Goal: Task Accomplishment & Management: Use online tool/utility

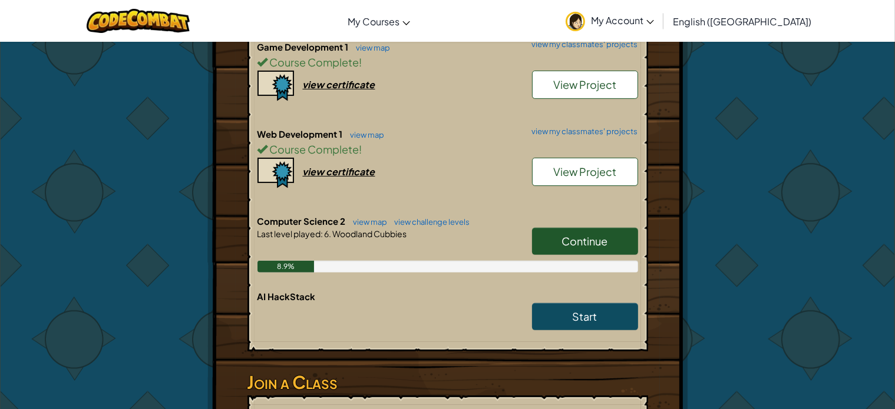
scroll to position [366, 0]
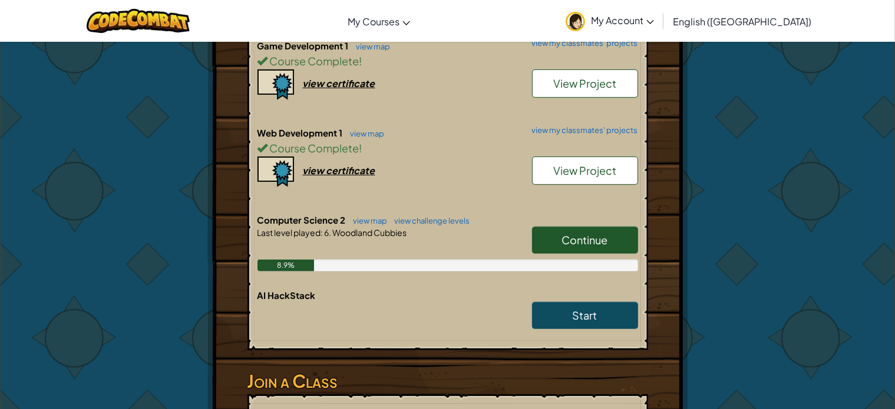
click at [563, 244] on span "Continue" at bounding box center [585, 240] width 46 height 14
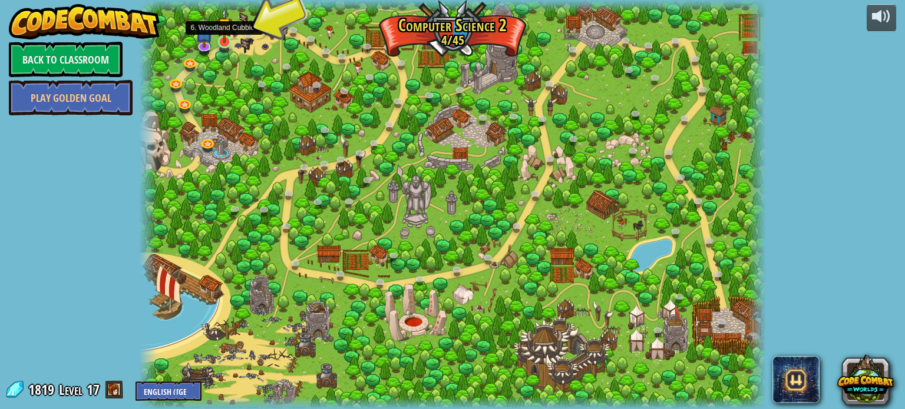
click at [221, 40] on img at bounding box center [224, 25] width 15 height 35
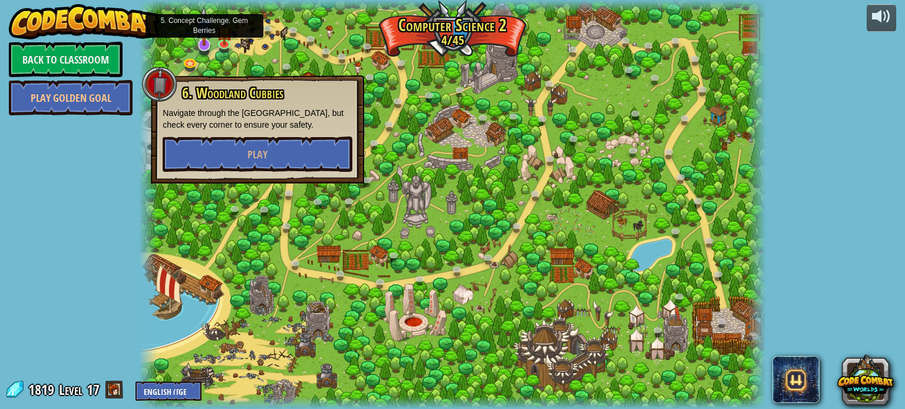
click at [200, 42] on img at bounding box center [204, 25] width 17 height 39
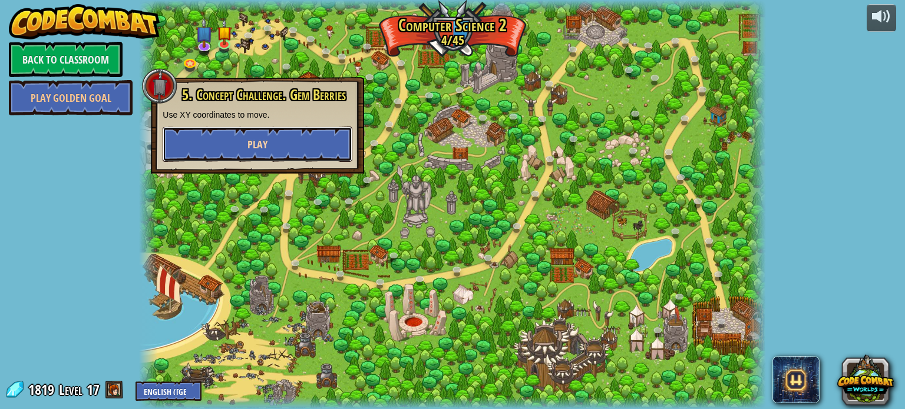
click at [245, 138] on button "Play" at bounding box center [258, 144] width 190 height 35
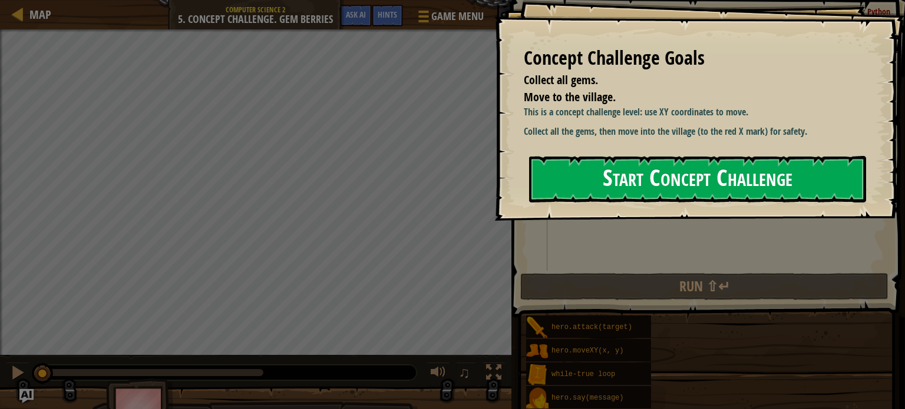
click at [630, 170] on button "Start Concept Challenge" at bounding box center [697, 179] width 337 height 47
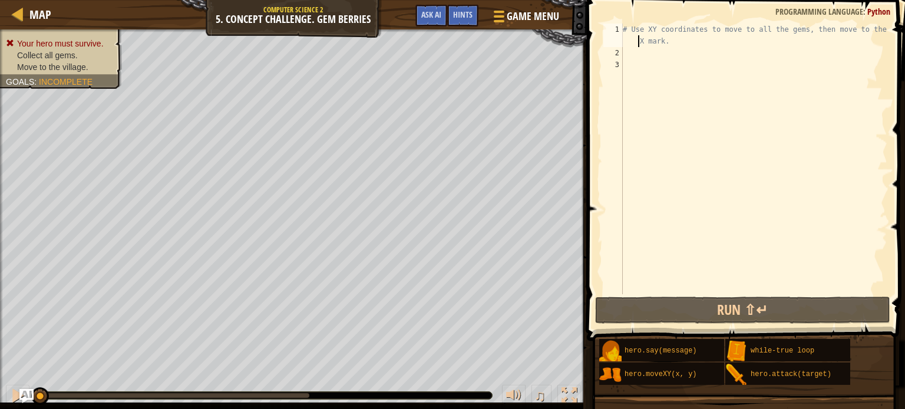
click at [636, 44] on div "# Use XY coordinates to move to all the gems, then move to the red X mark." at bounding box center [753, 177] width 267 height 306
type textarea "# Use XY coordinates to move to all the gems, then move to the red X mark."
click at [680, 55] on div "# Use XY coordinates to move to all the gems, then move to the red X mark." at bounding box center [753, 177] width 267 height 306
click at [669, 80] on div "# Use XY coordinates to move to all the gems, then move to the red X mark." at bounding box center [753, 177] width 267 height 306
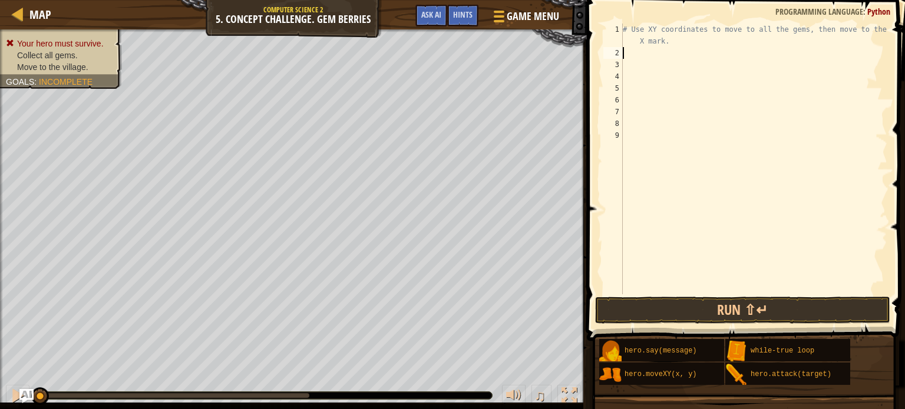
click at [663, 57] on div "# Use XY coordinates to move to all the gems, then move to the red X mark." at bounding box center [753, 177] width 267 height 306
click at [670, 67] on div "hero. mo veXY press enter" at bounding box center [731, 81] width 223 height 42
type textarea "hero.moveXY(8, 49)"
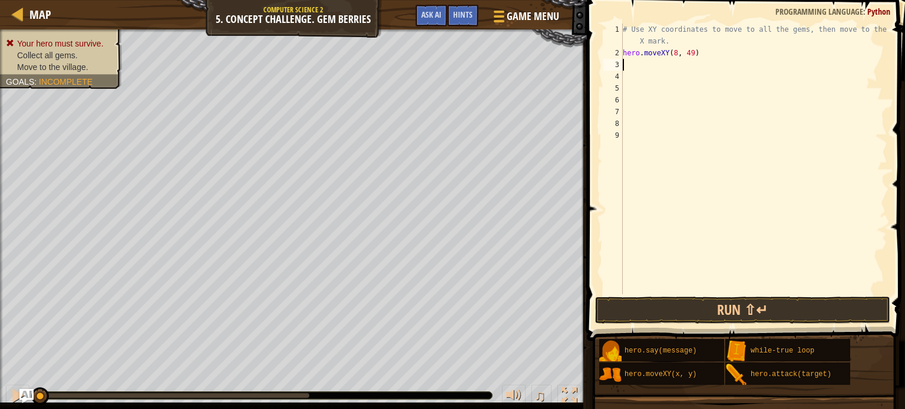
scroll to position [5, 0]
type textarea "j"
type textarea "hero.moveXY(8, 13)"
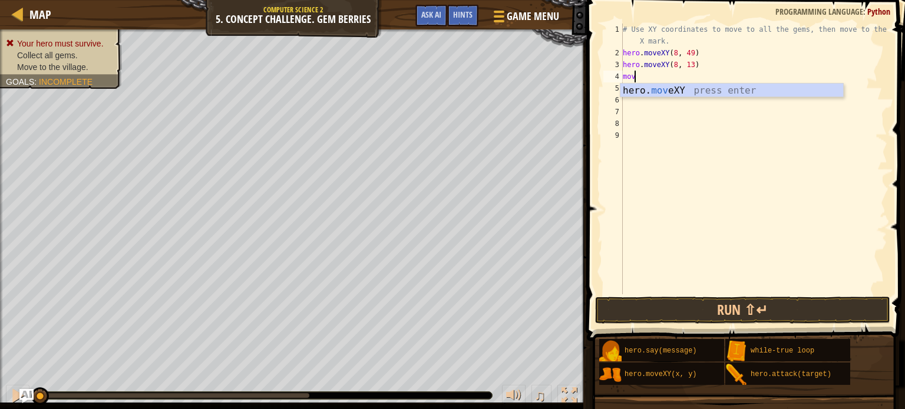
scroll to position [5, 0]
click at [684, 86] on div "hero. move XY press enter" at bounding box center [731, 105] width 223 height 42
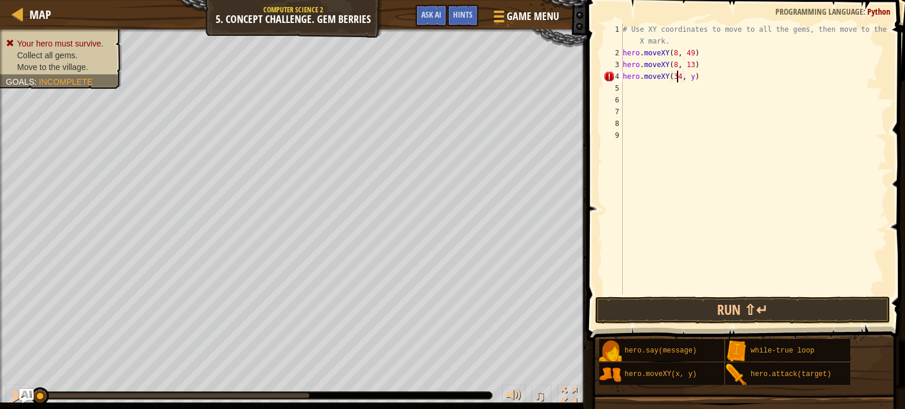
scroll to position [5, 4]
click at [687, 78] on div "# Use XY coordinates to move to all the gems, then move to the red X mark. hero…" at bounding box center [753, 177] width 267 height 306
type textarea "hero.moveXY(34, 15)"
click at [621, 313] on button "Run ⇧↵" at bounding box center [742, 310] width 295 height 27
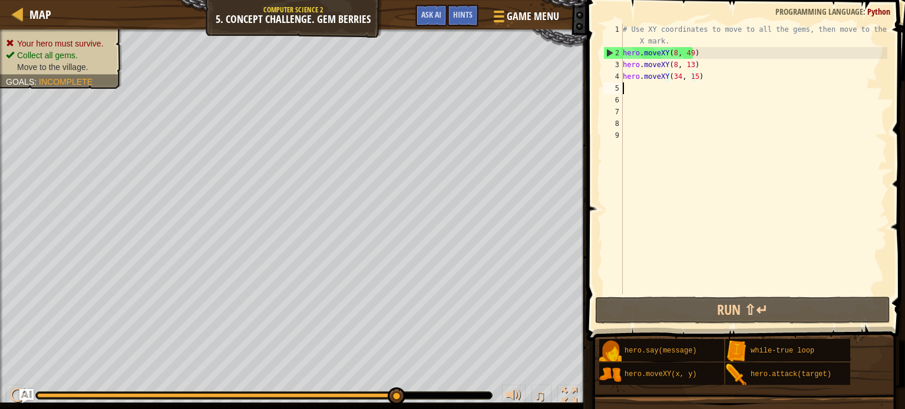
click at [641, 90] on div "# Use XY coordinates to move to all the gems, then move to the red X mark. hero…" at bounding box center [753, 177] width 267 height 306
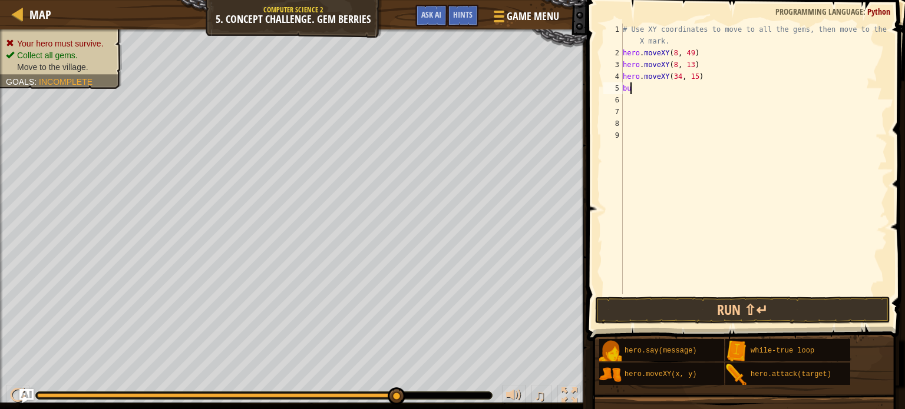
type textarea "b"
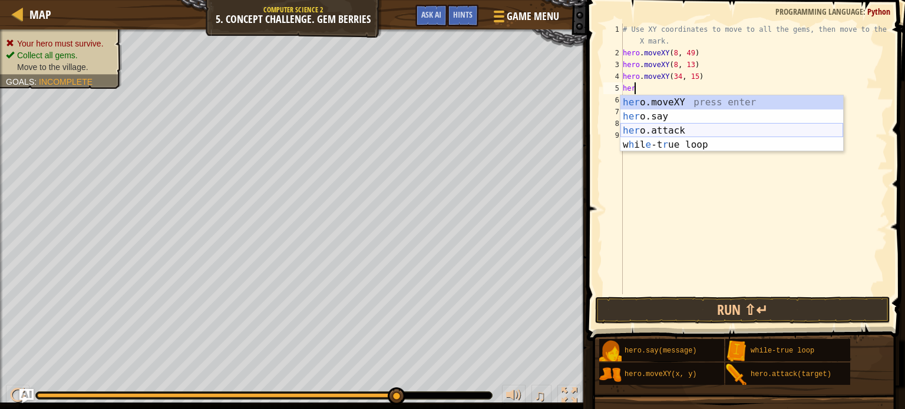
click at [677, 130] on div "her o.moveXY press enter her o.say press enter her o.attack press enter w h il …" at bounding box center [731, 137] width 223 height 85
click at [687, 147] on div "hero .moveXY press enter hero .say press enter hero .attack press enter w h il …" at bounding box center [731, 137] width 223 height 85
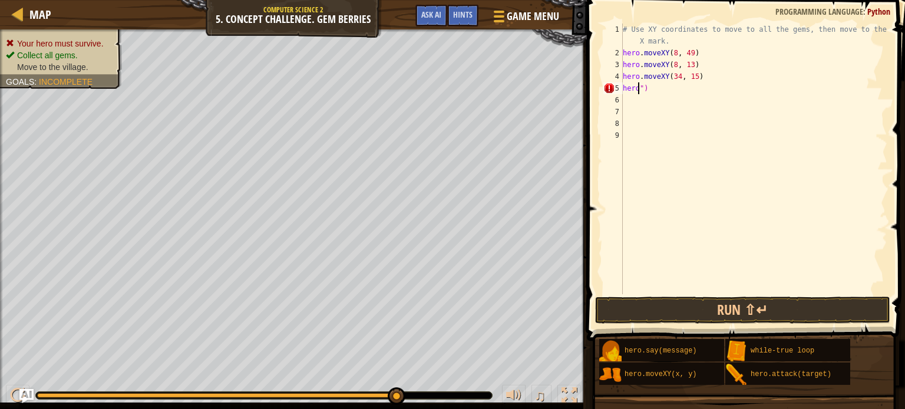
type textarea "")"
click at [670, 107] on div "# Use XY coordinates to move to all the gems, then move to the red X mark. hero…" at bounding box center [755, 177] width 263 height 306
click at [668, 102] on div "# Use XY coordinates to move to all the gems, then move to the red X mark. hero…" at bounding box center [755, 177] width 263 height 306
type textarea """
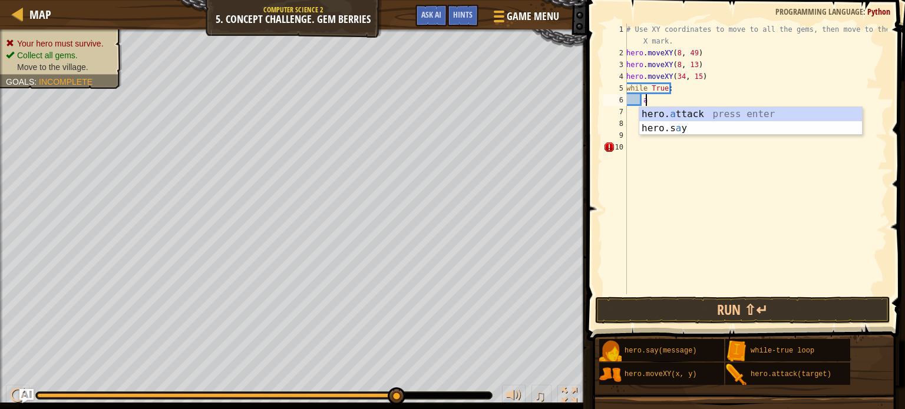
scroll to position [5, 1]
click at [673, 120] on div "hero. a ttack press enter hero.s a y press enter" at bounding box center [750, 135] width 223 height 57
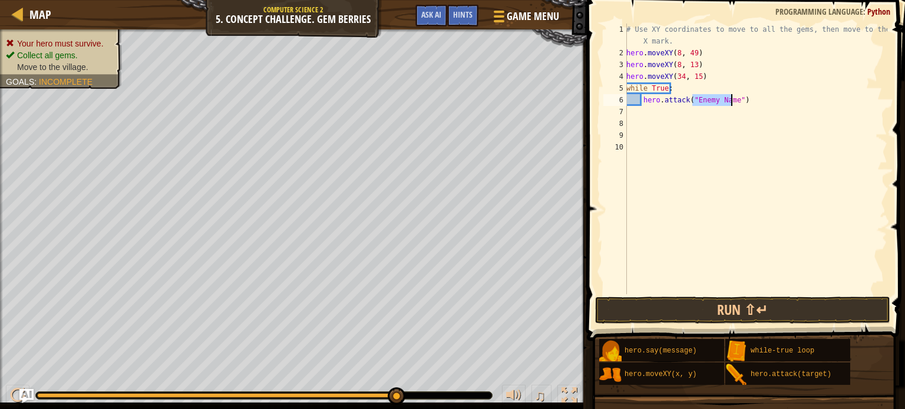
click at [734, 101] on div "# Use XY coordinates to move to all the gems, then move to the red X mark. hero…" at bounding box center [755, 177] width 263 height 306
click at [735, 101] on div "# Use XY coordinates to move to all the gems, then move to the red X mark. hero…" at bounding box center [755, 177] width 263 height 306
click at [764, 105] on div "# Use XY coordinates to move to all the gems, then move to the red X mark. hero…" at bounding box center [755, 177] width 263 height 306
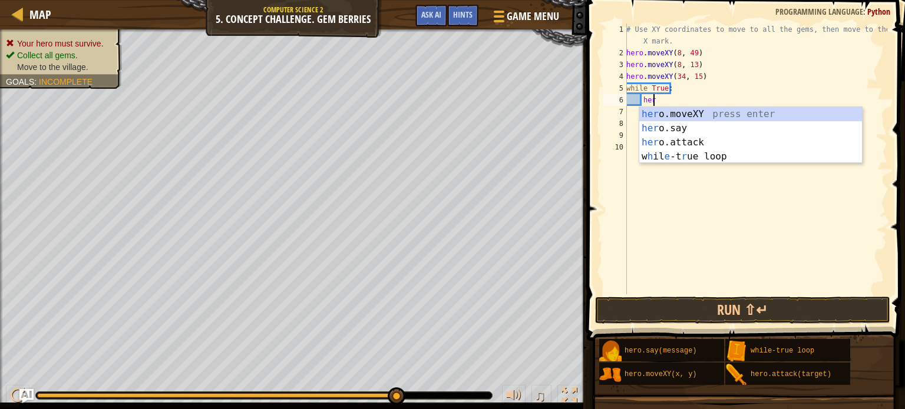
type textarea "h"
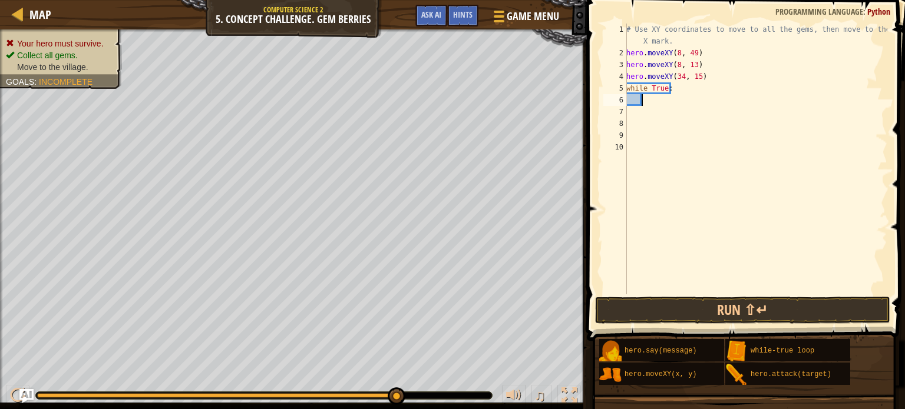
scroll to position [5, 0]
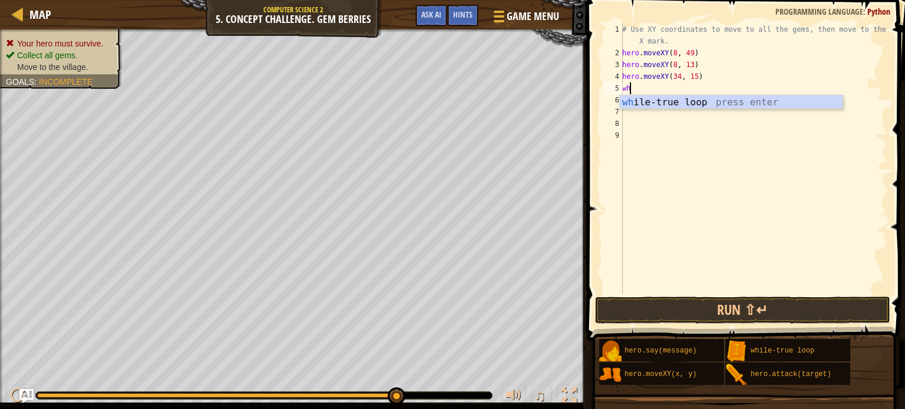
type textarea "w"
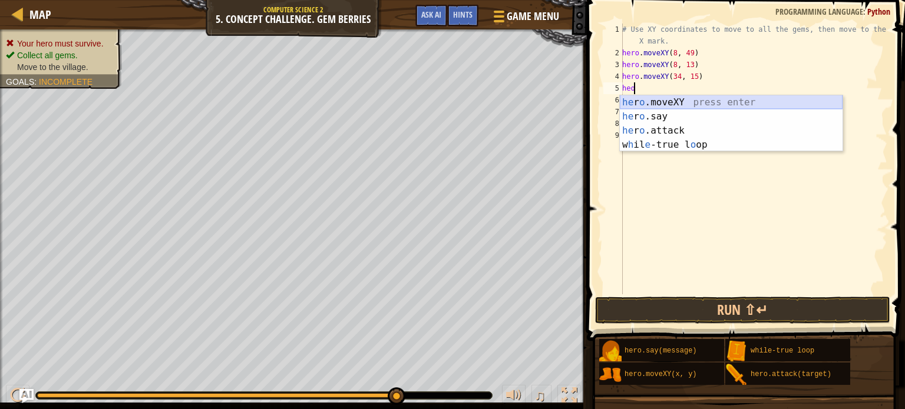
click at [764, 101] on div "he r o .moveXY press enter he r o .say press enter he r o .attack press enter w…" at bounding box center [731, 137] width 223 height 85
type textarea "hero.moveXY(x, y)"
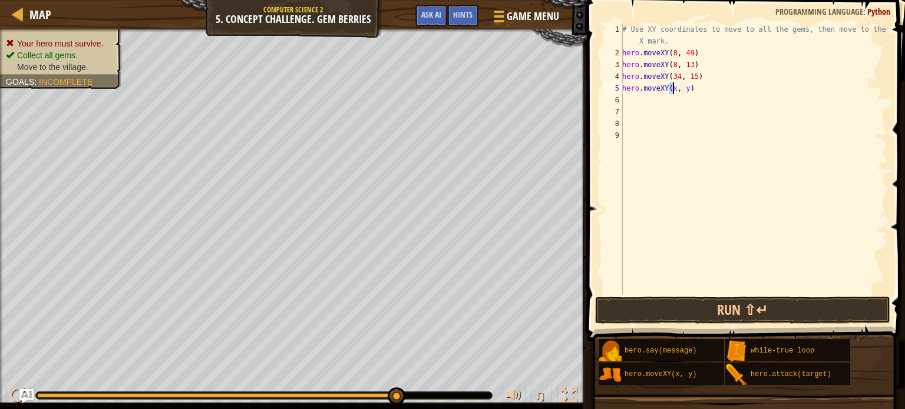
click at [745, 120] on div "# Use XY coordinates to move to all the gems, then move to the red X mark. hero…" at bounding box center [753, 177] width 267 height 306
click at [751, 111] on div "# Use XY coordinates to move to all the gems, then move to the red X mark. hero…" at bounding box center [753, 177] width 267 height 306
click at [752, 105] on div "# Use XY coordinates to move to all the gems, then move to the red X mark. hero…" at bounding box center [753, 177] width 267 height 306
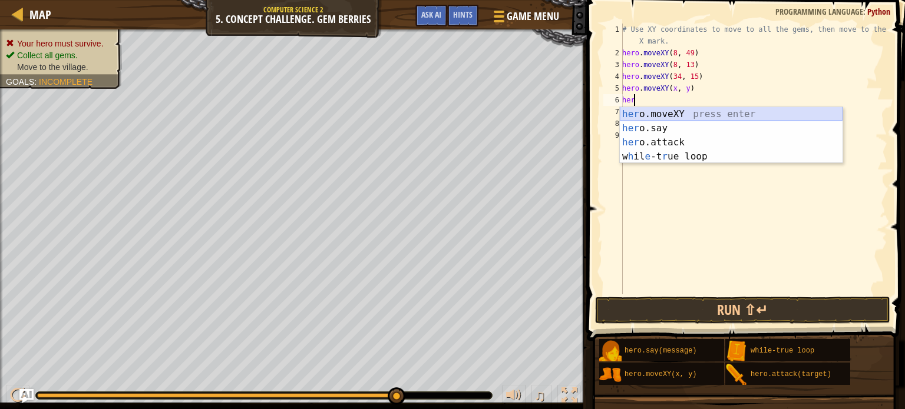
click at [754, 112] on div "her o.moveXY press enter her o.say press enter her o.attack press enter w h il …" at bounding box center [731, 149] width 223 height 85
type textarea "hero.moveXY(x, y)"
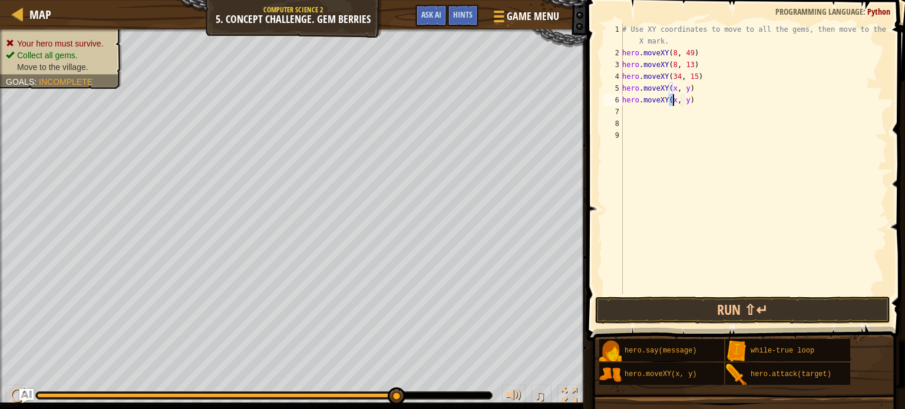
click at [749, 125] on div "# Use XY coordinates to move to all the gems, then move to the red X mark. hero…" at bounding box center [753, 177] width 267 height 306
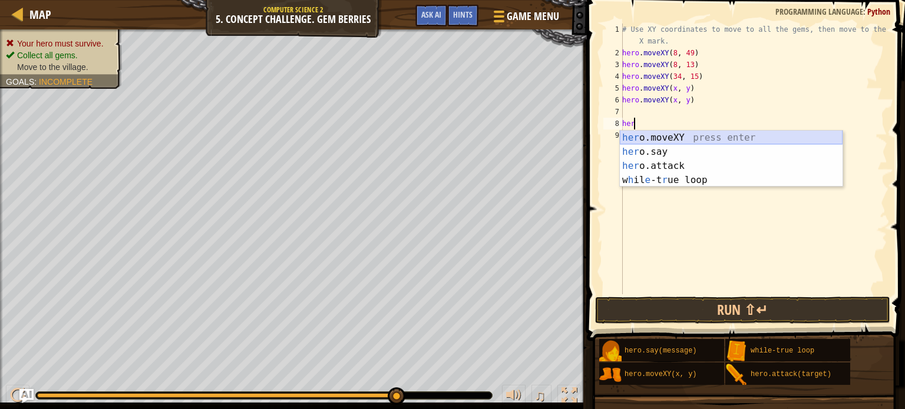
click at [749, 141] on div "her o.moveXY press enter her o.say press enter her o.attack press enter w h il …" at bounding box center [731, 173] width 223 height 85
type textarea "hero.moveXY(x, y)"
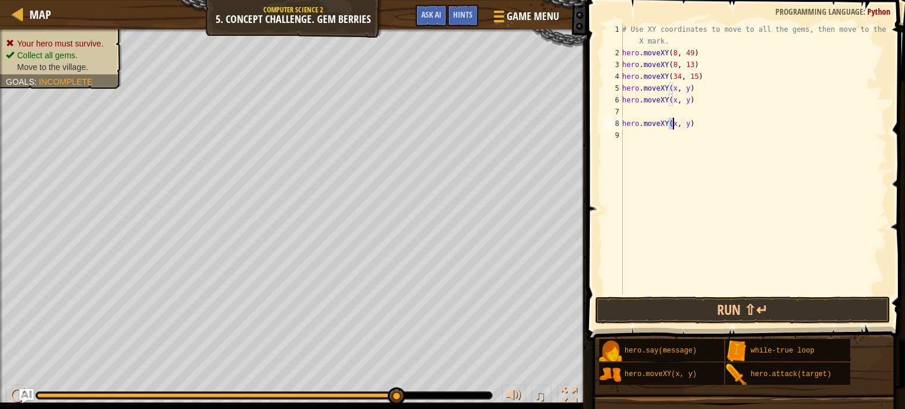
click at [683, 111] on div "# Use XY coordinates to move to all the gems, then move to the red X mark. hero…" at bounding box center [753, 177] width 267 height 306
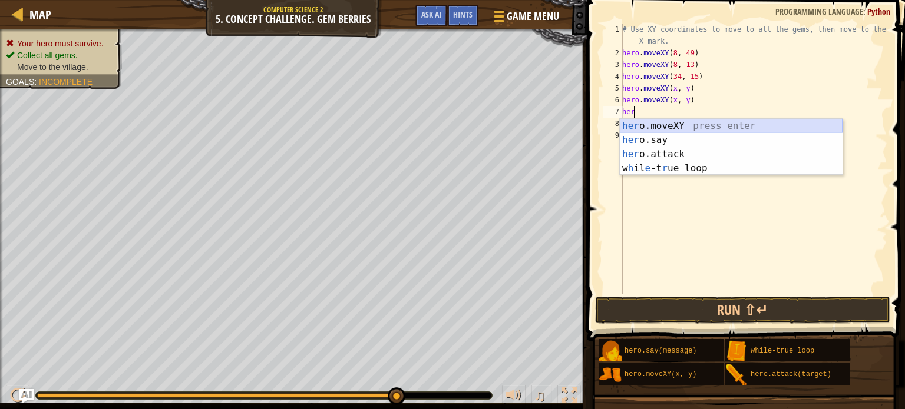
click at [687, 121] on div "her o.moveXY press enter her o.say press enter her o.attack press enter w h il …" at bounding box center [731, 161] width 223 height 85
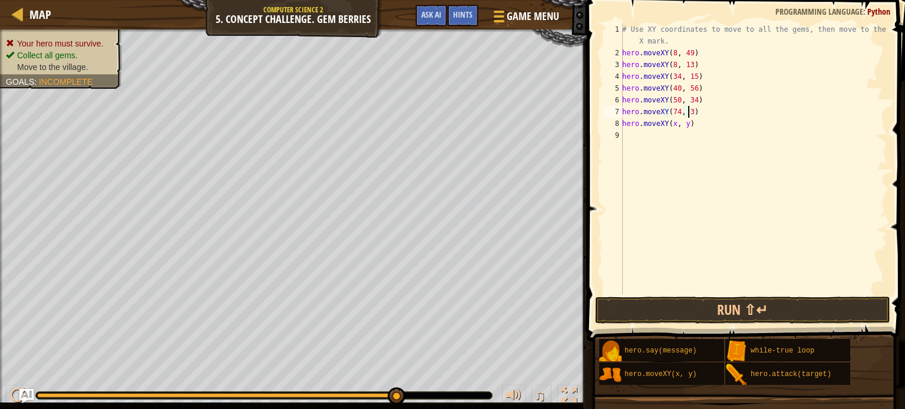
scroll to position [5, 5]
drag, startPoint x: 701, startPoint y: 131, endPoint x: 644, endPoint y: 127, distance: 57.9
click at [644, 127] on div "# Use XY coordinates to move to all the gems, then move to the red X mark. hero…" at bounding box center [753, 177] width 267 height 306
click at [700, 127] on div "# Use XY coordinates to move to all the gems, then move to the red X mark. hero…" at bounding box center [753, 159] width 267 height 271
type textarea "hero.moveXY(x, y)"
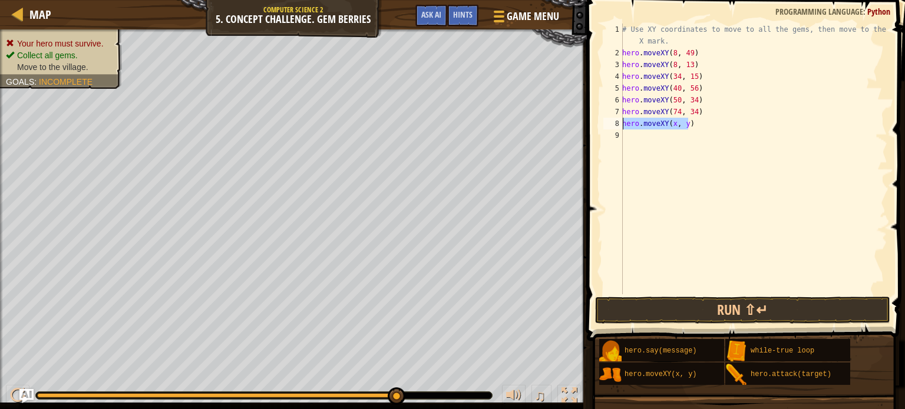
drag, startPoint x: 697, startPoint y: 125, endPoint x: 621, endPoint y: 126, distance: 76.0
click at [621, 126] on div "hero.moveXY(x, y) 1 2 3 4 5 6 7 8 9 # Use XY coordinates to move to all the gem…" at bounding box center [744, 159] width 286 height 271
click at [667, 311] on button "Run ⇧↵" at bounding box center [742, 310] width 295 height 27
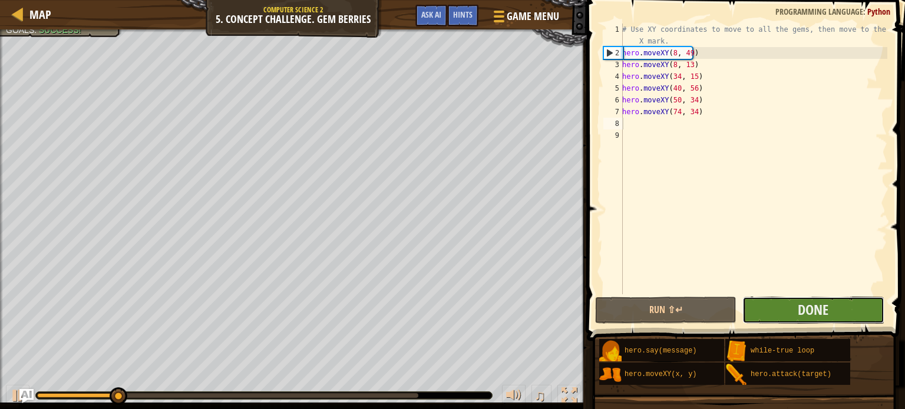
click at [794, 317] on button "Done" at bounding box center [812, 310] width 141 height 27
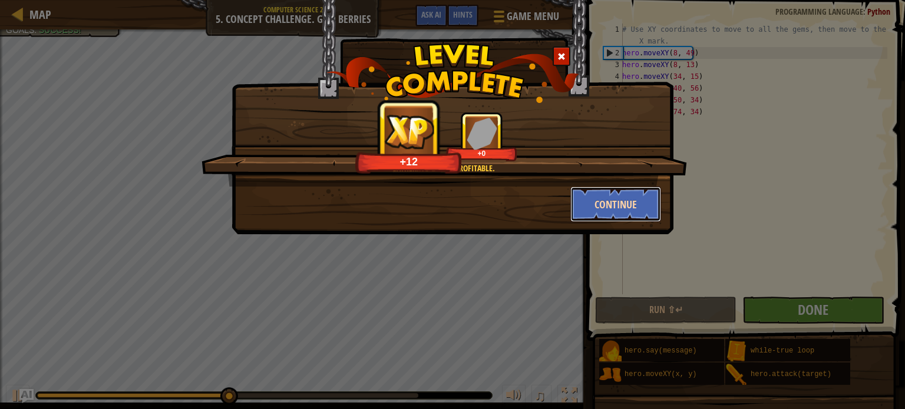
click at [594, 201] on button "Continue" at bounding box center [615, 204] width 91 height 35
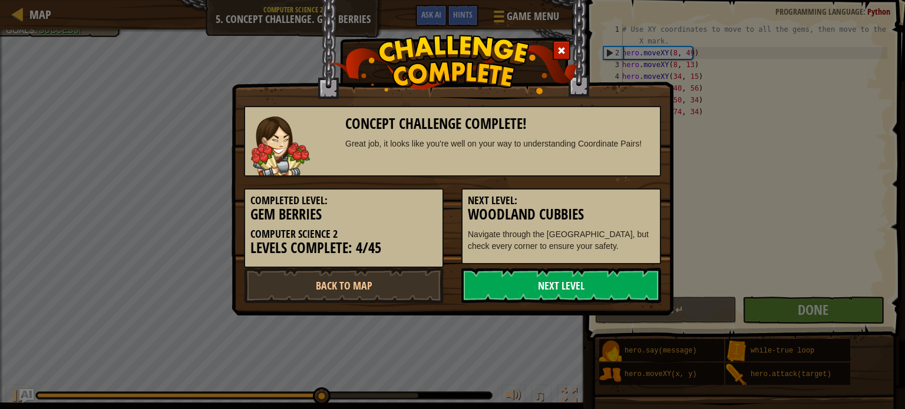
click at [594, 283] on link "Next Level" at bounding box center [561, 285] width 200 height 35
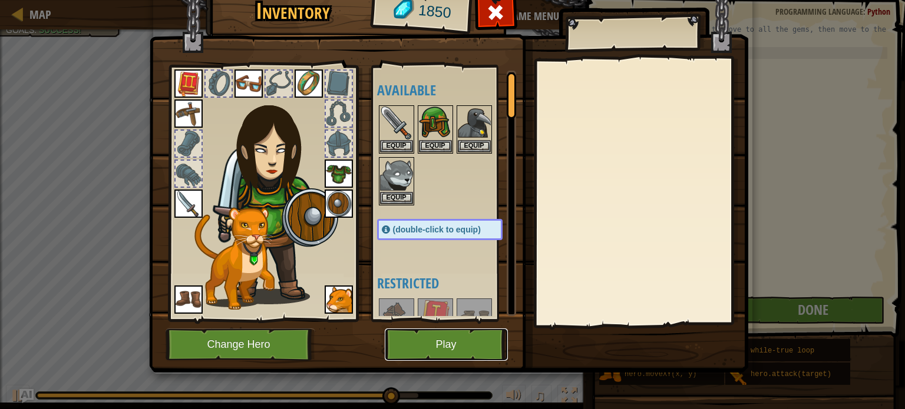
click at [465, 340] on button "Play" at bounding box center [446, 345] width 123 height 32
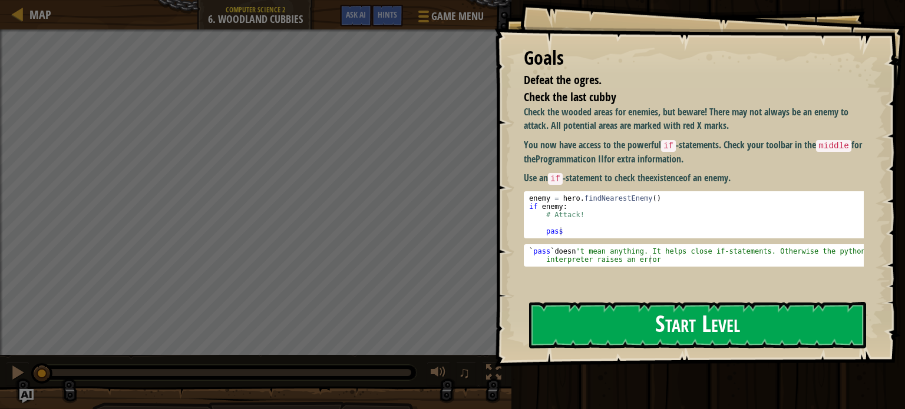
click at [609, 302] on button "Start Level" at bounding box center [697, 325] width 337 height 47
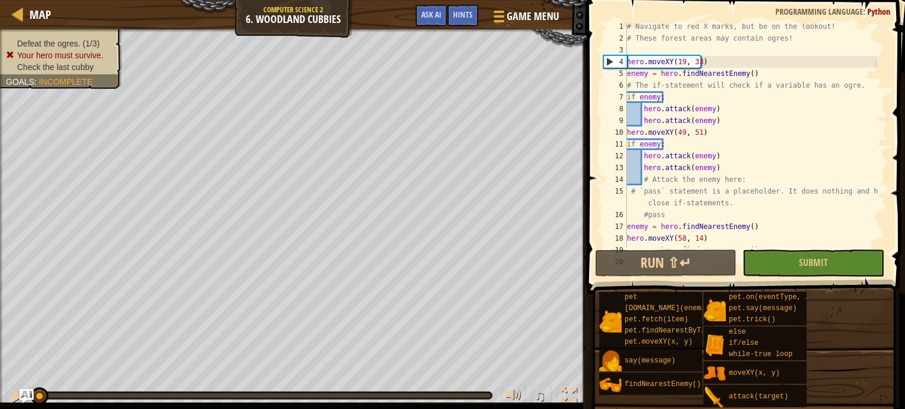
scroll to position [2, 0]
click at [647, 264] on button "Run ⇧↵" at bounding box center [665, 263] width 141 height 27
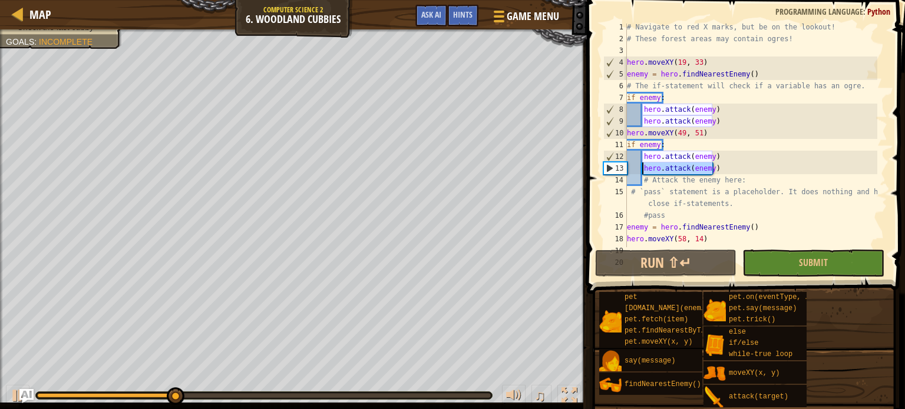
drag, startPoint x: 767, startPoint y: 171, endPoint x: 641, endPoint y: 170, distance: 126.0
click at [641, 170] on div "# Navigate to red X marks, but be on the lookout! # These forest areas may cont…" at bounding box center [750, 144] width 253 height 247
type textarea "hero.attack(enemy)"
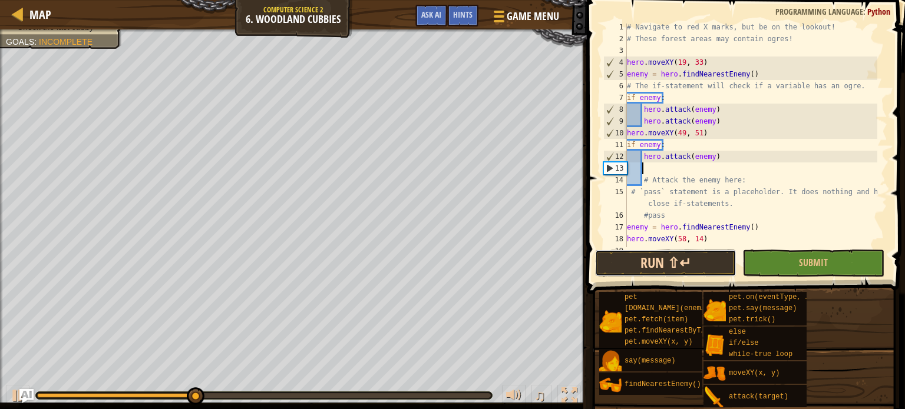
click at [674, 266] on button "Run ⇧↵" at bounding box center [665, 263] width 141 height 27
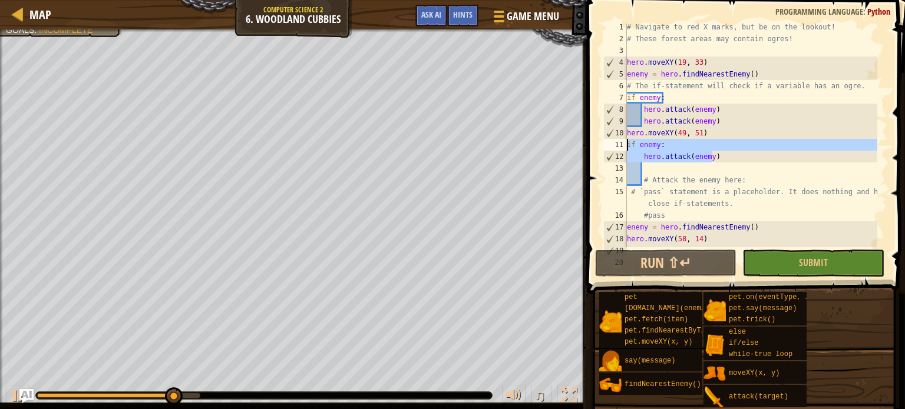
drag, startPoint x: 719, startPoint y: 156, endPoint x: 624, endPoint y: 148, distance: 94.6
click at [624, 148] on div "1 2 3 4 5 6 7 8 9 10 11 12 13 14 15 16 17 18 19 20 # Navigate to red X marks, b…" at bounding box center [744, 136] width 286 height 224
type textarea "if enemy: hero.attack(enemy)"
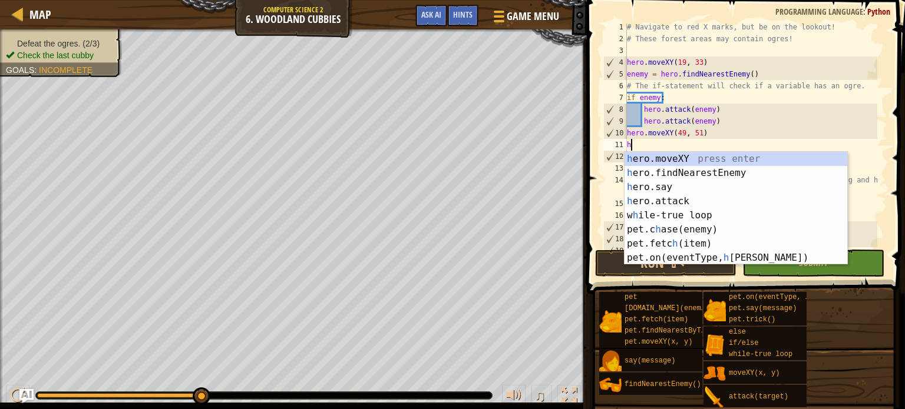
scroll to position [5, 0]
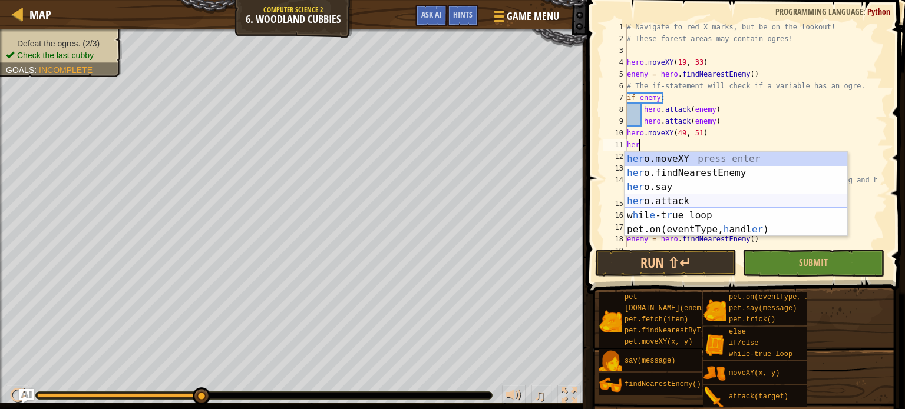
click at [657, 200] on div "her o.moveXY press enter her o.findNearestEnemy press enter her o.say press ent…" at bounding box center [735, 208] width 223 height 113
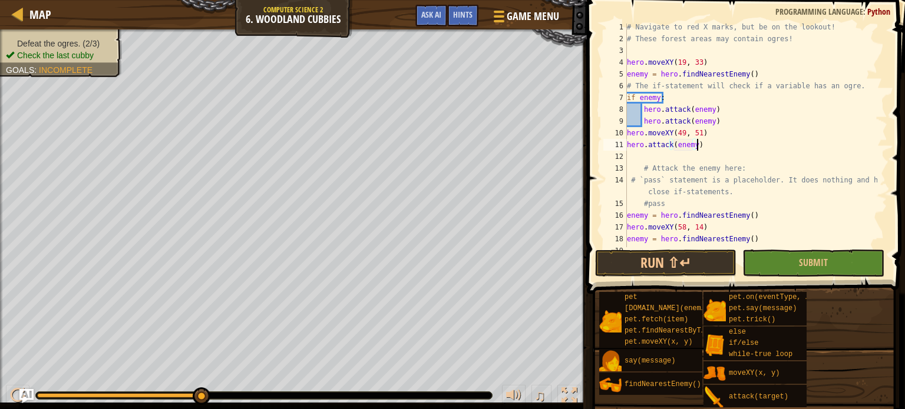
click at [741, 144] on div "# Navigate to red X marks, but be on the lookout! # These forest areas may cont…" at bounding box center [750, 144] width 253 height 247
type textarea "hero.attack(enemy)"
click at [699, 256] on button "Run ⇧↵" at bounding box center [665, 263] width 141 height 27
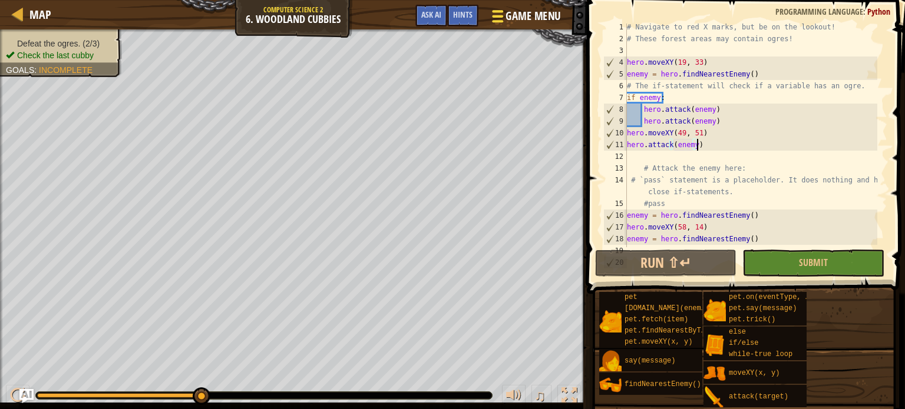
click at [552, 18] on span "Game Menu" at bounding box center [532, 16] width 55 height 16
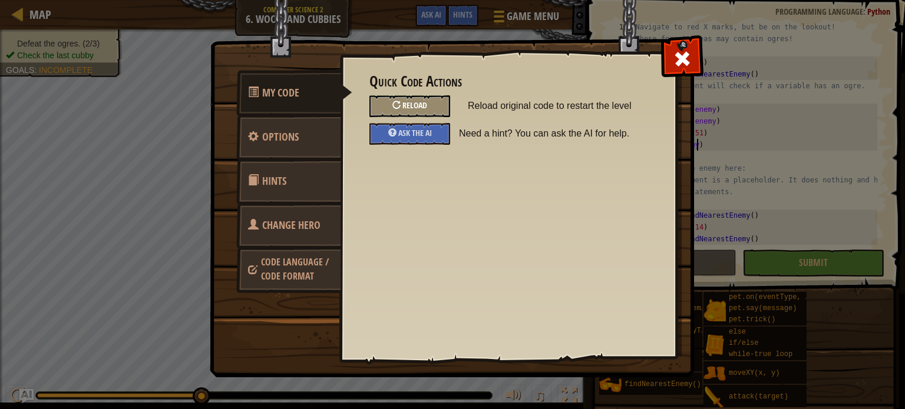
click at [421, 98] on div "Reload" at bounding box center [409, 106] width 81 height 22
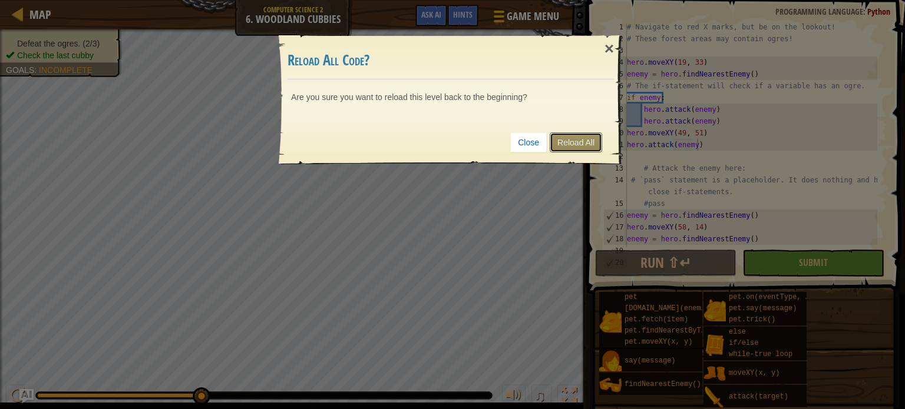
click at [574, 138] on link "Reload All" at bounding box center [575, 143] width 52 height 20
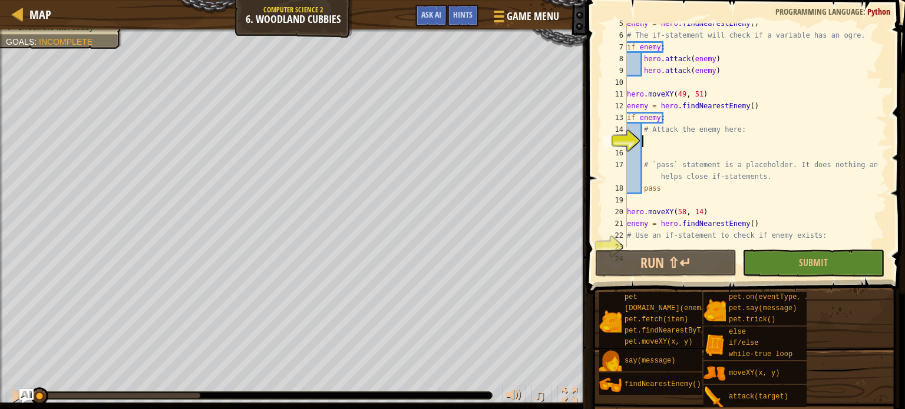
scroll to position [5, 1]
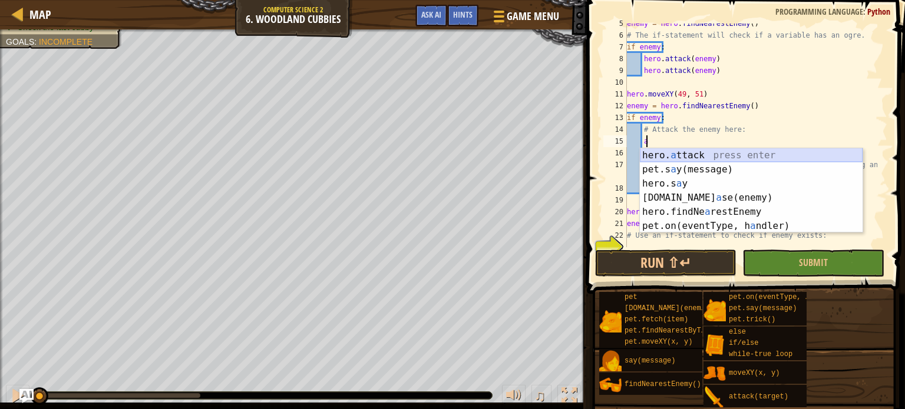
click at [697, 153] on div "hero. a ttack press enter pet.s a y(message) press enter hero.s a y press enter…" at bounding box center [751, 204] width 223 height 113
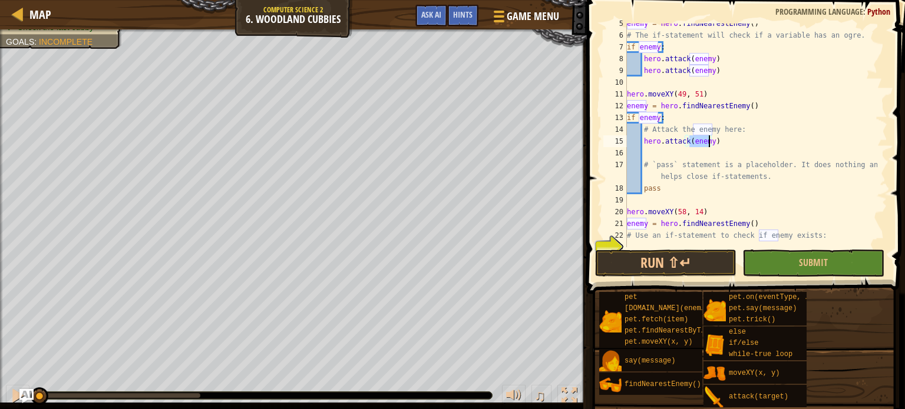
click at [744, 141] on div "enemy = hero . findNearestEnemy ( ) # The if-statement will check if a variable…" at bounding box center [750, 141] width 253 height 247
type textarea "hero.attack(enemy)"
click at [626, 259] on button "Run ⇧↵" at bounding box center [665, 263] width 141 height 27
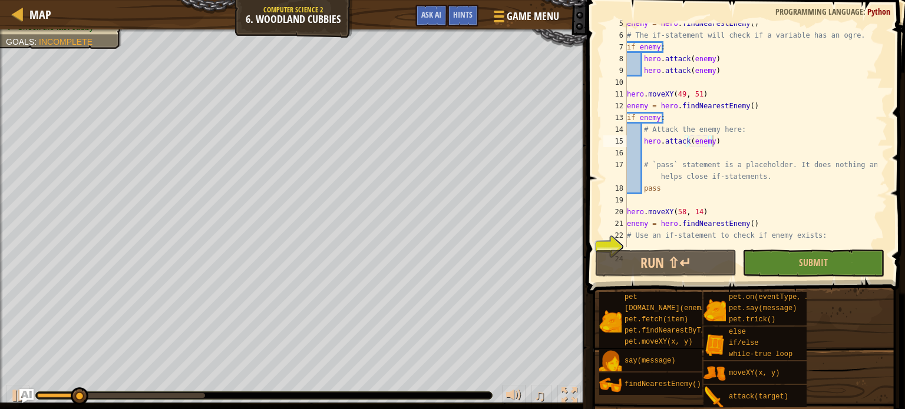
click at [159, 395] on div at bounding box center [264, 395] width 456 height 7
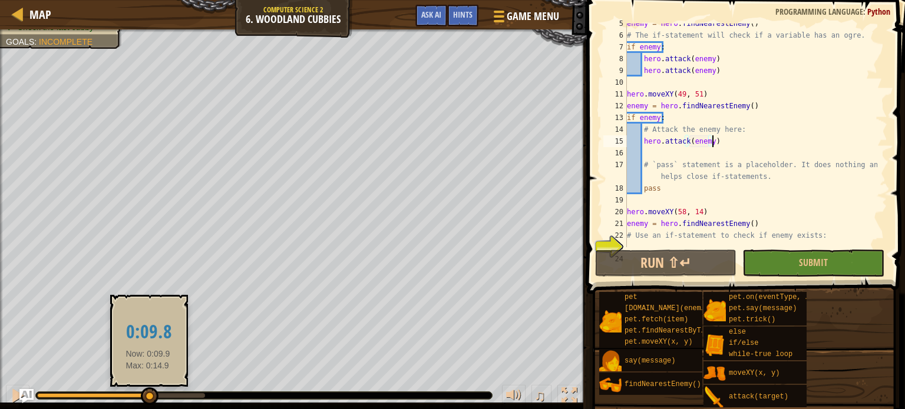
drag, startPoint x: 94, startPoint y: 390, endPoint x: 149, endPoint y: 396, distance: 55.1
click at [149, 396] on div at bounding box center [150, 397] width 18 height 18
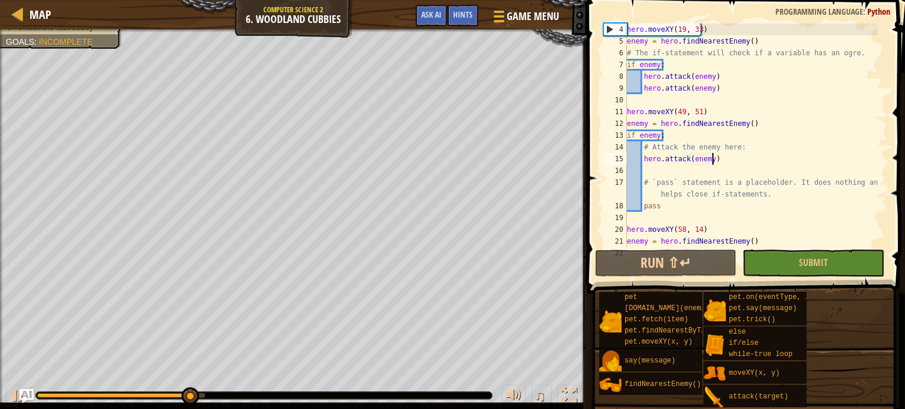
scroll to position [94, 0]
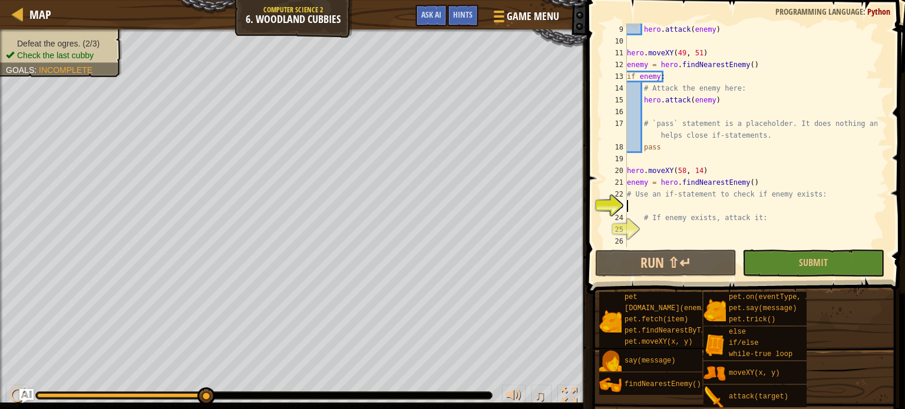
click at [658, 210] on div "hero . attack ( enemy ) hero . moveXY ( 49 , 51 ) enemy = hero . findNearestEne…" at bounding box center [750, 147] width 253 height 247
click at [663, 233] on div "hero . attack ( enemy ) hero . moveXY ( 49 , 51 ) enemy = hero . findNearestEne…" at bounding box center [750, 147] width 253 height 247
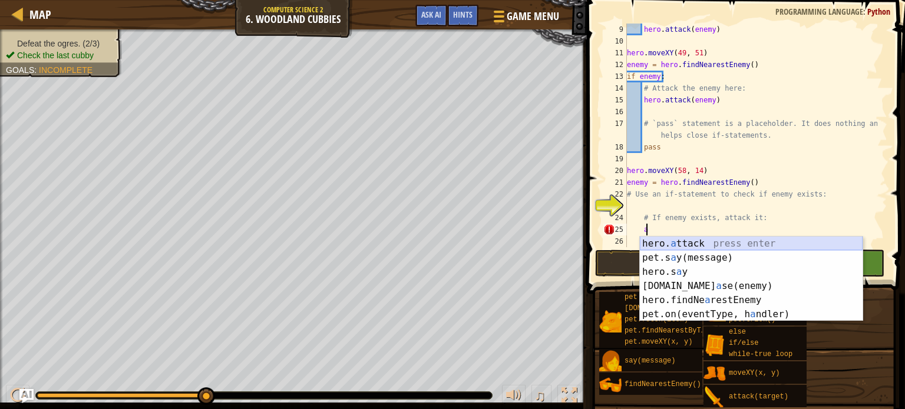
click at [687, 239] on div "hero. a ttack press enter pet.s a y(message) press enter hero.s a y press enter…" at bounding box center [751, 293] width 223 height 113
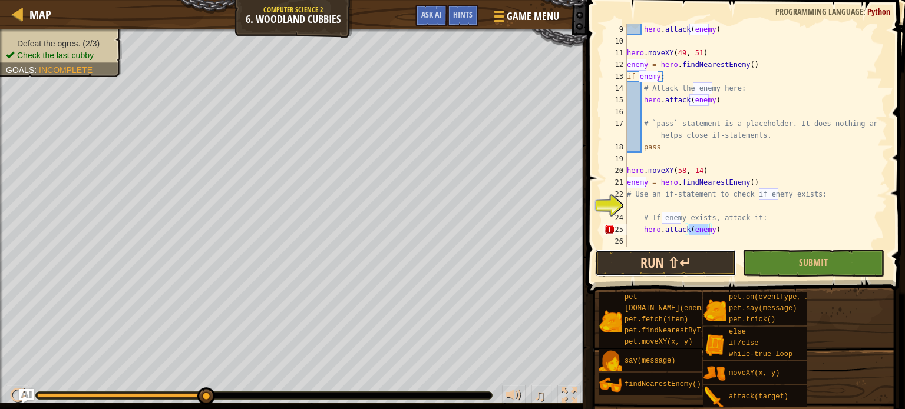
click at [671, 254] on button "Run ⇧↵" at bounding box center [665, 263] width 141 height 27
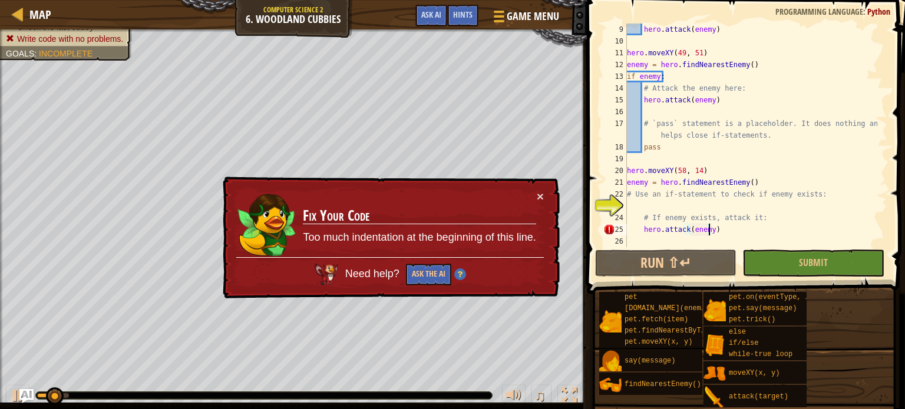
click at [709, 231] on div "hero . attack ( enemy ) hero . moveXY ( 49 , 51 ) enemy = hero . findNearestEne…" at bounding box center [750, 147] width 253 height 247
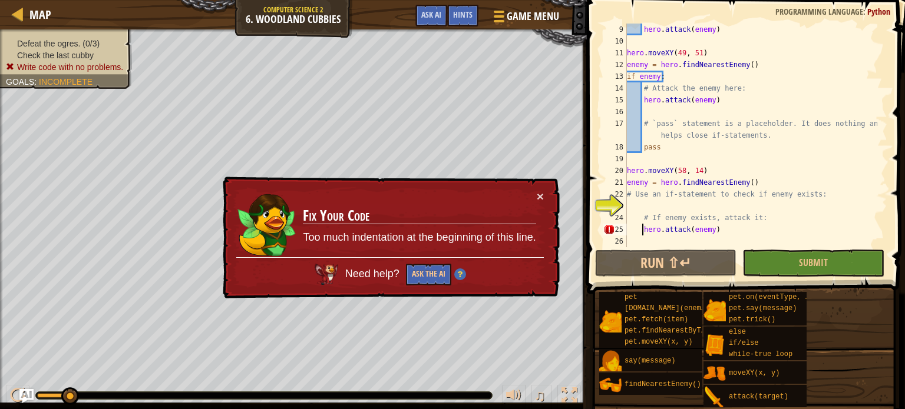
click at [643, 227] on div "hero . attack ( enemy ) hero . moveXY ( 49 , 51 ) enemy = hero . findNearestEne…" at bounding box center [750, 147] width 253 height 247
type textarea "hero.attack(enemy)"
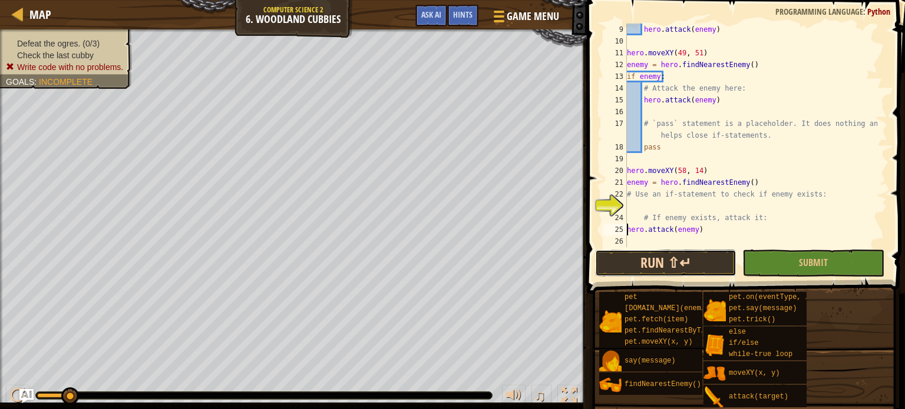
click at [650, 273] on button "Run ⇧↵" at bounding box center [665, 263] width 141 height 27
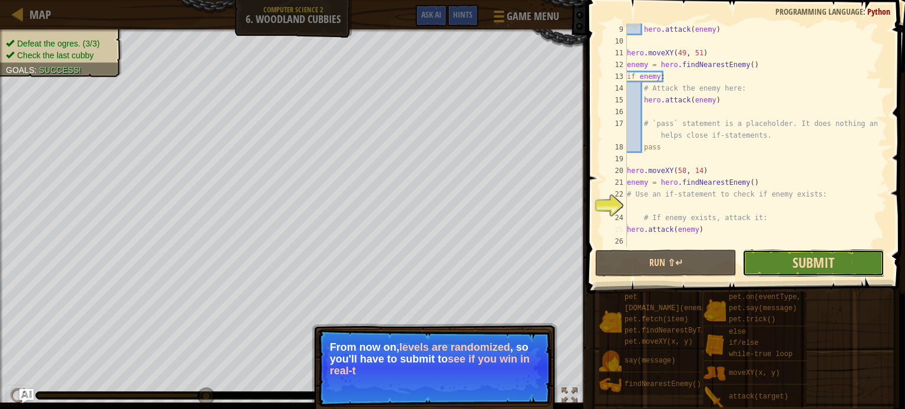
click at [800, 266] on span "Submit" at bounding box center [813, 262] width 42 height 19
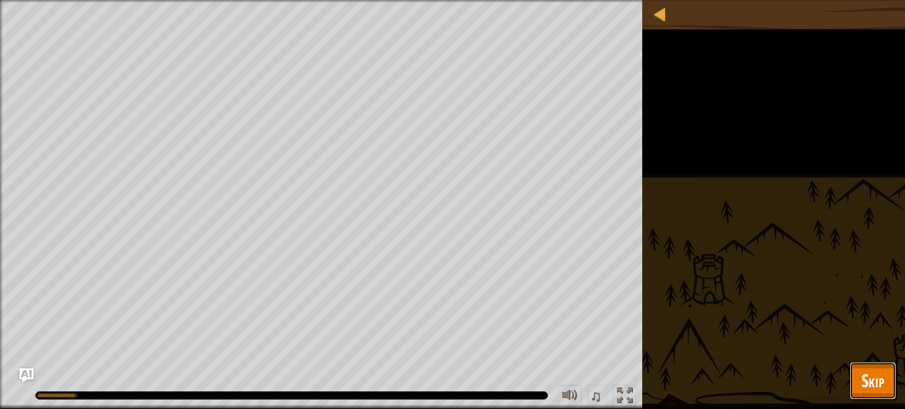
click at [867, 382] on span "Skip" at bounding box center [872, 381] width 23 height 24
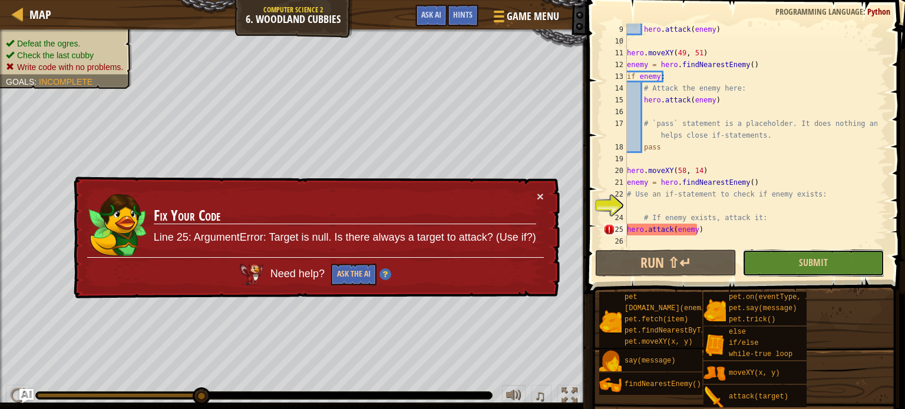
click at [839, 268] on button "Submit" at bounding box center [812, 263] width 141 height 27
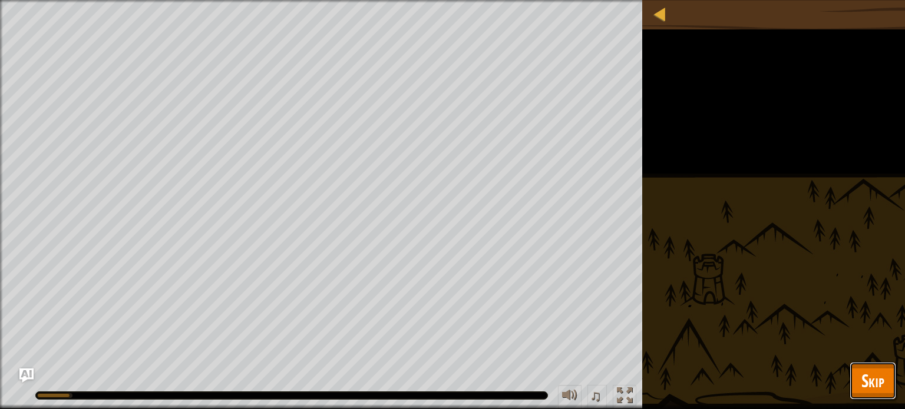
click at [871, 384] on span "Skip" at bounding box center [872, 381] width 23 height 24
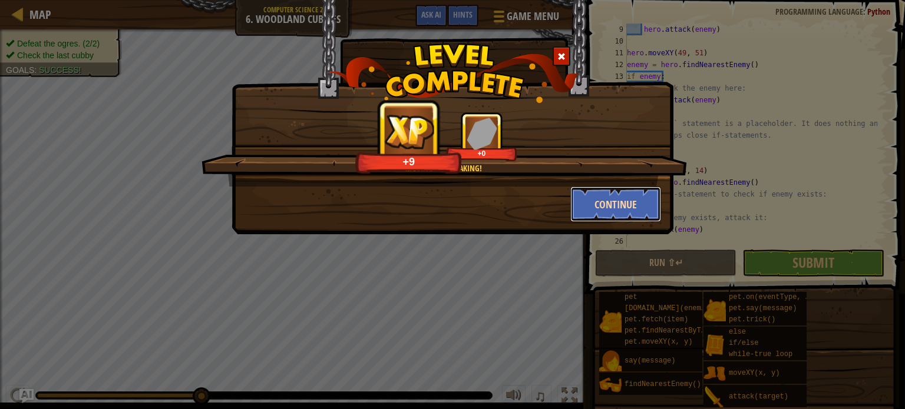
click at [601, 213] on button "Continue" at bounding box center [615, 204] width 91 height 35
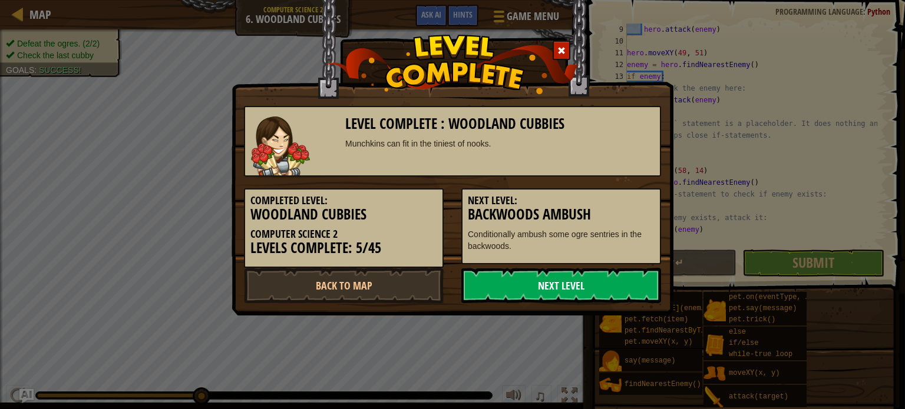
click at [554, 287] on link "Next Level" at bounding box center [561, 285] width 200 height 35
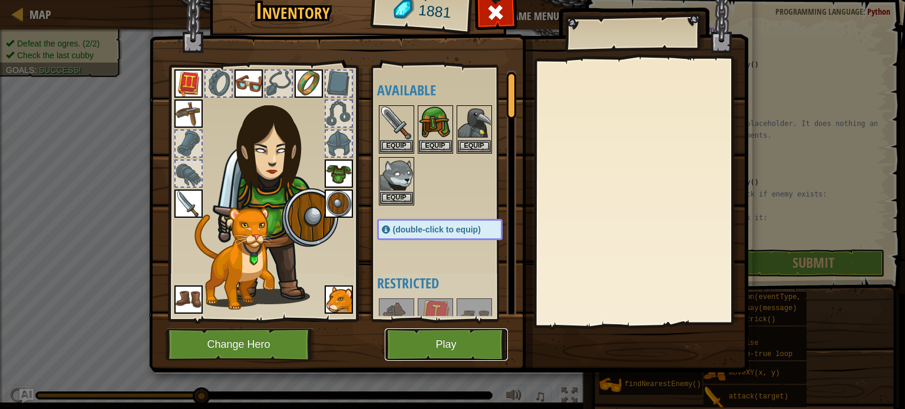
click at [482, 339] on button "Play" at bounding box center [446, 345] width 123 height 32
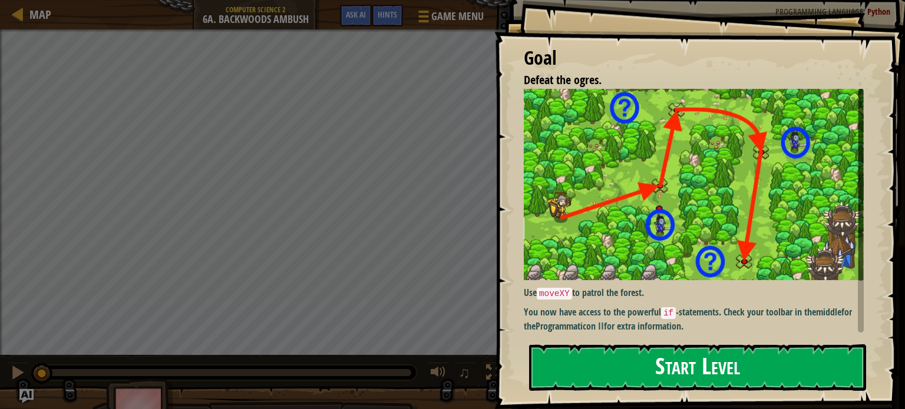
click at [622, 355] on button "Start Level" at bounding box center [697, 368] width 337 height 47
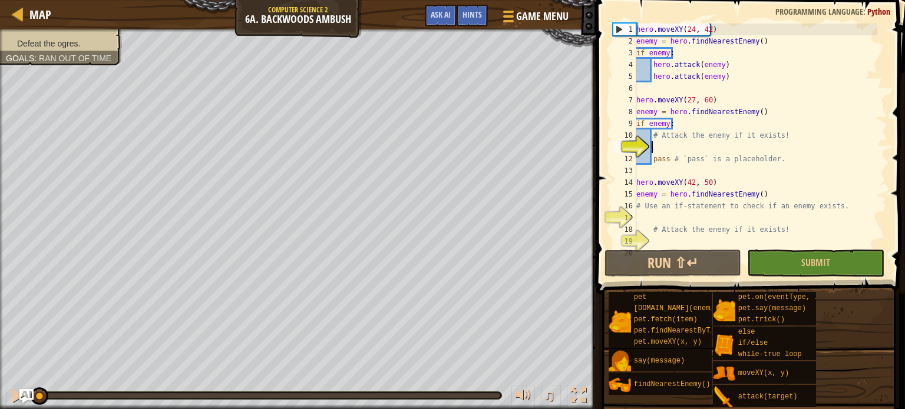
scroll to position [29, 0]
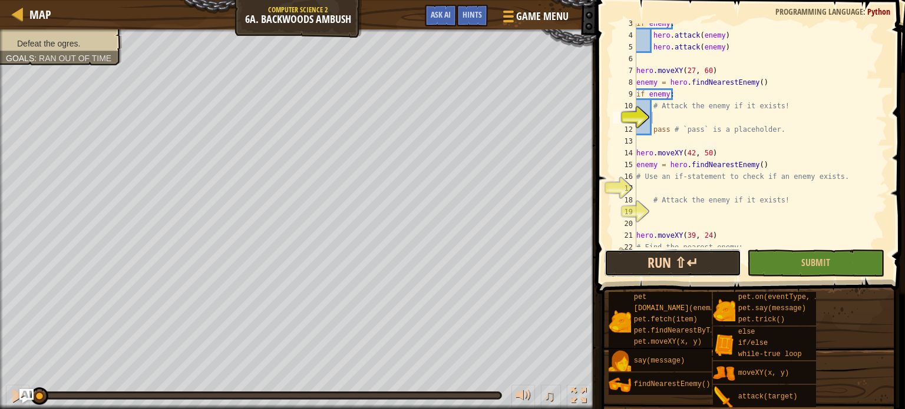
click at [641, 257] on button "Run ⇧↵" at bounding box center [672, 263] width 137 height 27
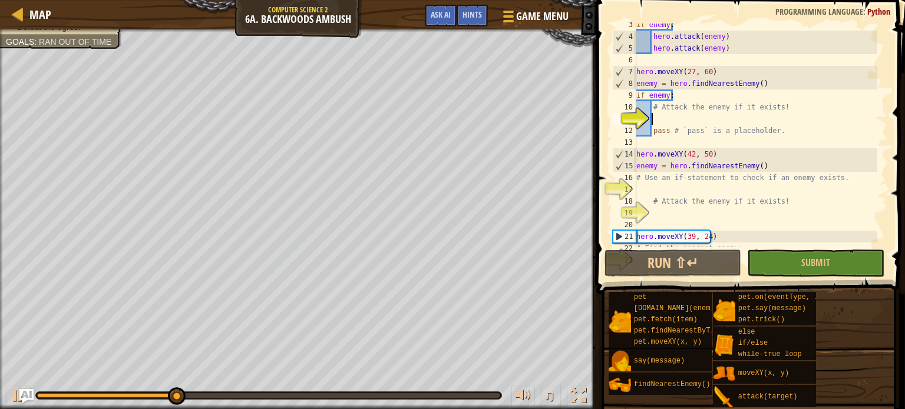
scroll to position [5, 1]
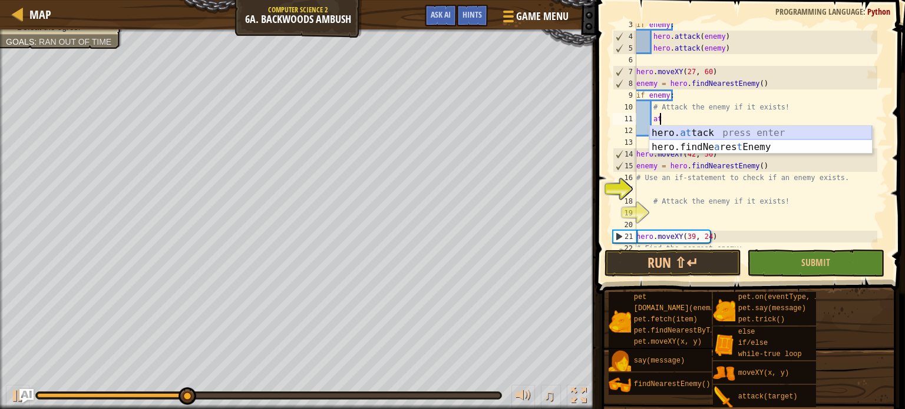
click at [684, 128] on div "hero. at tack press enter hero.findNe a res t Enemy press enter" at bounding box center [760, 154] width 223 height 57
type textarea "hero.attack(enemy)"
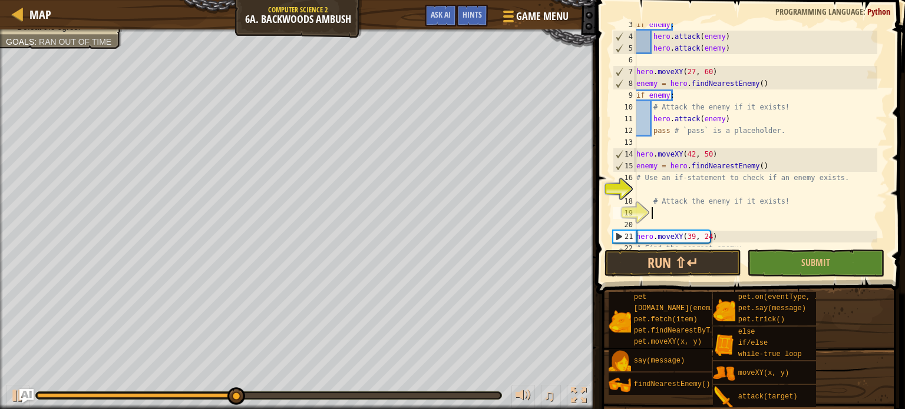
drag, startPoint x: 719, startPoint y: 217, endPoint x: 697, endPoint y: 212, distance: 21.9
click at [697, 212] on div "if enemy : hero . attack ( enemy ) hero . attack ( enemy ) hero . moveXY ( 27 ,…" at bounding box center [755, 142] width 243 height 247
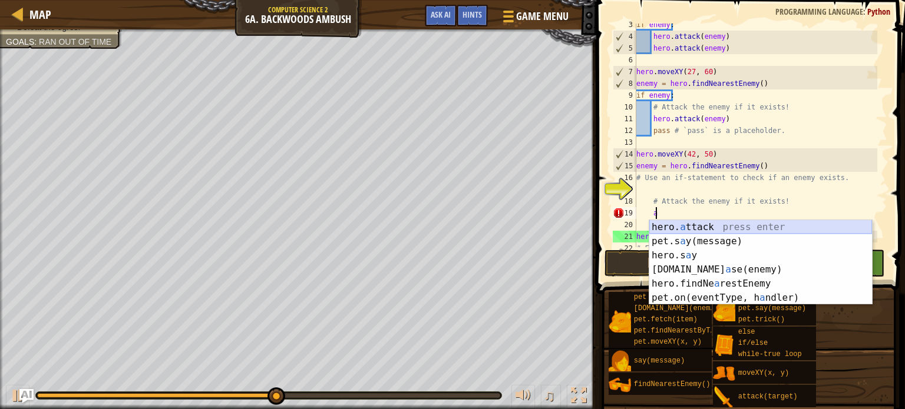
click at [737, 223] on div "hero. a ttack press enter pet.s a y(message) press enter hero.s a y press enter…" at bounding box center [760, 276] width 223 height 113
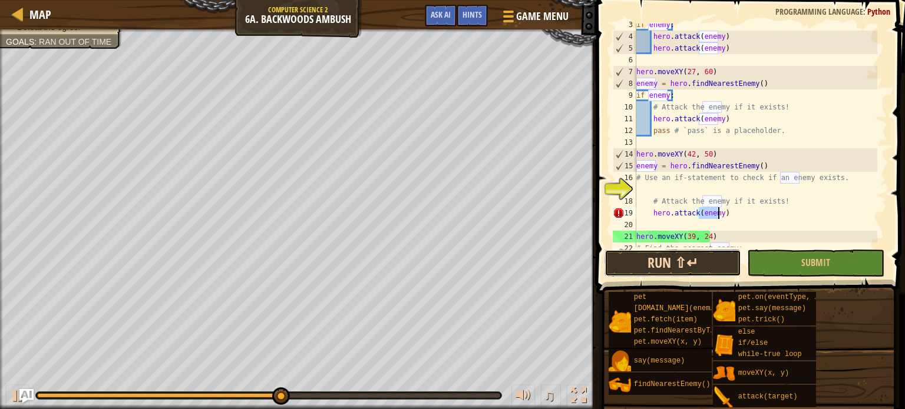
click at [686, 271] on button "Run ⇧↵" at bounding box center [672, 263] width 137 height 27
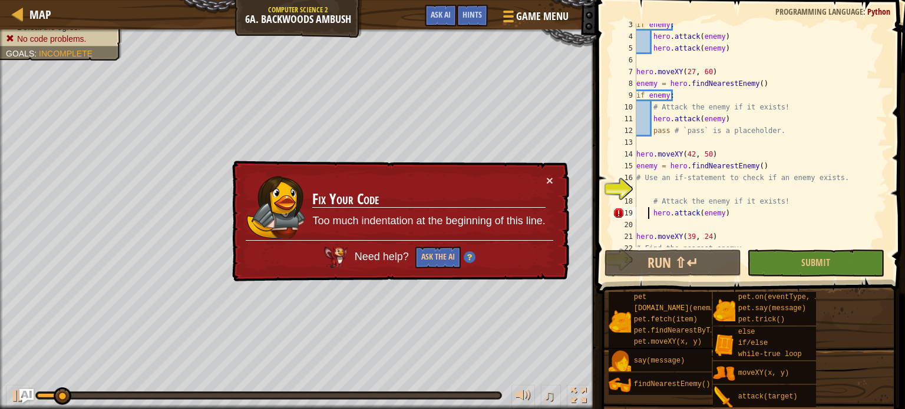
click at [648, 214] on div "if enemy : hero . attack ( enemy ) hero . attack ( enemy ) hero . moveXY ( 27 ,…" at bounding box center [755, 142] width 243 height 247
click at [654, 214] on div "if enemy : hero . attack ( enemy ) hero . attack ( enemy ) hero . moveXY ( 27 ,…" at bounding box center [755, 142] width 243 height 247
click at [650, 213] on div "if enemy : hero . attack ( enemy ) hero . attack ( enemy ) hero . moveXY ( 27 ,…" at bounding box center [755, 142] width 243 height 247
type textarea "hero.attack(enemy)"
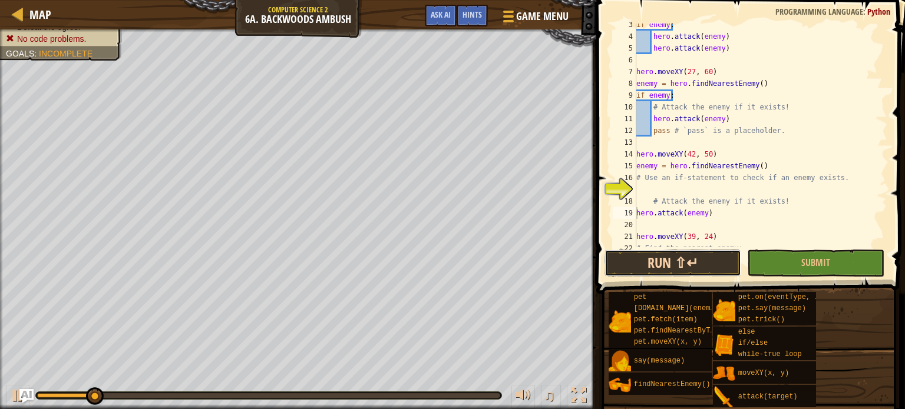
click at [672, 258] on button "Run ⇧↵" at bounding box center [672, 263] width 137 height 27
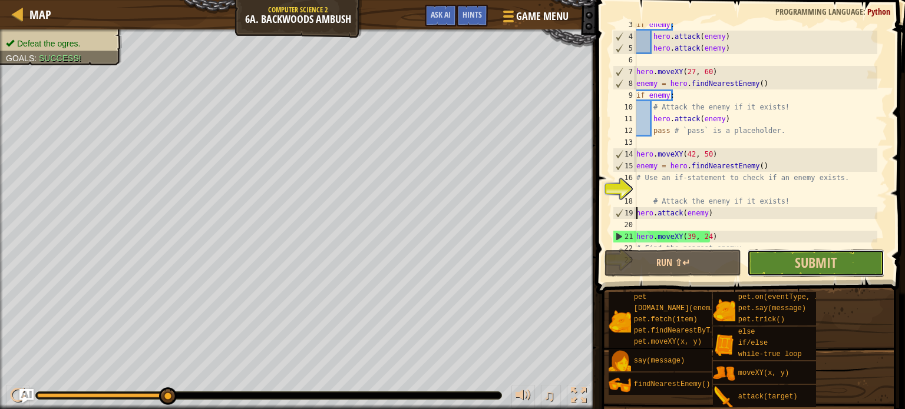
click at [778, 266] on button "Submit" at bounding box center [815, 263] width 137 height 27
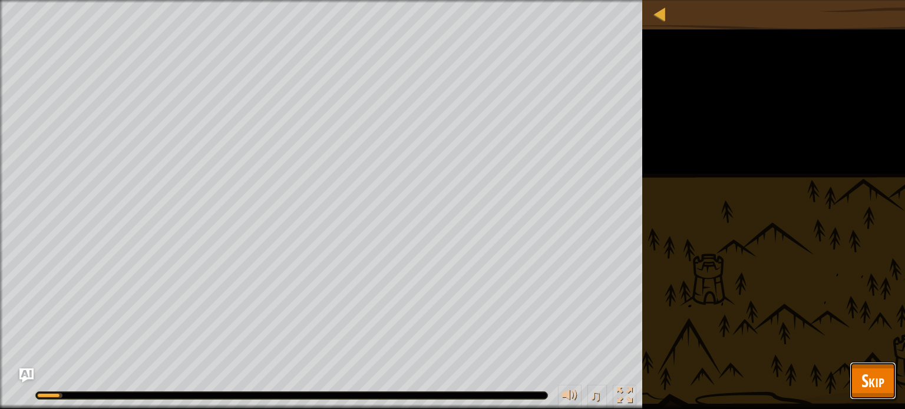
click at [867, 370] on span "Skip" at bounding box center [872, 381] width 23 height 24
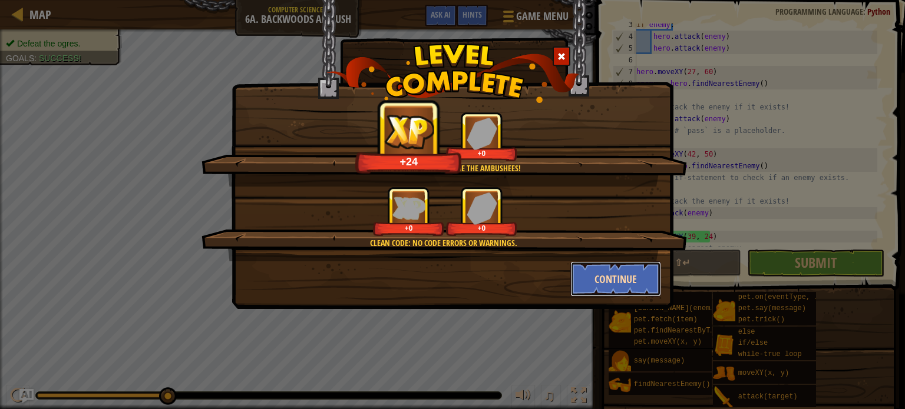
click at [605, 279] on button "Continue" at bounding box center [615, 278] width 91 height 35
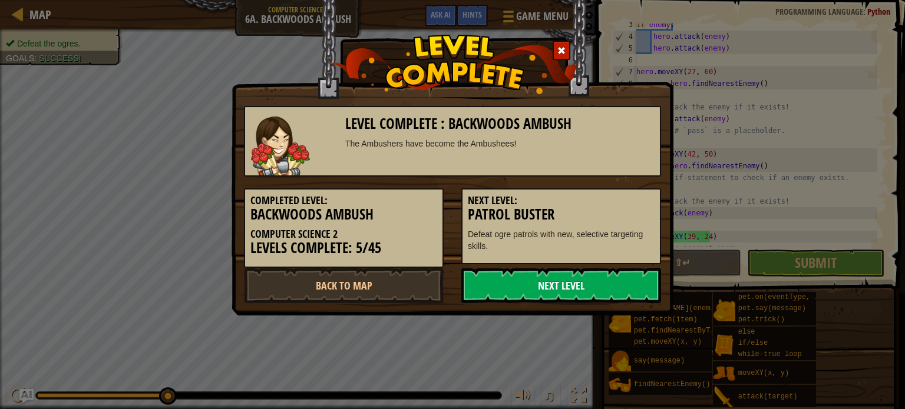
click at [607, 282] on link "Next Level" at bounding box center [561, 285] width 200 height 35
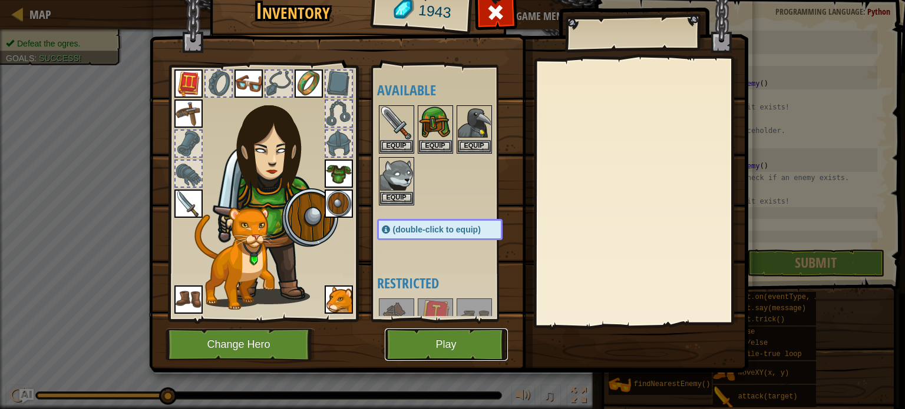
click at [439, 333] on button "Play" at bounding box center [446, 345] width 123 height 32
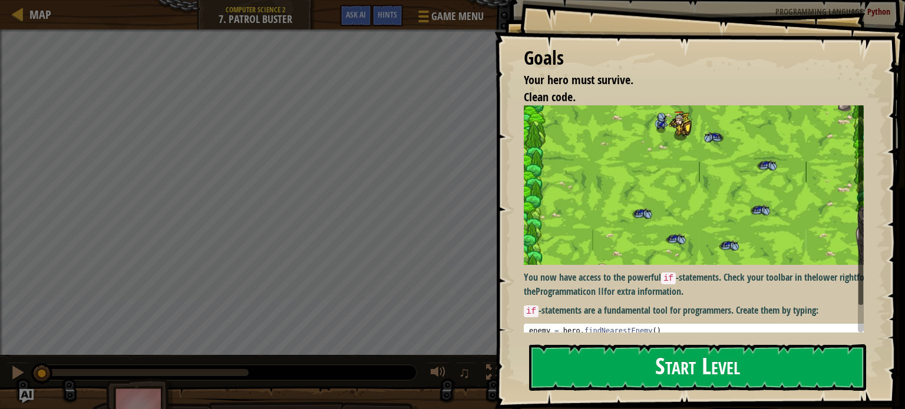
click at [608, 359] on button "Start Level" at bounding box center [697, 368] width 337 height 47
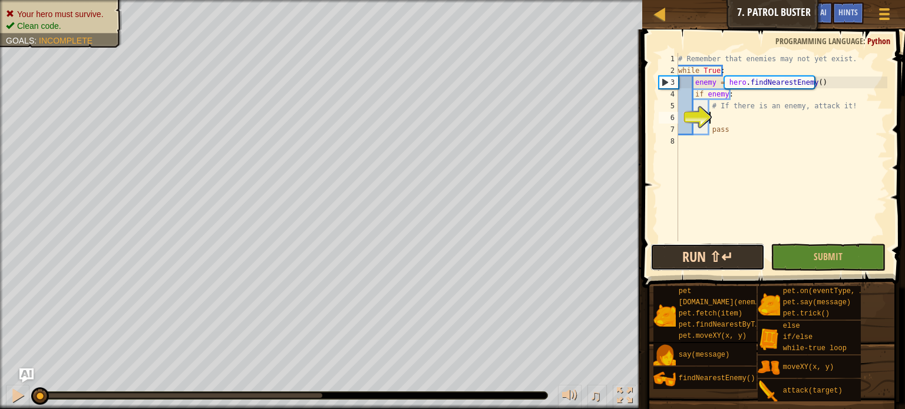
click at [697, 254] on button "Run ⇧↵" at bounding box center [707, 257] width 115 height 27
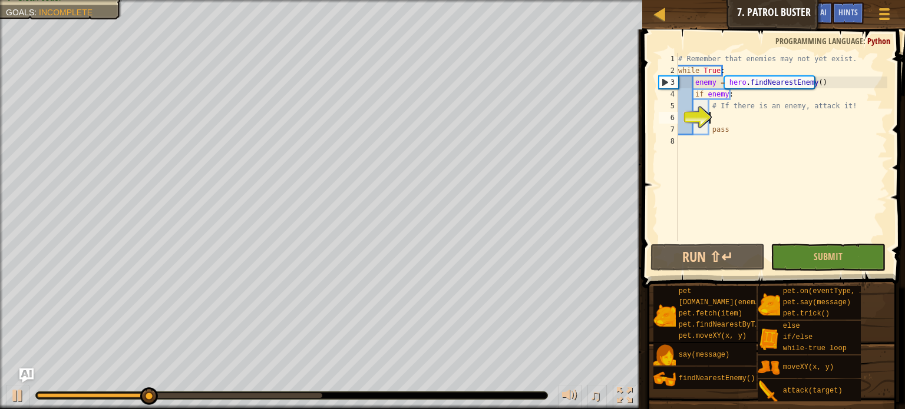
click at [740, 115] on div "# Remember that enemies may not yet exist. while True : enemy = hero . findNear…" at bounding box center [781, 159] width 211 height 212
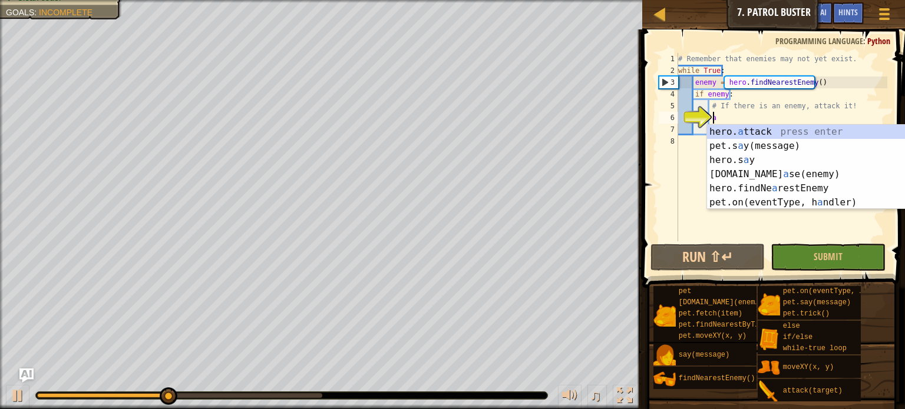
scroll to position [5, 2]
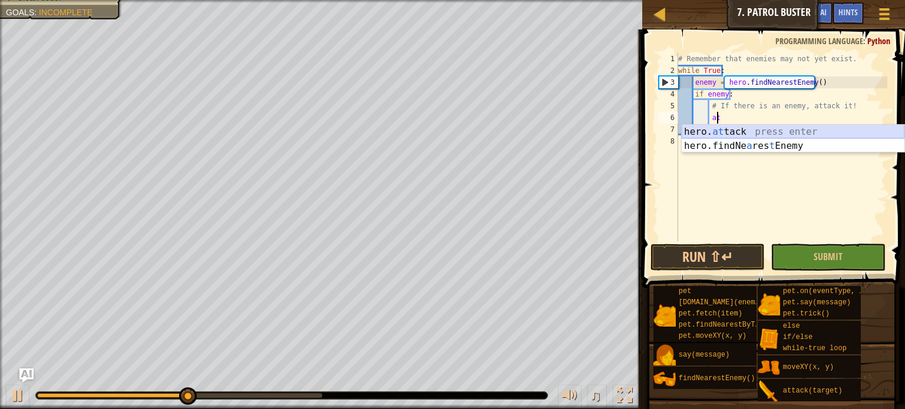
click at [739, 131] on div "hero. at tack press enter hero.findNe a res t Enemy press enter" at bounding box center [792, 153] width 223 height 57
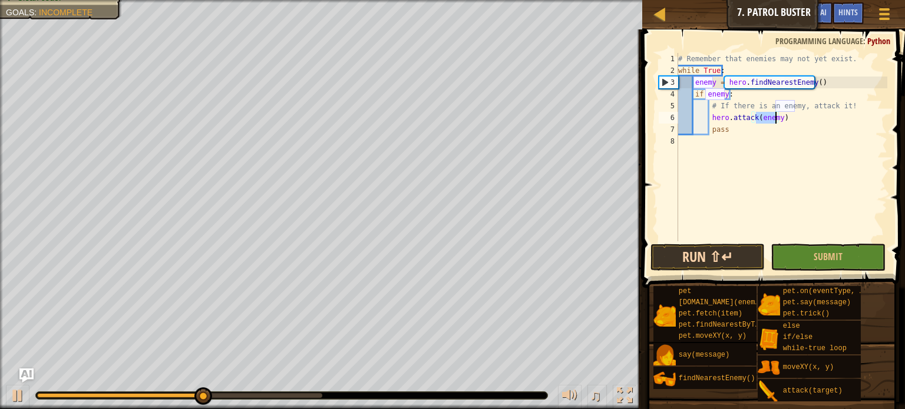
type textarea "hero.attack(enemy)"
click at [695, 255] on button "Run ⇧↵" at bounding box center [707, 257] width 115 height 27
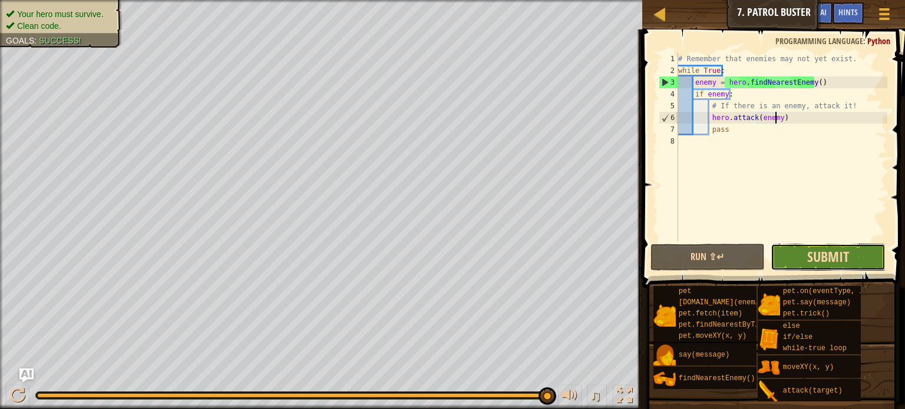
click at [820, 261] on span "Submit" at bounding box center [828, 256] width 42 height 19
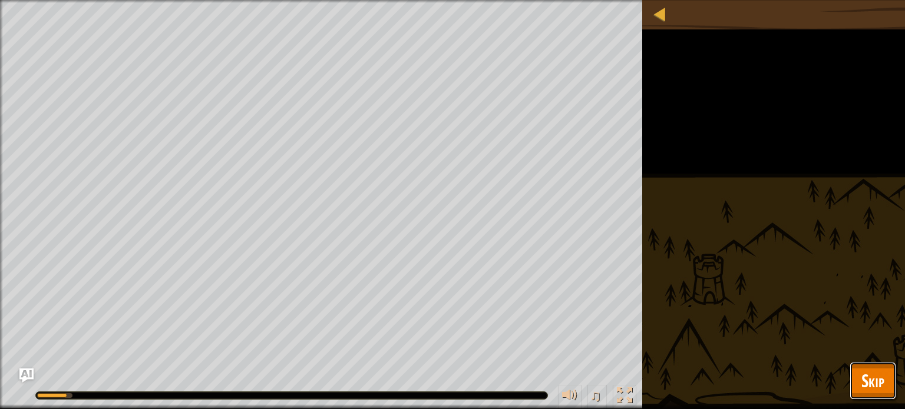
click at [869, 372] on span "Skip" at bounding box center [872, 381] width 23 height 24
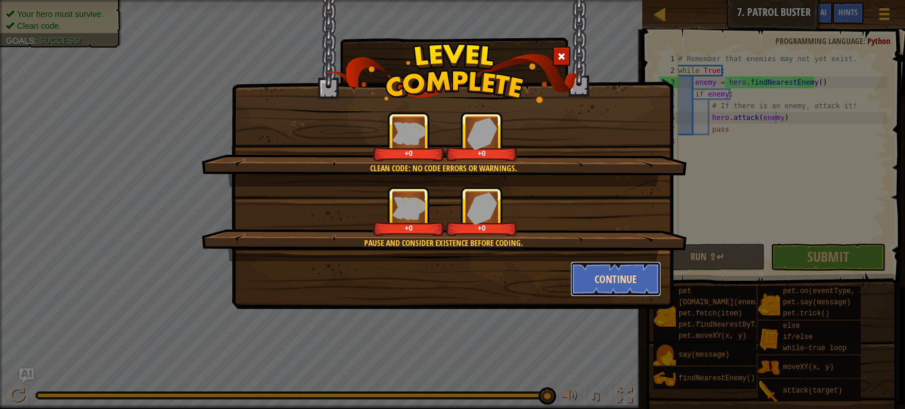
click at [638, 280] on button "Continue" at bounding box center [615, 278] width 91 height 35
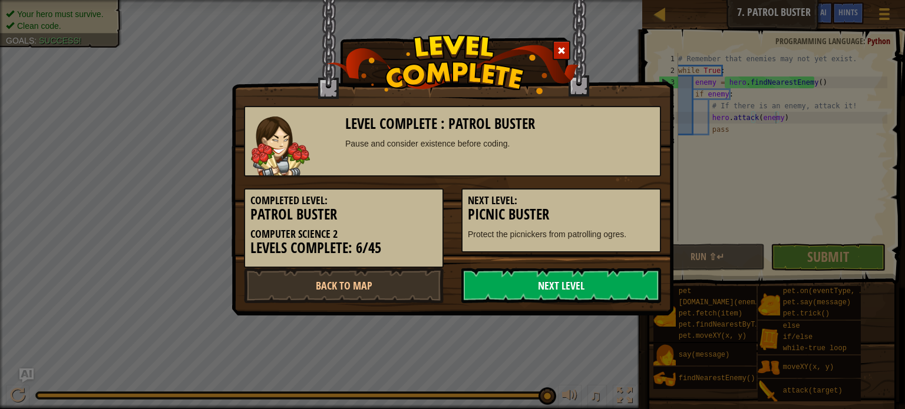
click at [616, 284] on link "Next Level" at bounding box center [561, 285] width 200 height 35
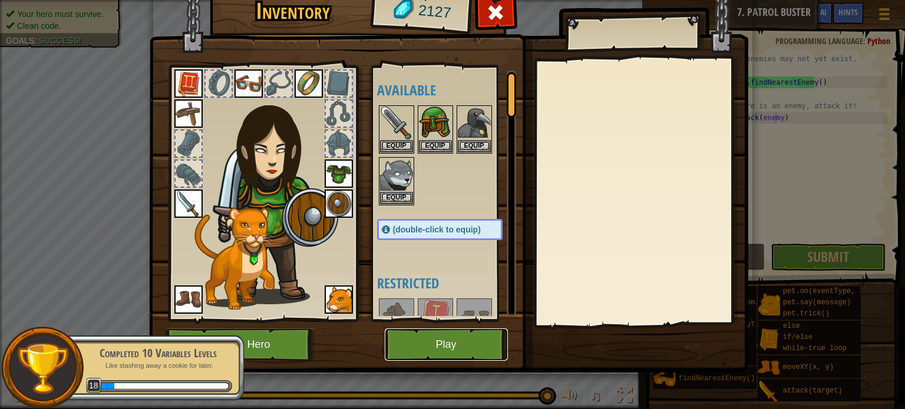
click at [465, 346] on button "Play" at bounding box center [446, 345] width 123 height 32
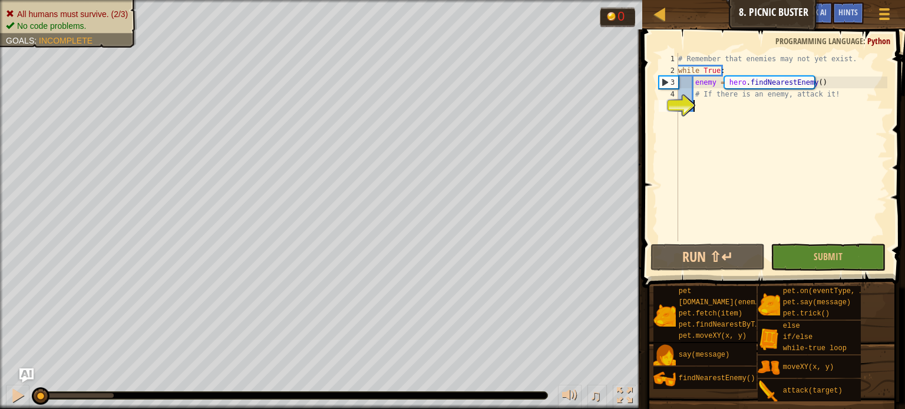
scroll to position [5, 1]
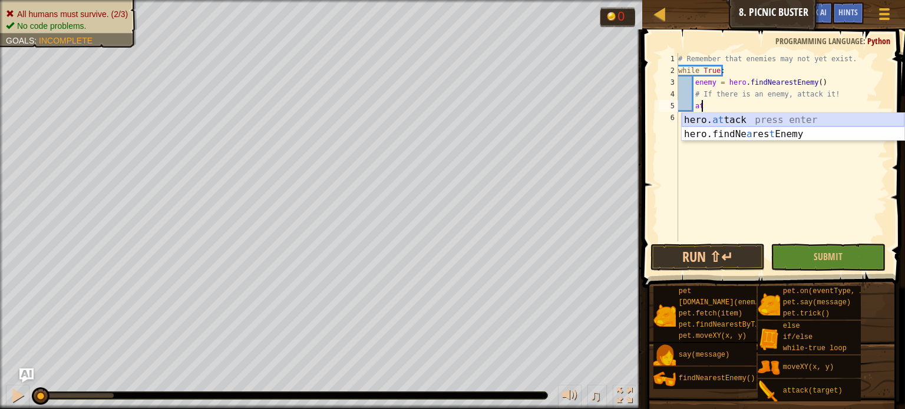
click at [733, 116] on div "hero. at tack press enter hero.findNe a res t Enemy press enter" at bounding box center [792, 141] width 223 height 57
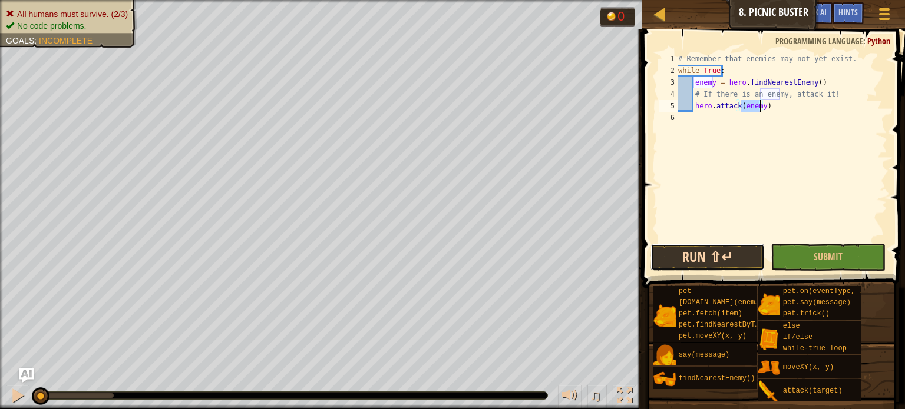
click at [680, 254] on button "Run ⇧↵" at bounding box center [707, 257] width 115 height 27
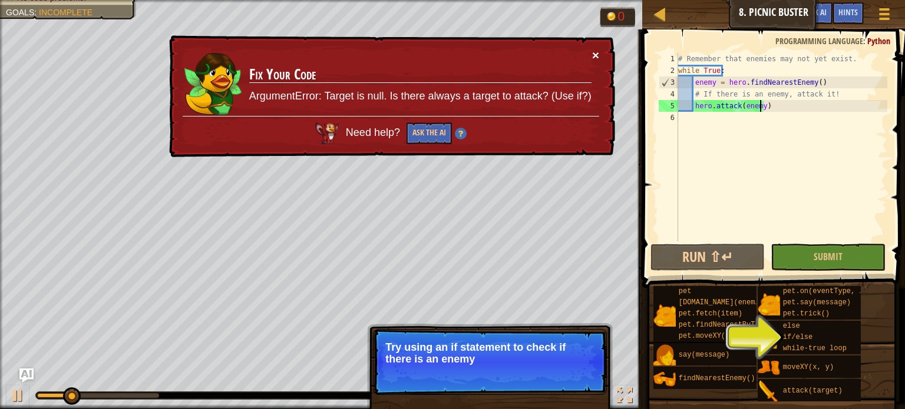
click at [597, 51] on button "×" at bounding box center [595, 55] width 7 height 12
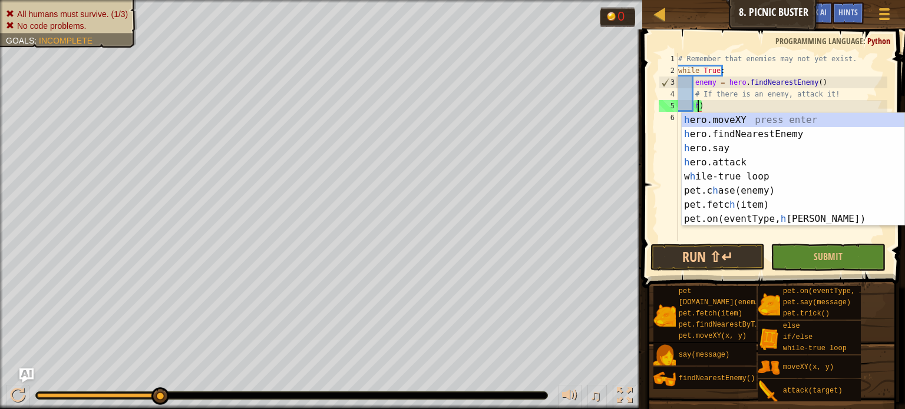
type textarea ")"
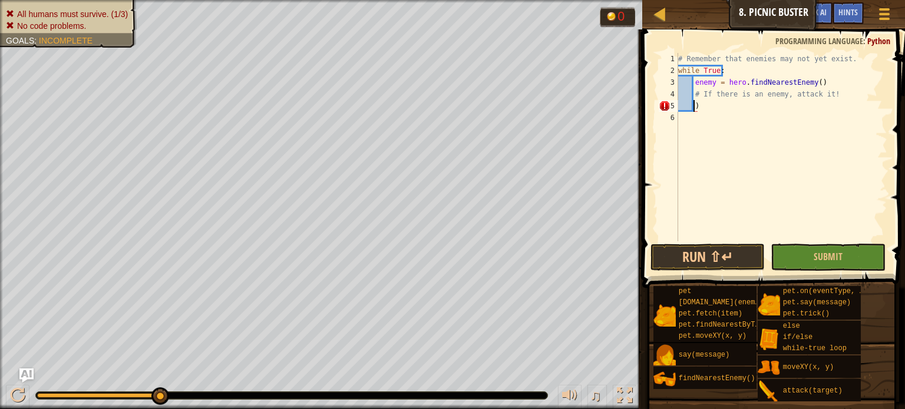
click at [805, 112] on div "# Remember that enemies may not yet exist. while True : enemy = hero . findNear…" at bounding box center [781, 159] width 211 height 212
type textarea ")"
click at [807, 124] on div "# Remember that enemies may not yet exist. while True : enemy = hero . findNear…" at bounding box center [781, 159] width 211 height 212
type textarea "w"
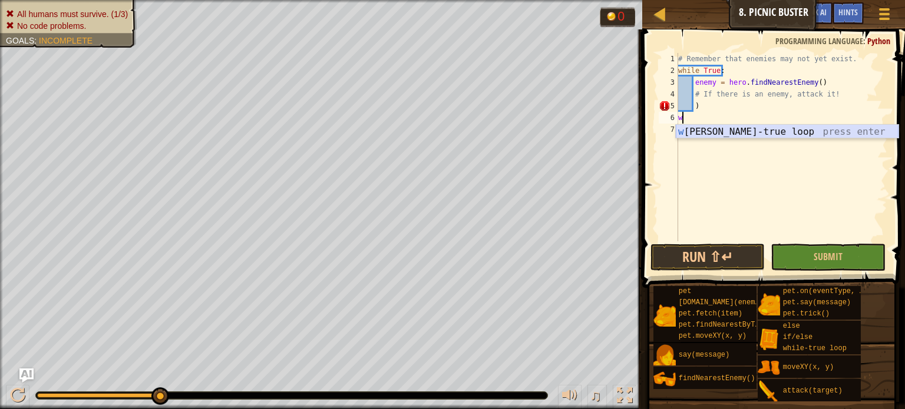
click at [808, 128] on div "w hile-true loop press enter" at bounding box center [787, 146] width 223 height 42
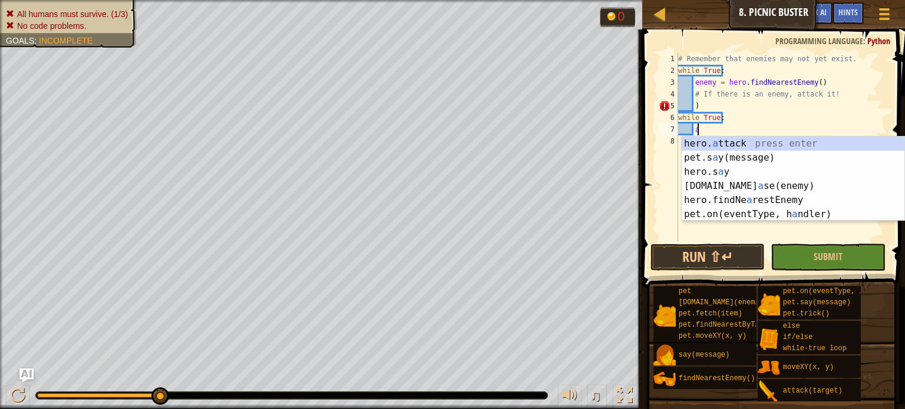
scroll to position [5, 1]
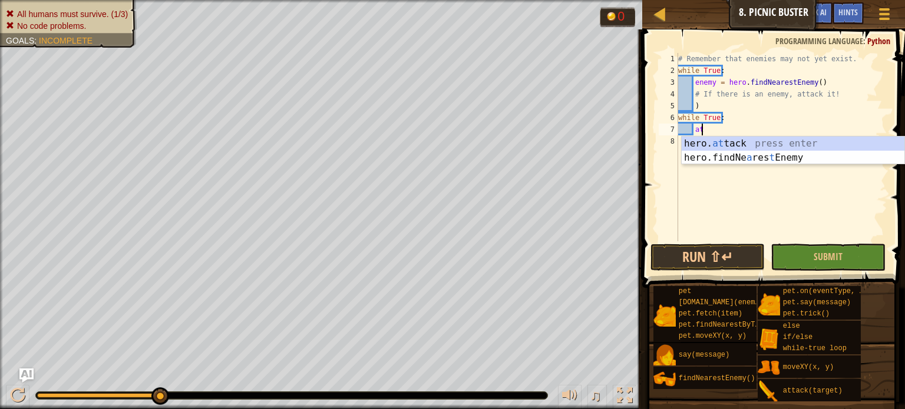
click at [748, 137] on div "hero. at tack press enter hero.findNe a res t Enemy press enter" at bounding box center [792, 165] width 223 height 57
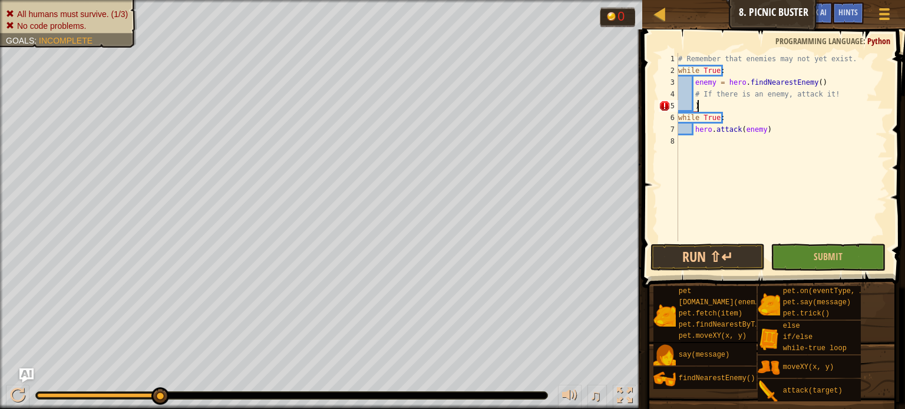
click at [726, 101] on div "# Remember that enemies may not yet exist. while True : enemy = hero . findNear…" at bounding box center [781, 159] width 211 height 212
type textarea ")"
click at [796, 131] on div "# Remember that enemies may not yet exist. while True : enemy = hero . findNear…" at bounding box center [781, 159] width 211 height 212
click at [789, 103] on div "# Remember that enemies may not yet exist. while True : enemy = hero . findNear…" at bounding box center [781, 159] width 211 height 212
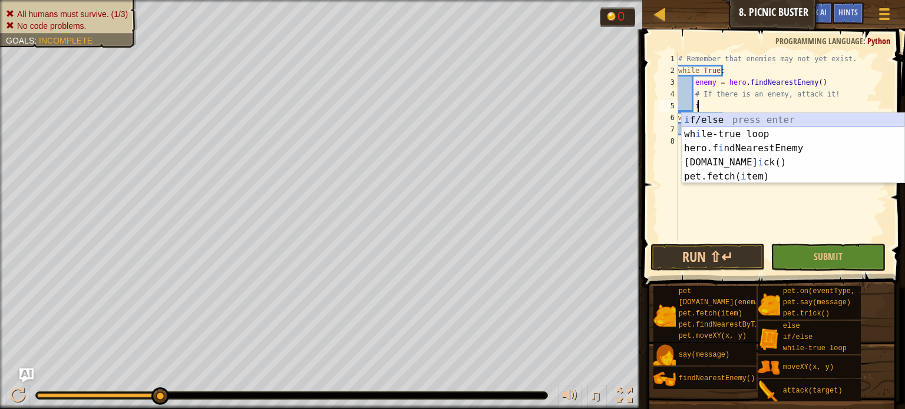
click at [789, 121] on div "i f/else press enter wh i le-true loop press enter hero.f i ndNearestEnemy pres…" at bounding box center [792, 162] width 223 height 99
type textarea "if enemy:"
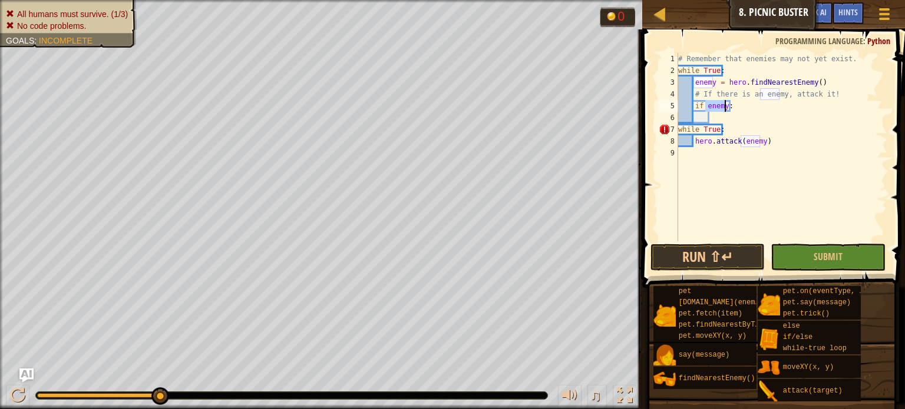
click at [762, 111] on div "# Remember that enemies may not yet exist. while True : enemy = hero . findNear…" at bounding box center [781, 159] width 211 height 212
click at [746, 115] on div "# Remember that enemies may not yet exist. while True : enemy = hero . findNear…" at bounding box center [781, 159] width 211 height 212
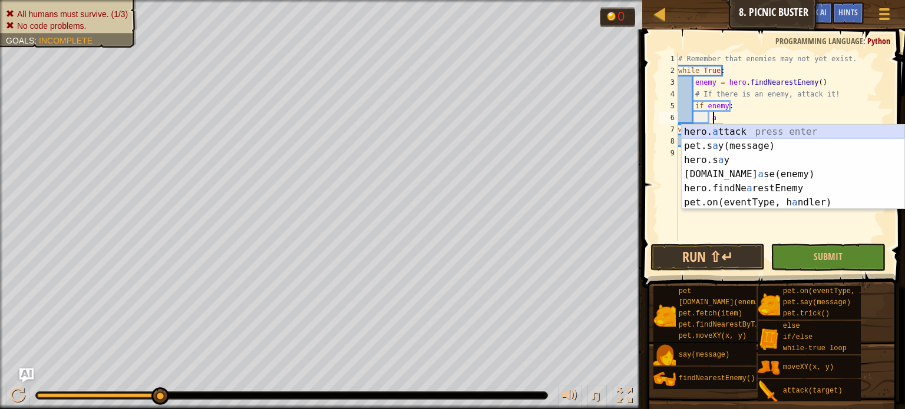
click at [750, 134] on div "hero. a ttack press enter pet.s a y(message) press enter hero.s a y press enter…" at bounding box center [792, 181] width 223 height 113
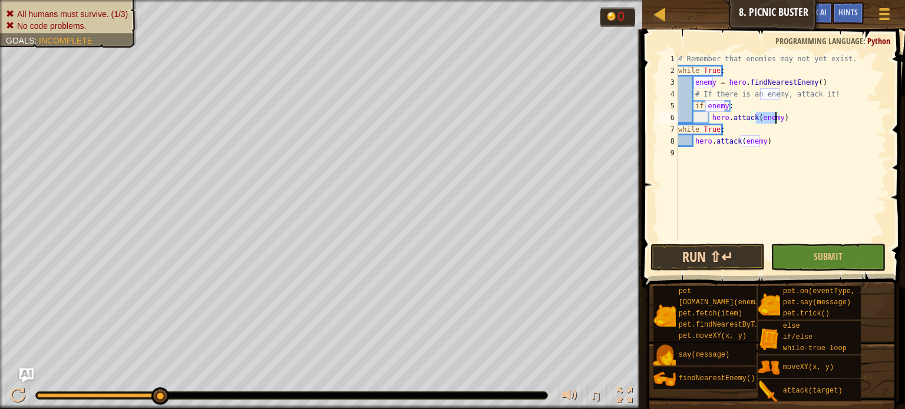
type textarea "hero.attack(enemy)"
click at [713, 255] on button "Run ⇧↵" at bounding box center [707, 257] width 115 height 27
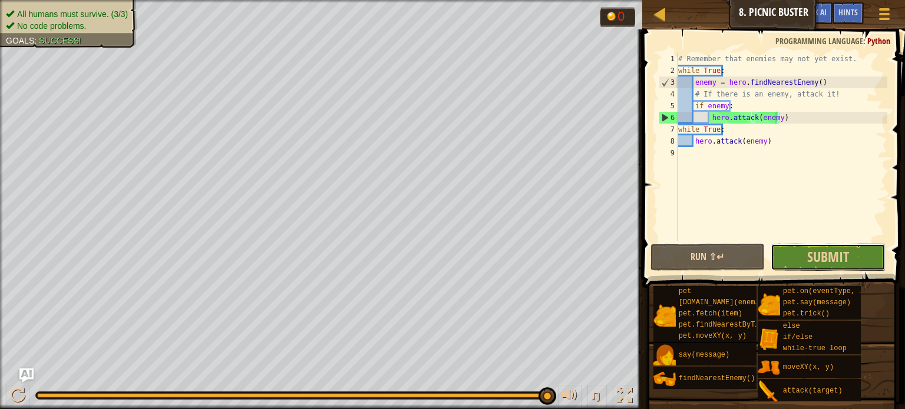
click at [803, 251] on button "Submit" at bounding box center [827, 257] width 115 height 27
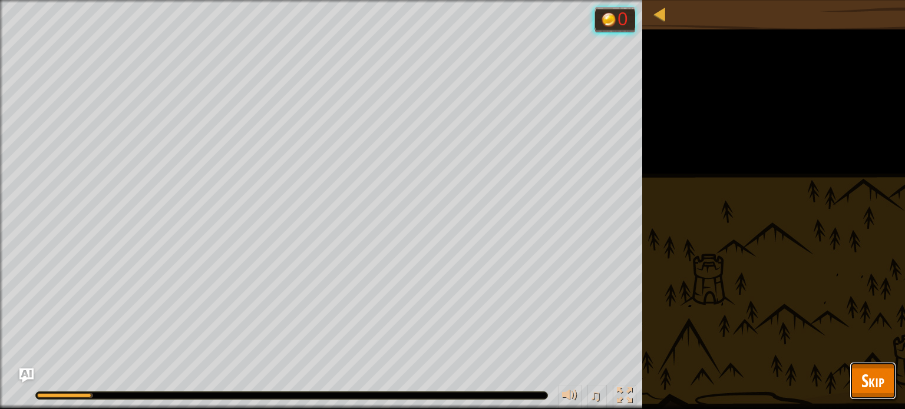
click at [858, 372] on button "Skip" at bounding box center [872, 381] width 47 height 38
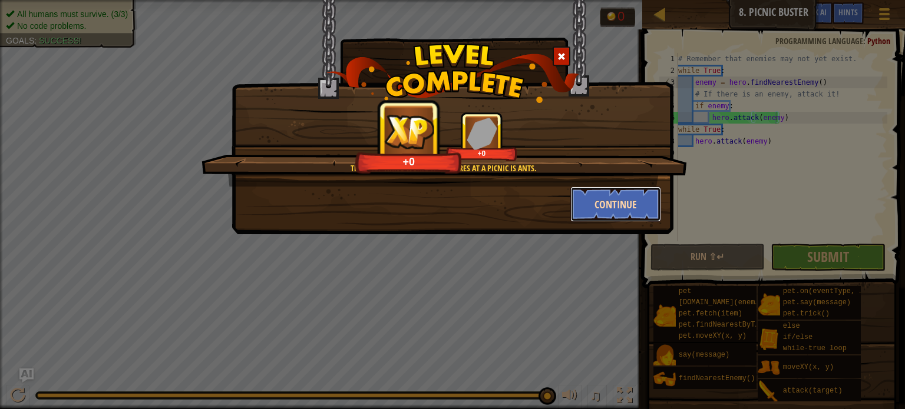
click at [640, 209] on button "Continue" at bounding box center [615, 204] width 91 height 35
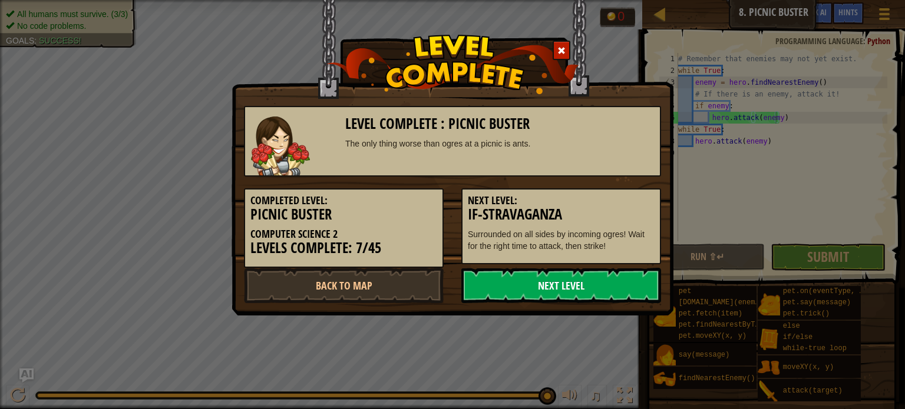
click at [604, 273] on link "Next Level" at bounding box center [561, 285] width 200 height 35
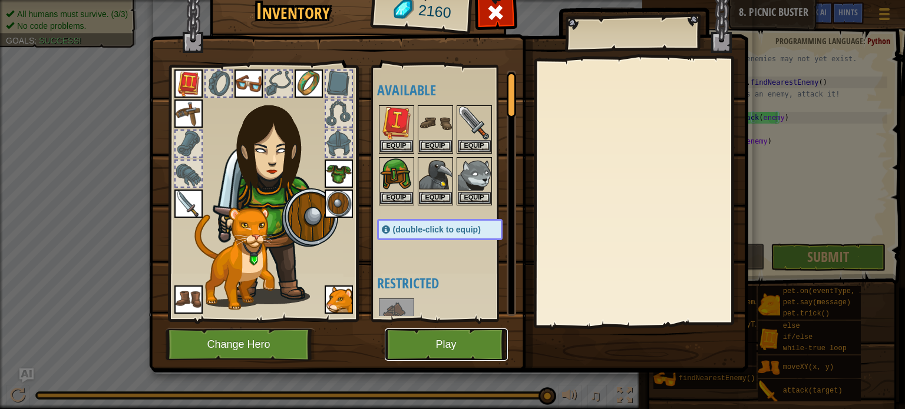
click at [481, 330] on button "Play" at bounding box center [446, 345] width 123 height 32
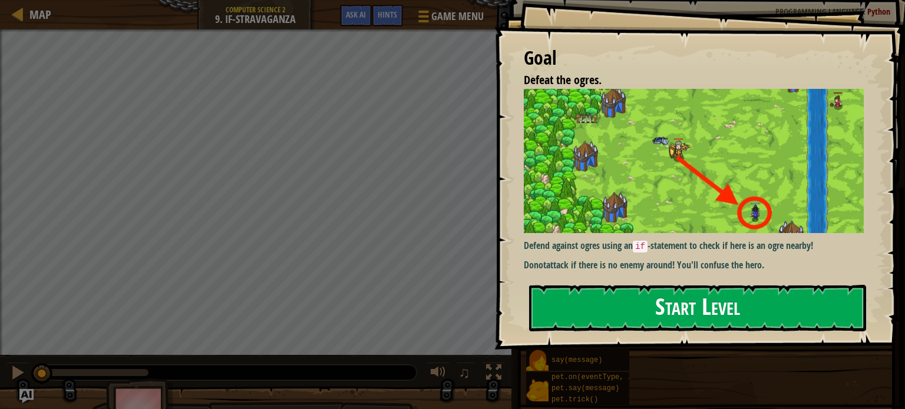
click at [623, 285] on button "Start Level" at bounding box center [697, 308] width 337 height 47
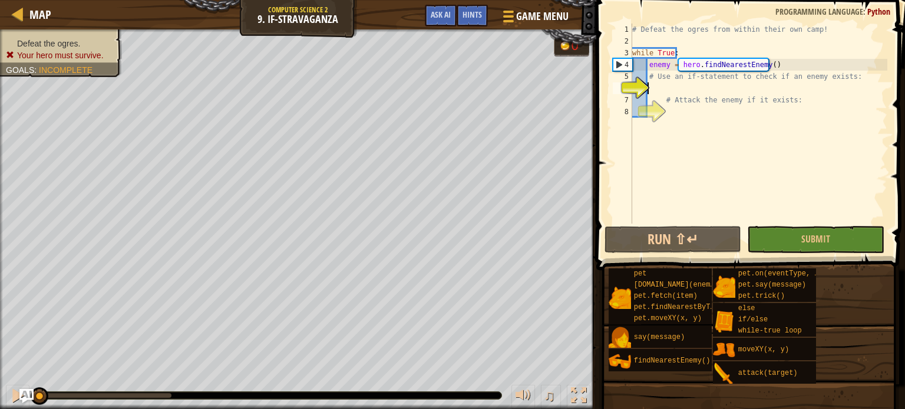
click at [694, 111] on div "# Defeat the ogres from within their own camp! while True : enemy = hero . find…" at bounding box center [758, 136] width 257 height 224
click at [701, 89] on div "# Defeat the ogres from within their own camp! while True : enemy = hero . find…" at bounding box center [758, 136] width 257 height 224
type textarea "o"
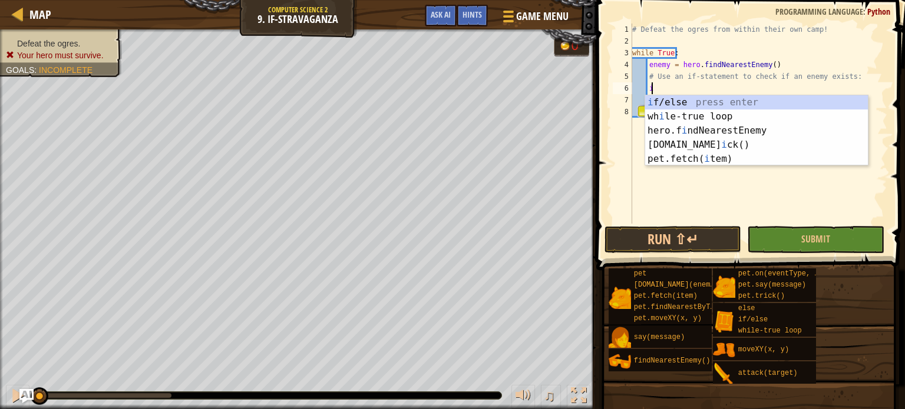
scroll to position [5, 1]
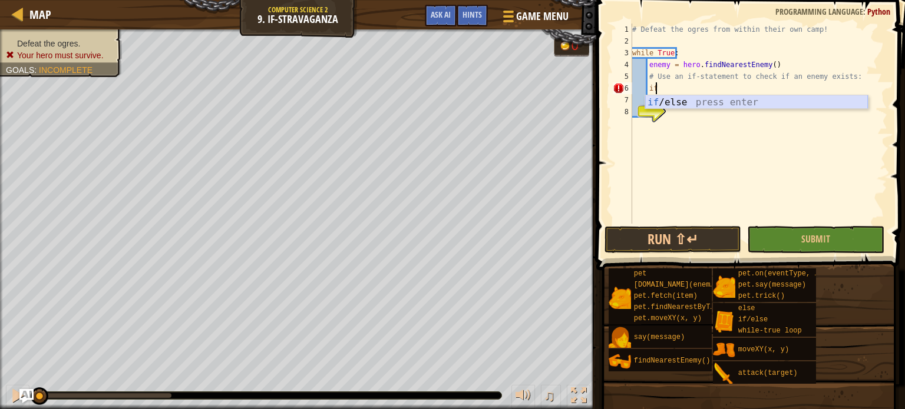
click at [705, 99] on div "if /else press enter" at bounding box center [756, 116] width 223 height 42
type textarea "if enemy:"
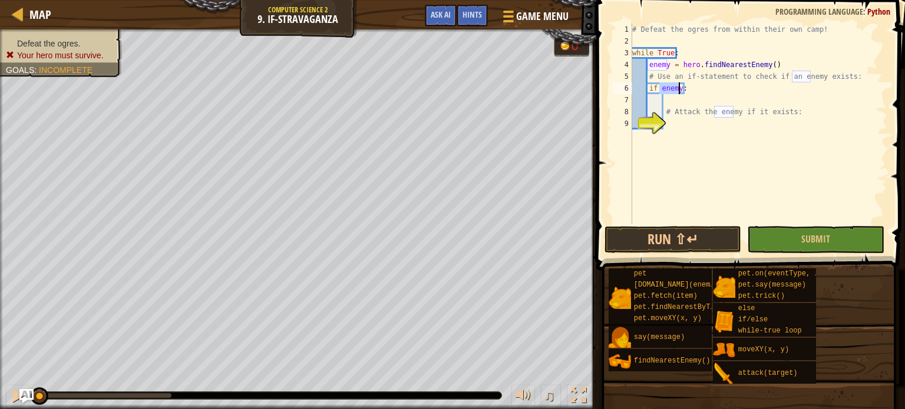
click at [690, 100] on div "# Defeat the ogres from within their own camp! while True : enemy = hero . find…" at bounding box center [758, 136] width 257 height 224
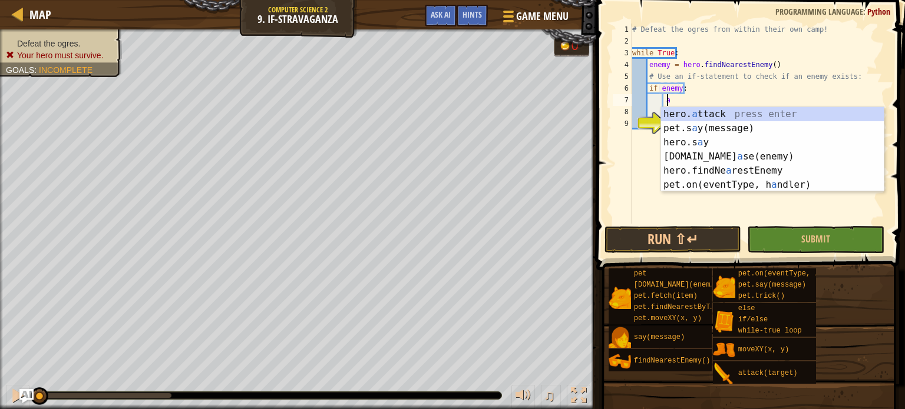
scroll to position [5, 2]
click at [690, 112] on div "hero. a ttack press enter pet.s a y(message) press enter hero.s a y press enter…" at bounding box center [772, 163] width 223 height 113
type textarea "hero.attack(enemy)"
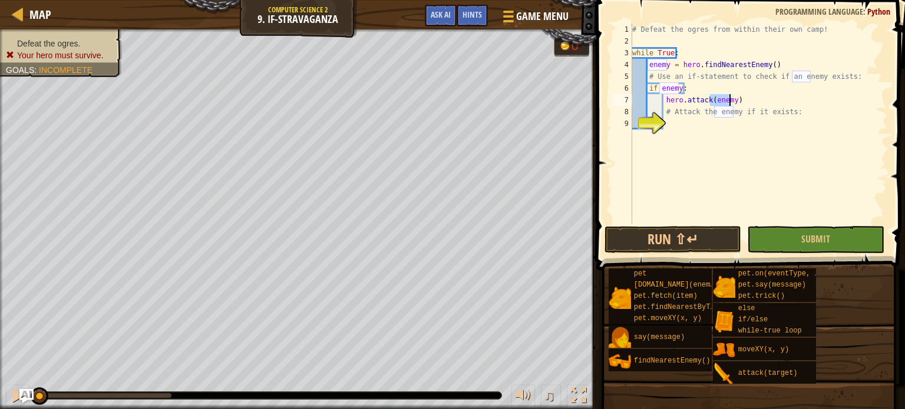
click at [690, 125] on div "# Defeat the ogres from within their own camp! while True : enemy = hero . find…" at bounding box center [758, 136] width 257 height 224
type textarea "a"
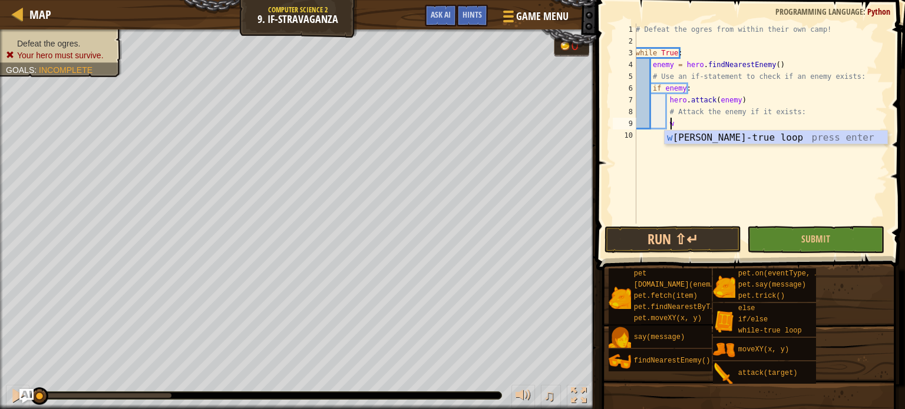
type textarea "wh"
click at [731, 141] on div "wh ile-true loop press enter" at bounding box center [775, 152] width 223 height 42
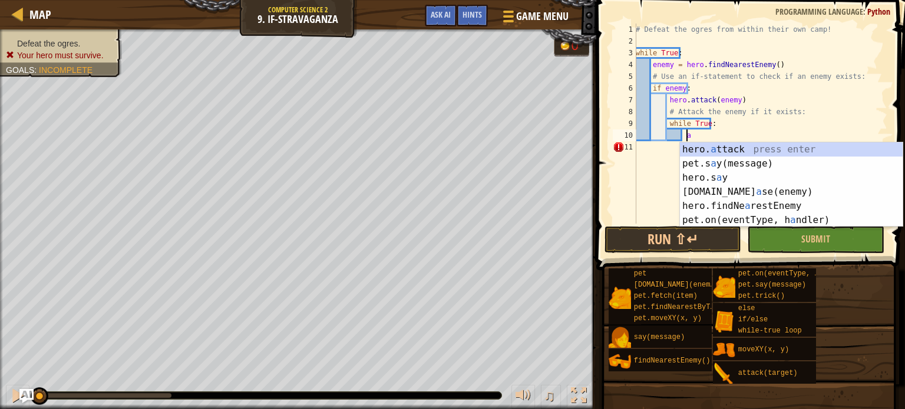
scroll to position [5, 4]
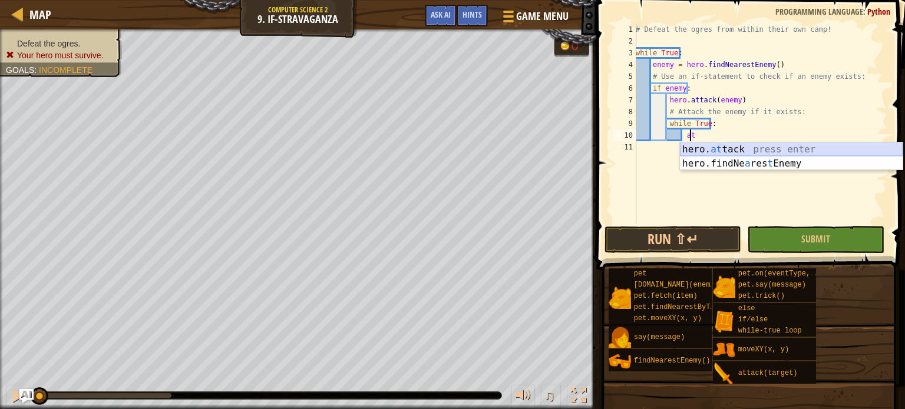
click at [717, 148] on div "hero. at tack press enter hero.findNe a res t Enemy press enter" at bounding box center [791, 171] width 223 height 57
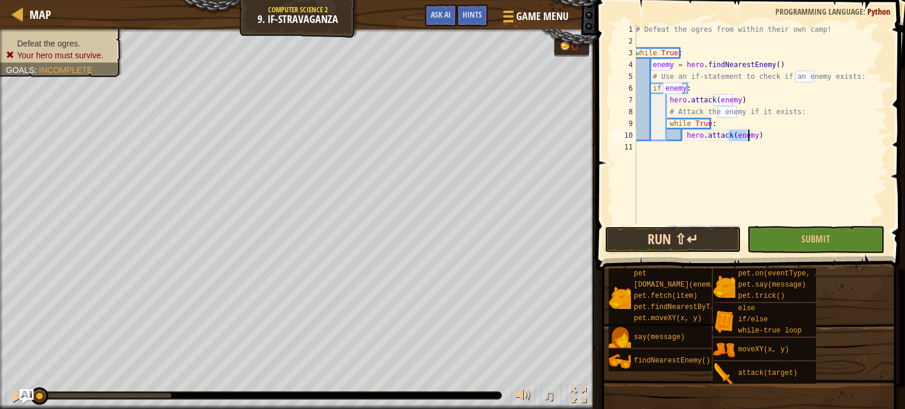
click at [688, 233] on button "Run ⇧↵" at bounding box center [672, 239] width 137 height 27
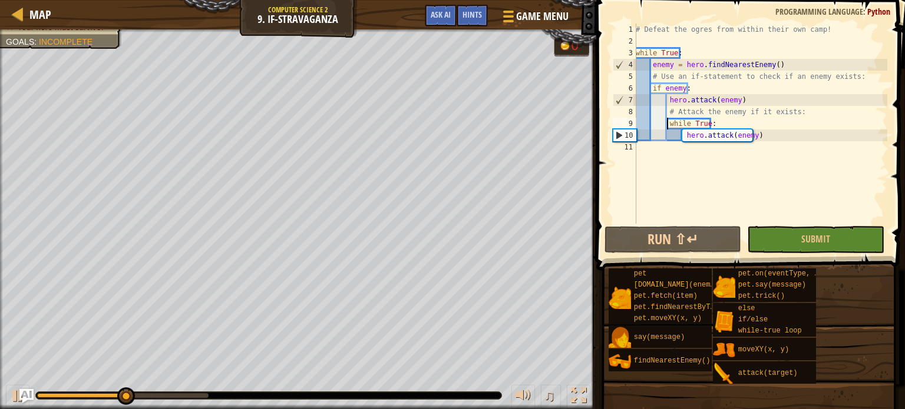
click at [666, 123] on div "# Defeat the ogres from within their own camp! while True : enemy = hero . find…" at bounding box center [760, 136] width 254 height 224
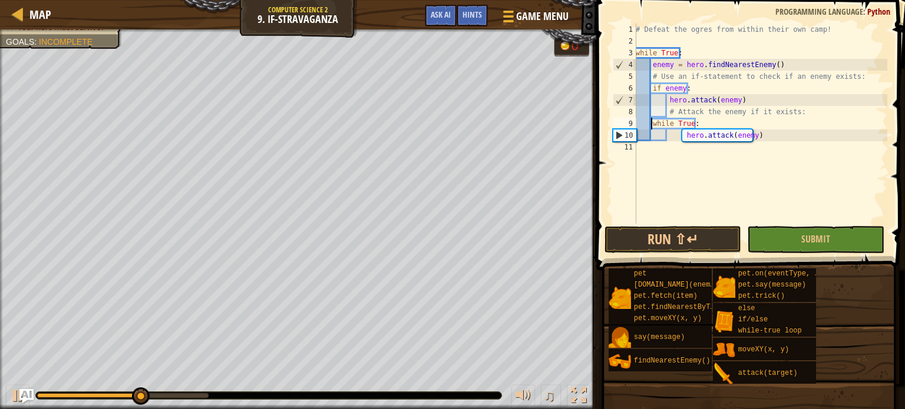
scroll to position [5, 2]
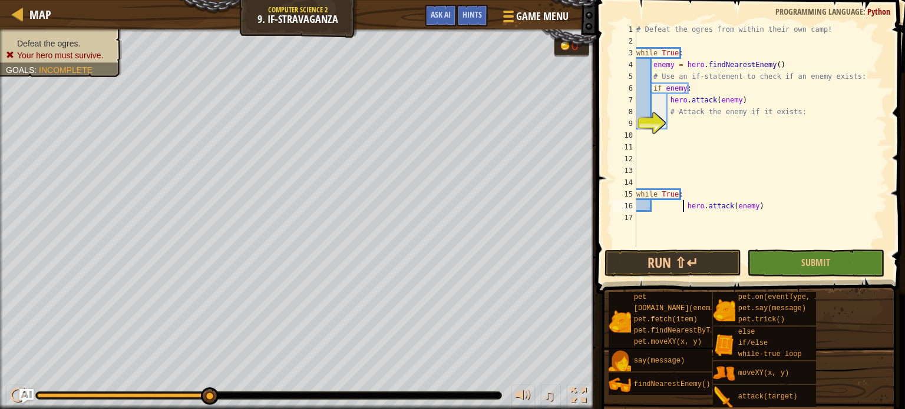
click at [683, 211] on div "# Defeat the ogres from within their own camp! while True : enemy = hero . find…" at bounding box center [760, 147] width 253 height 247
click at [630, 184] on div "14" at bounding box center [625, 183] width 24 height 12
type textarea "while True:"
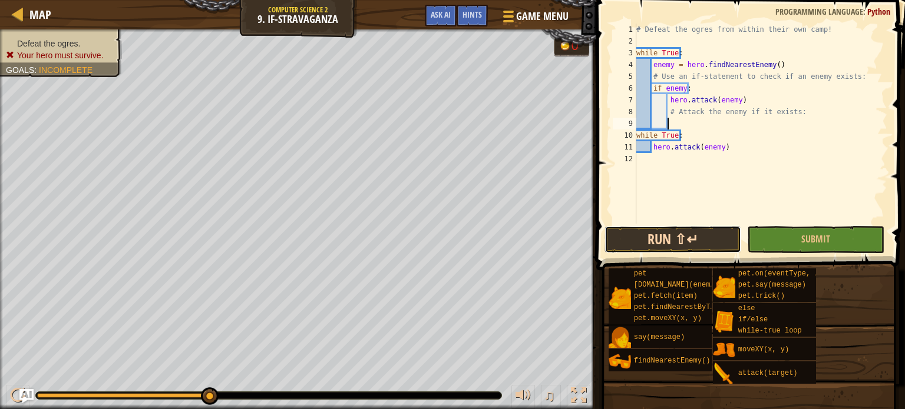
click at [716, 234] on button "Run ⇧↵" at bounding box center [672, 239] width 137 height 27
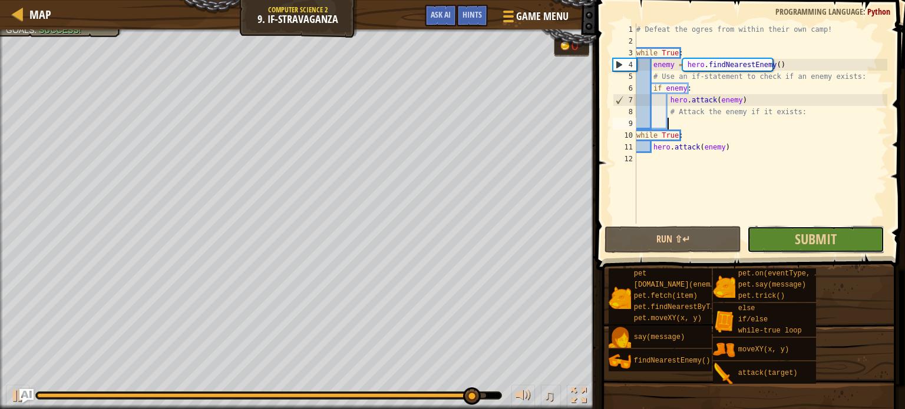
click at [779, 233] on button "Submit" at bounding box center [815, 239] width 137 height 27
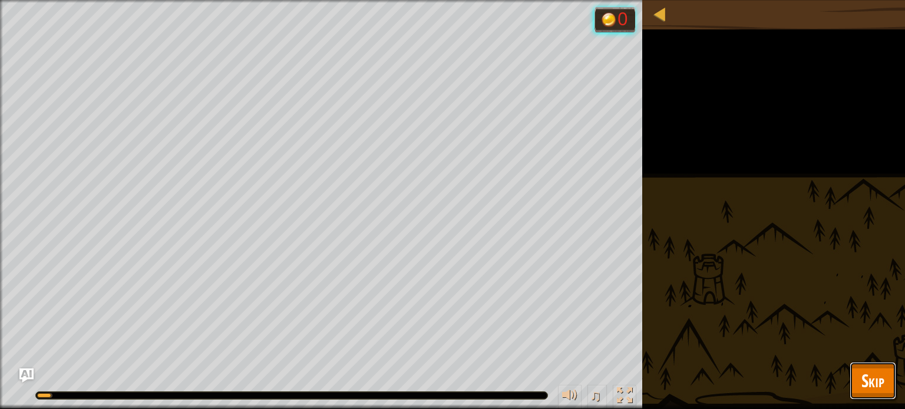
click at [879, 382] on span "Skip" at bounding box center [872, 381] width 23 height 24
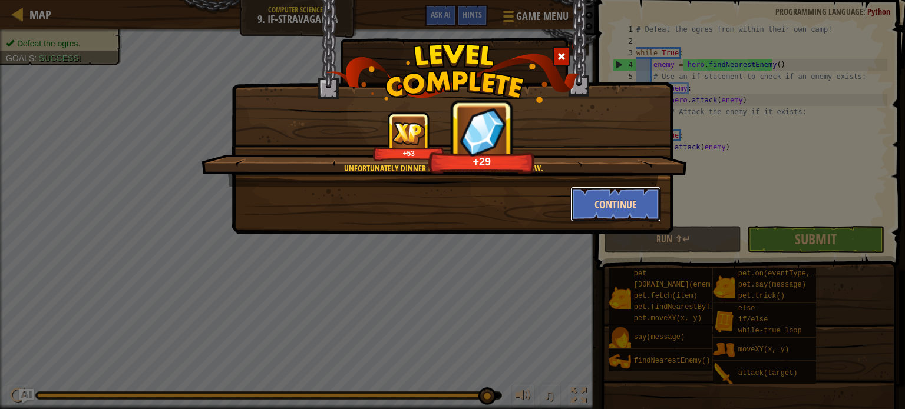
click at [641, 197] on button "Continue" at bounding box center [615, 204] width 91 height 35
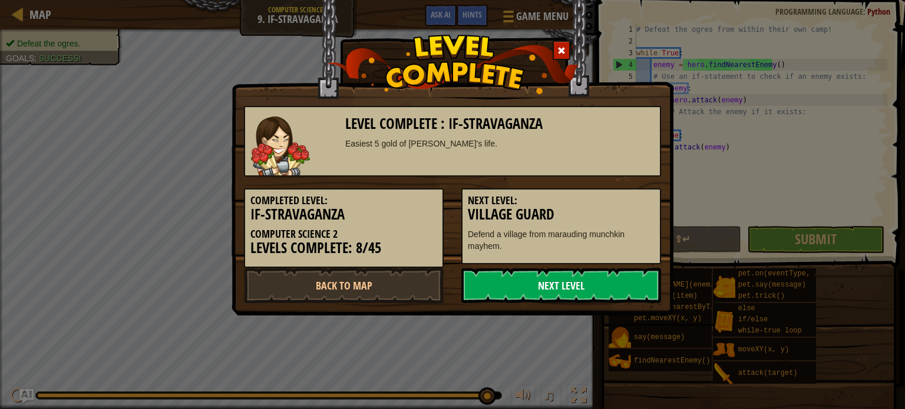
click at [517, 286] on link "Next Level" at bounding box center [561, 285] width 200 height 35
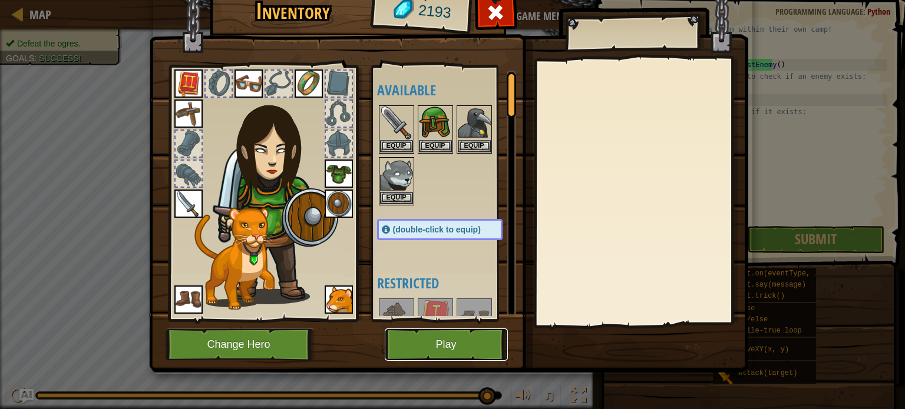
click at [438, 341] on button "Play" at bounding box center [446, 345] width 123 height 32
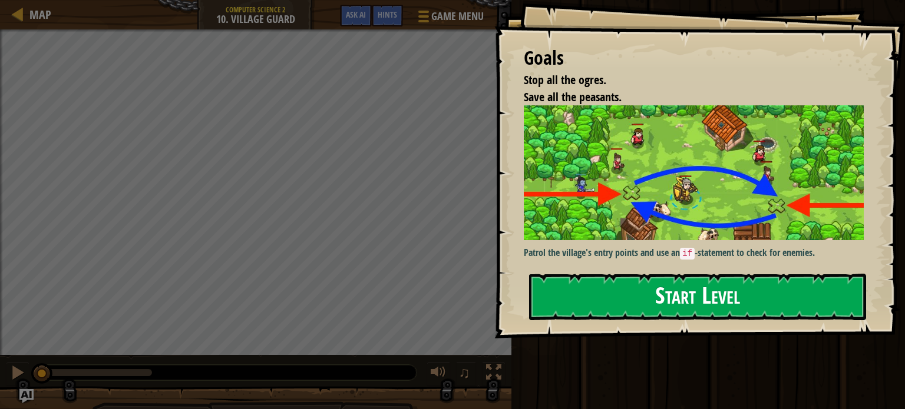
click at [549, 276] on button "Start Level" at bounding box center [697, 297] width 337 height 47
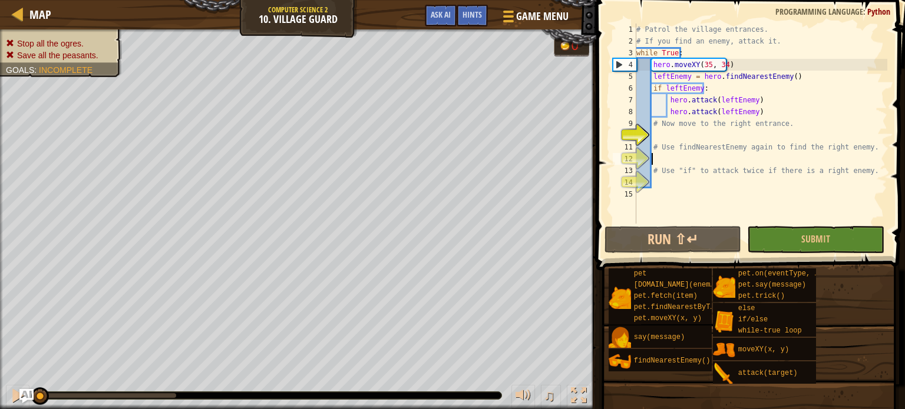
click at [674, 159] on div "# Patrol the village entrances. # If you find an enemy, attack it. while True :…" at bounding box center [760, 136] width 253 height 224
type textarea "fi"
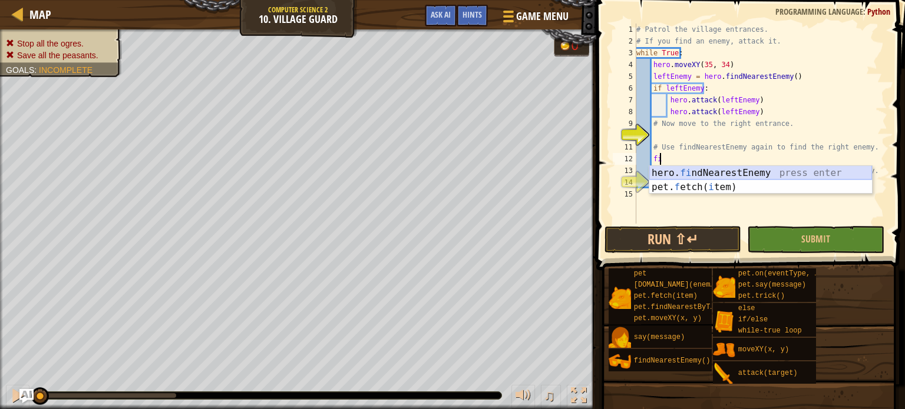
click at [676, 176] on div "hero. fi ndNearestEnemy press enter pet. f etch( i tem) press enter" at bounding box center [760, 194] width 223 height 57
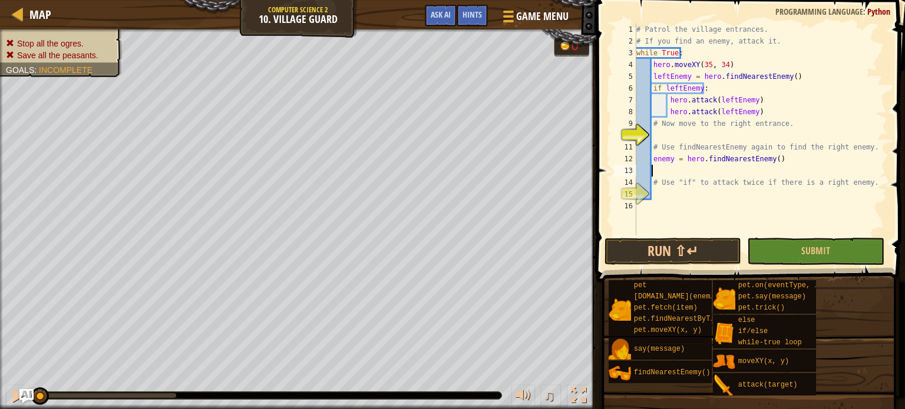
click at [676, 183] on div "# Patrol the village entrances. # If you find an enemy, attack it. while True :…" at bounding box center [760, 142] width 253 height 236
type textarea "# Use "if" to attack twice if there is a right enemy."
click at [673, 202] on div "# Patrol the village entrances. # If you find an enemy, attack it. while True :…" at bounding box center [760, 142] width 253 height 236
click at [678, 197] on div "# Patrol the village entrances. # If you find an enemy, attack it. while True :…" at bounding box center [760, 142] width 253 height 236
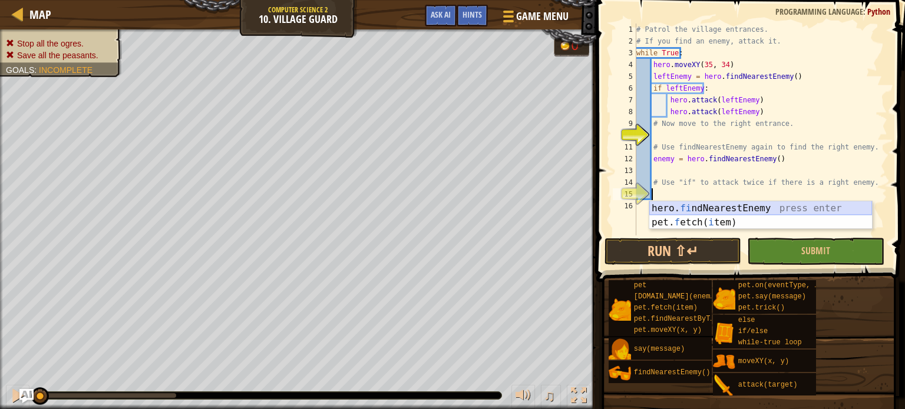
scroll to position [5, 1]
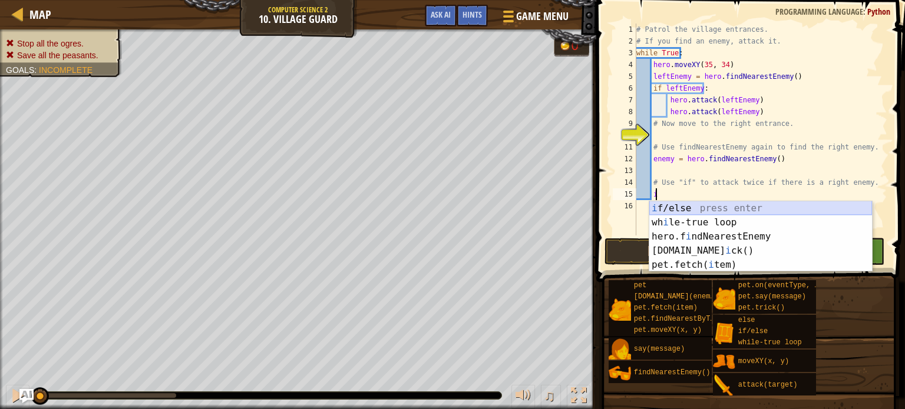
click at [678, 207] on div "i f/else press enter wh i le-true loop press enter hero.f i ndNearestEnemy pres…" at bounding box center [760, 250] width 223 height 99
type textarea "if enemy:"
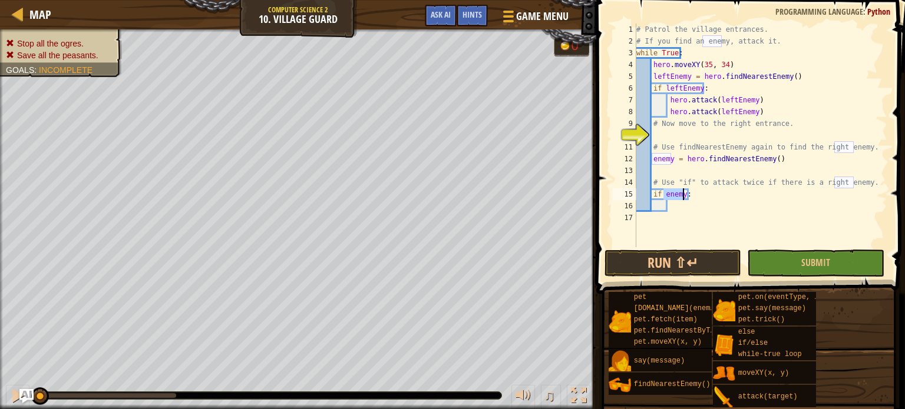
click at [677, 207] on div "# Patrol the village entrances. # If you find an enemy, attack it. while True :…" at bounding box center [760, 147] width 253 height 247
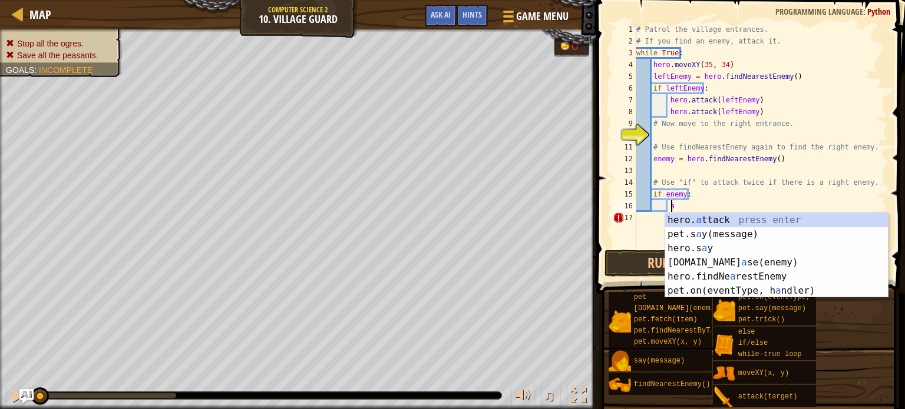
scroll to position [5, 2]
click at [698, 219] on div "hero. a ttack press enter pet.s a y(message) press enter hero.s a y press enter…" at bounding box center [776, 269] width 223 height 113
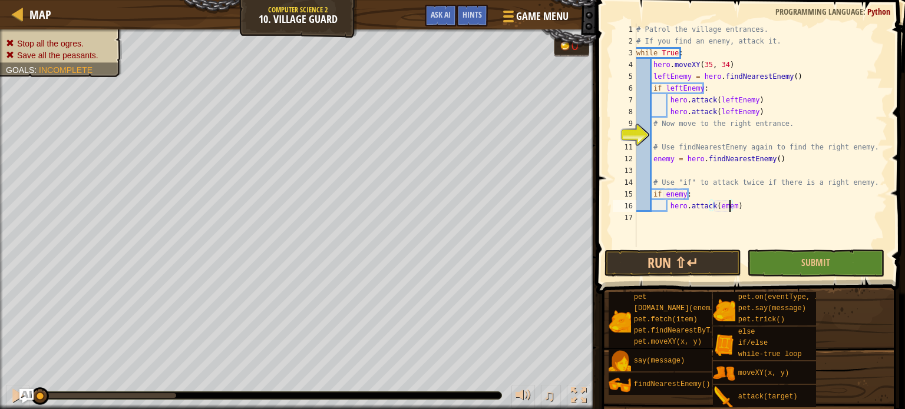
scroll to position [5, 7]
click at [709, 265] on button "Run ⇧↵" at bounding box center [672, 263] width 137 height 27
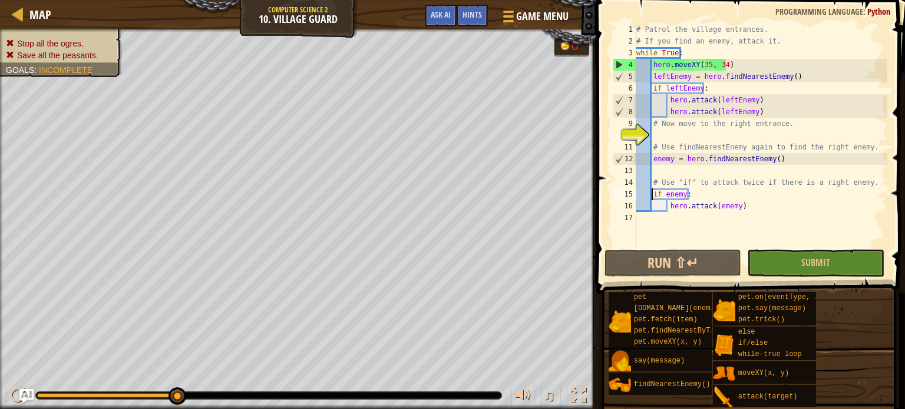
click at [650, 190] on div "# Patrol the village entrances. # If you find an enemy, attack it. while True :…" at bounding box center [760, 147] width 253 height 247
type textarea "if enemy:"
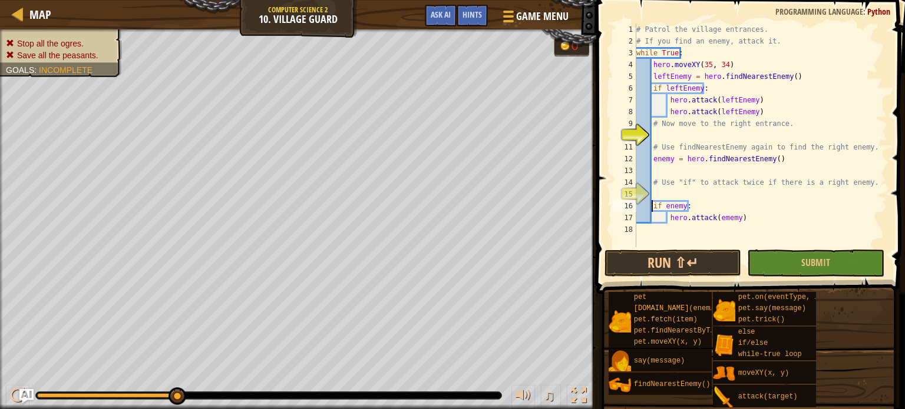
click at [662, 193] on div "# Patrol the village entrances. # If you find an enemy, attack it. while True :…" at bounding box center [760, 147] width 253 height 247
click at [637, 212] on div "# Patrol the village entrances. # If you find an enemy, attack it. while True :…" at bounding box center [760, 147] width 253 height 247
click at [653, 214] on div "# Patrol the village entrances. # If you find an enemy, attack it. while True :…" at bounding box center [760, 147] width 253 height 247
click at [651, 206] on div "# Patrol the village entrances. # If you find an enemy, attack it. while True :…" at bounding box center [760, 147] width 253 height 247
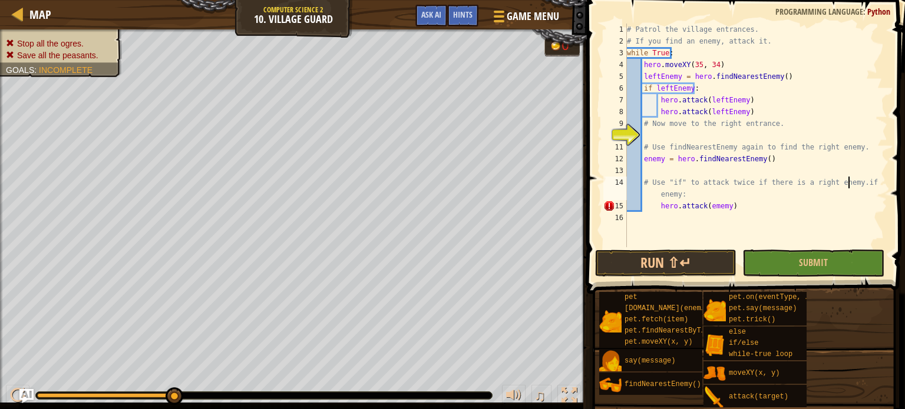
type textarea "if enemy:"
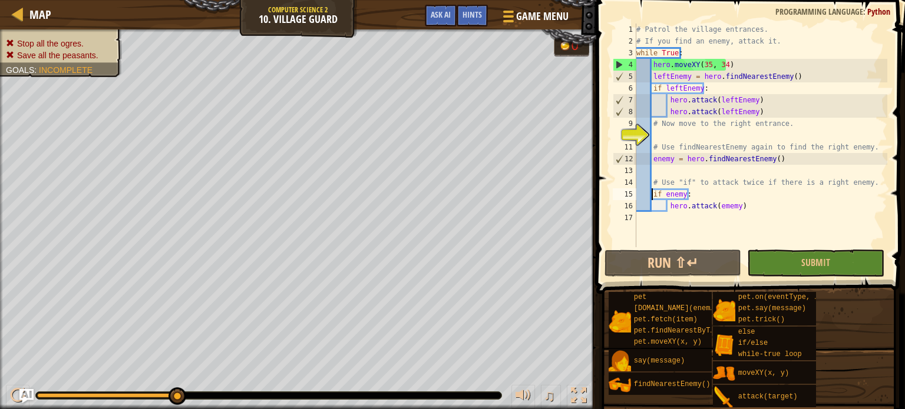
click at [655, 137] on div "# Patrol the village entrances. # If you find an enemy, attack it. while True :…" at bounding box center [760, 147] width 253 height 247
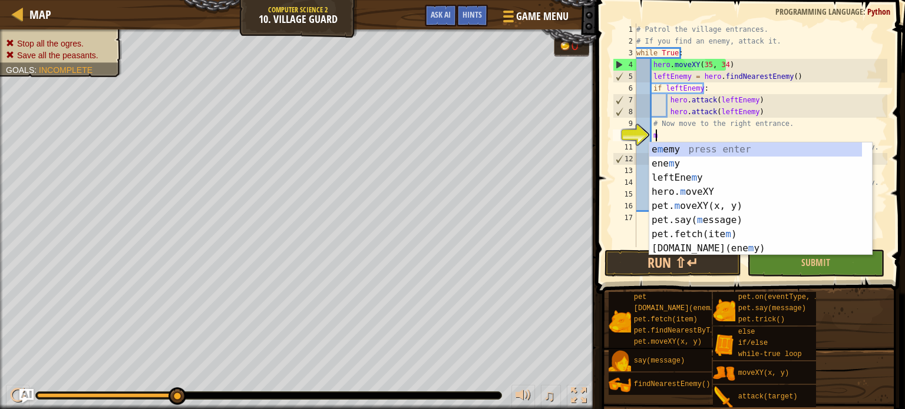
scroll to position [5, 1]
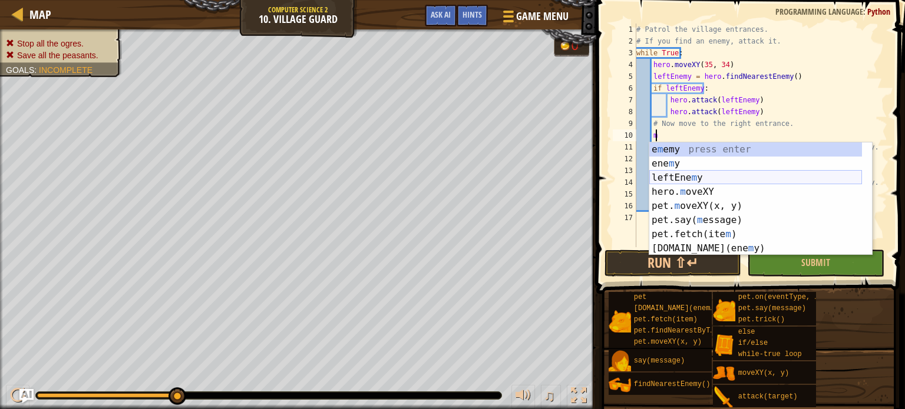
click at [686, 179] on div "e m emy press enter ene m y press enter leftEne m y press enter hero. m oveXY p…" at bounding box center [755, 213] width 213 height 141
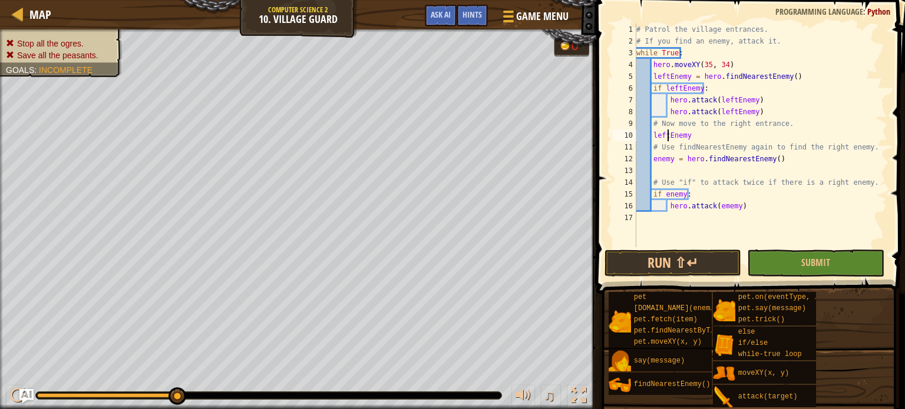
click at [668, 137] on div "# Patrol the village entrances. # If you find an enemy, attack it. while True :…" at bounding box center [760, 147] width 253 height 247
click at [697, 143] on div "# Patrol the village entrances. # If you find an enemy, attack it. while True :…" at bounding box center [760, 147] width 253 height 247
click at [699, 135] on div "# Patrol the village entrances. # If you find an enemy, attack it. while True :…" at bounding box center [760, 147] width 253 height 247
click at [610, 258] on button "Run ⇧↵" at bounding box center [672, 263] width 137 height 27
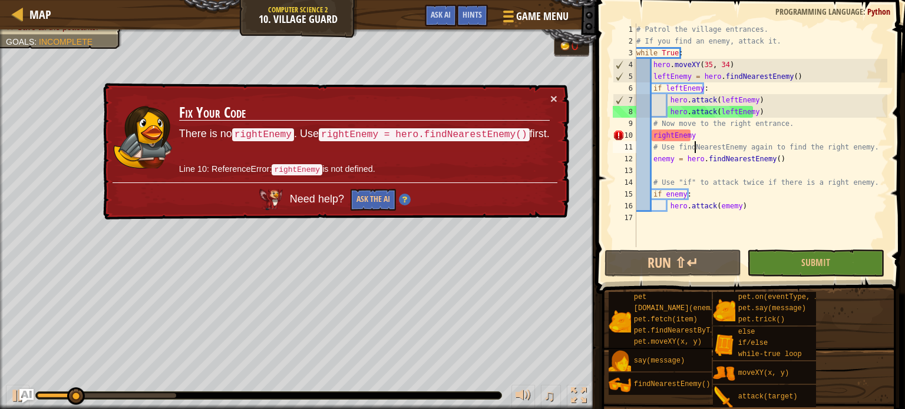
click at [696, 143] on div "# Patrol the village entrances. # If you find an enemy, attack it. while True :…" at bounding box center [760, 147] width 253 height 247
click at [696, 139] on div "# Patrol the village entrances. # If you find an enemy, attack it. while True :…" at bounding box center [760, 147] width 253 height 247
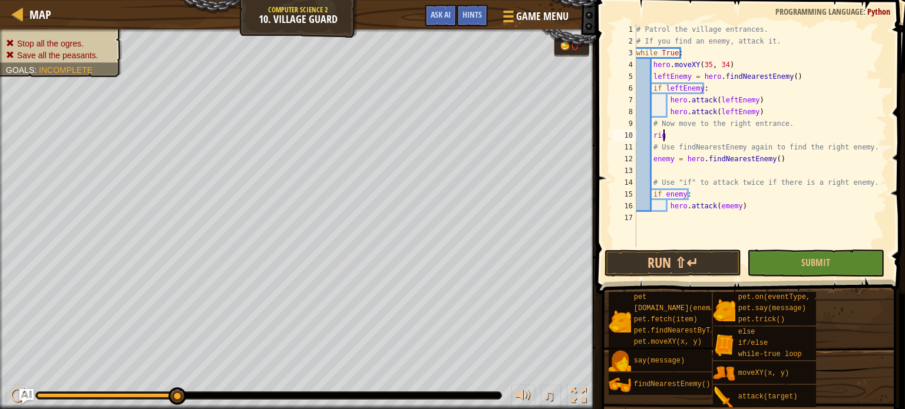
scroll to position [5, 1]
click at [628, 266] on button "Run ⇧↵" at bounding box center [672, 263] width 137 height 27
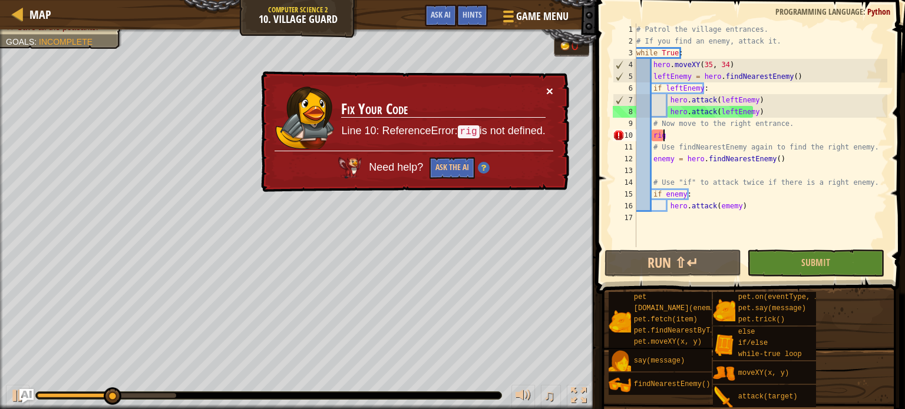
click at [548, 87] on button "×" at bounding box center [549, 91] width 7 height 12
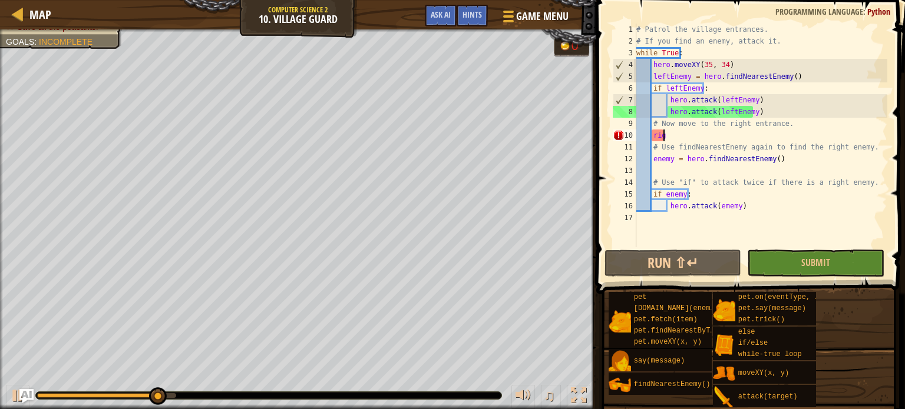
scroll to position [5, 1]
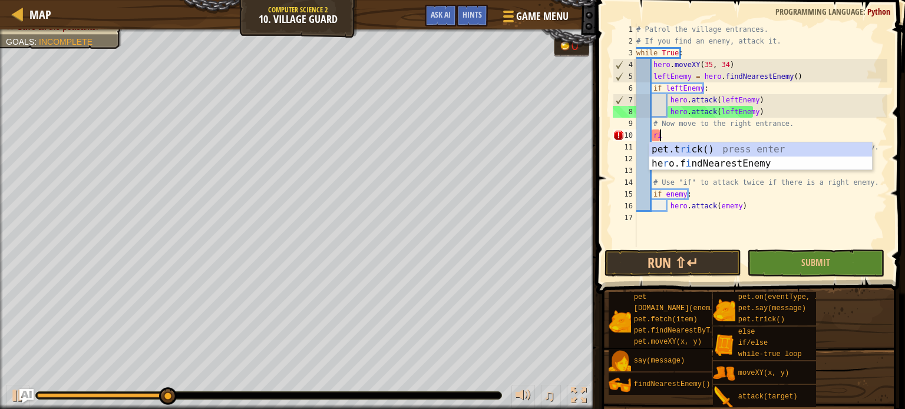
type textarea "r"
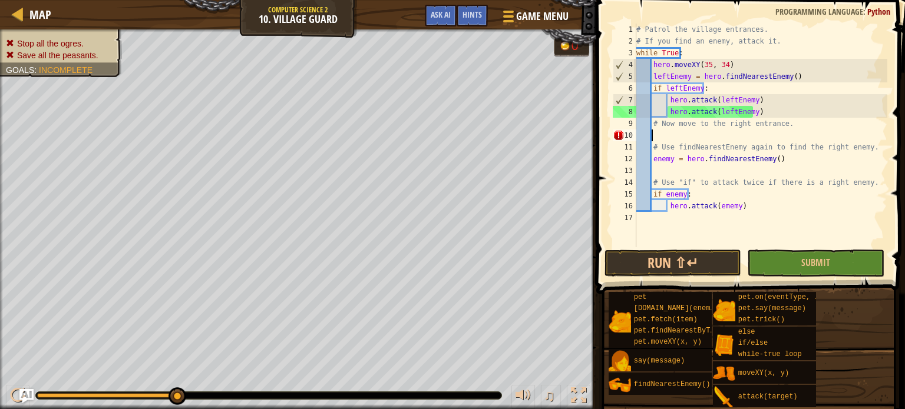
scroll to position [5, 0]
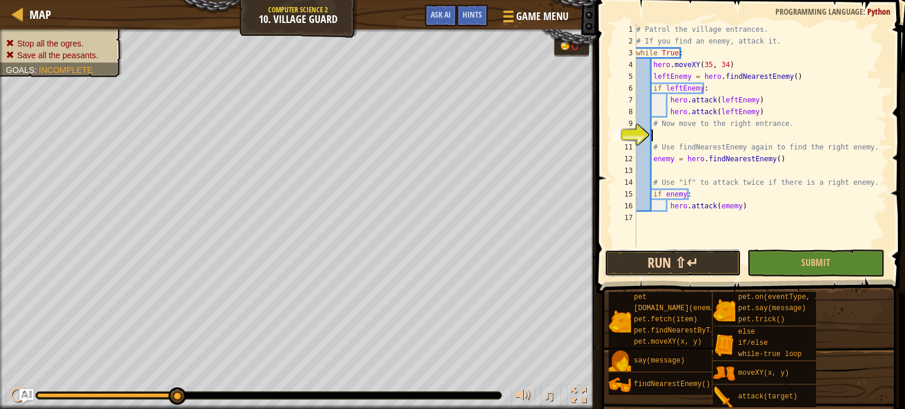
click at [664, 259] on button "Run ⇧↵" at bounding box center [672, 263] width 137 height 27
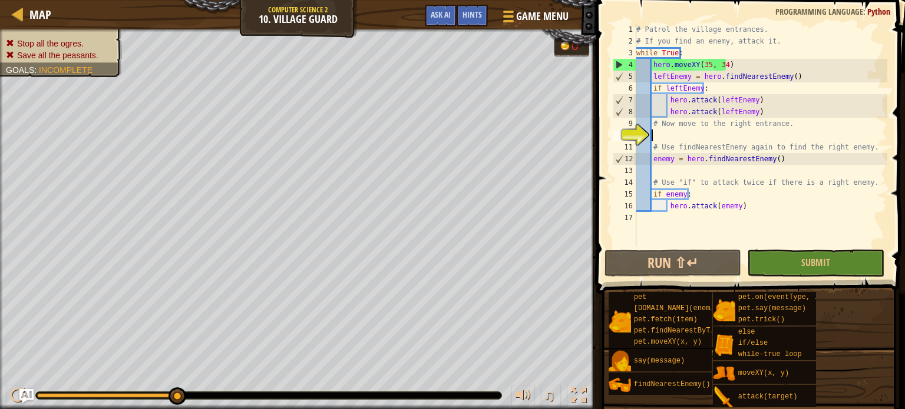
scroll to position [5, 1]
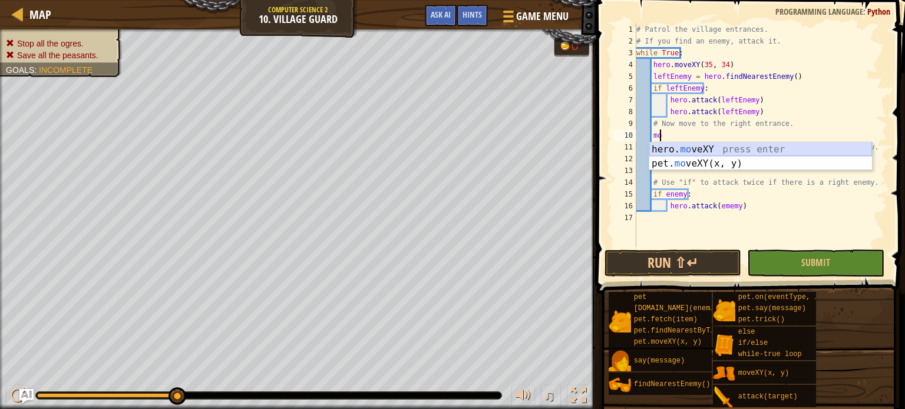
click at [681, 143] on div "hero. mo veXY press enter pet. mo veXY(x, y) press enter" at bounding box center [760, 171] width 223 height 57
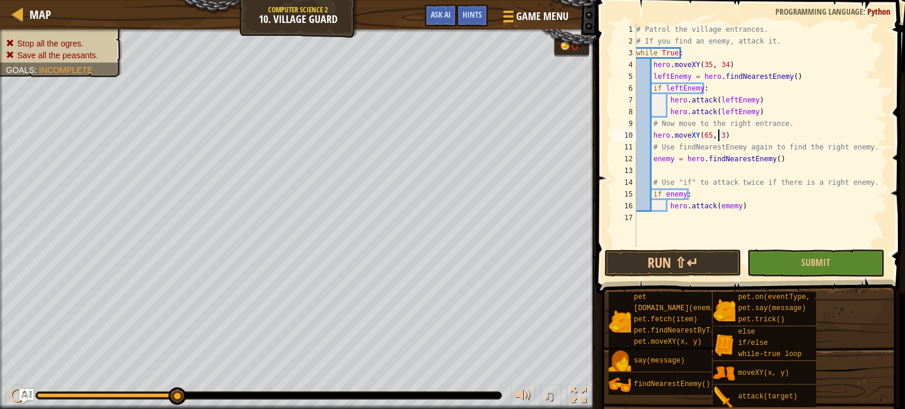
scroll to position [5, 6]
click at [636, 263] on button "Run ⇧↵" at bounding box center [672, 263] width 137 height 27
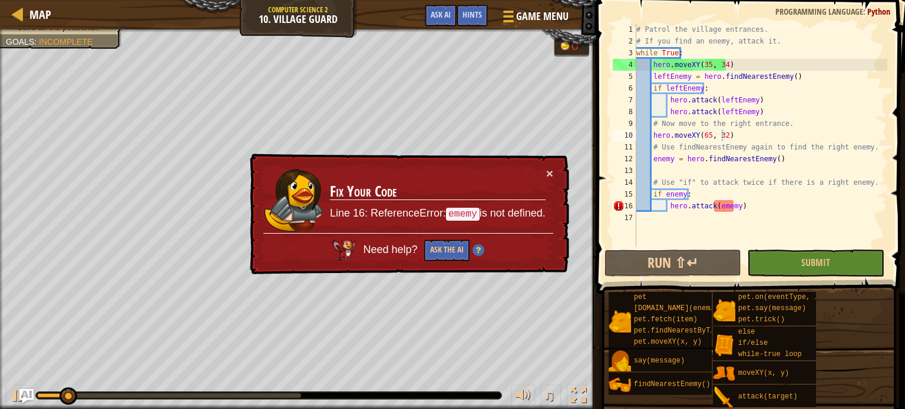
click at [544, 167] on td "Fix Your Code Line 16: ReferenceError: ememy is not defined." at bounding box center [437, 200] width 217 height 66
click at [730, 204] on div "# Patrol the village entrances. # If you find an enemy, attack it. while True :…" at bounding box center [760, 147] width 253 height 247
click at [718, 208] on div "# Patrol the village entrances. # If you find an enemy, attack it. while True :…" at bounding box center [760, 147] width 253 height 247
click at [721, 208] on div "# Patrol the village entrances. # If you find an enemy, attack it. while True :…" at bounding box center [760, 147] width 253 height 247
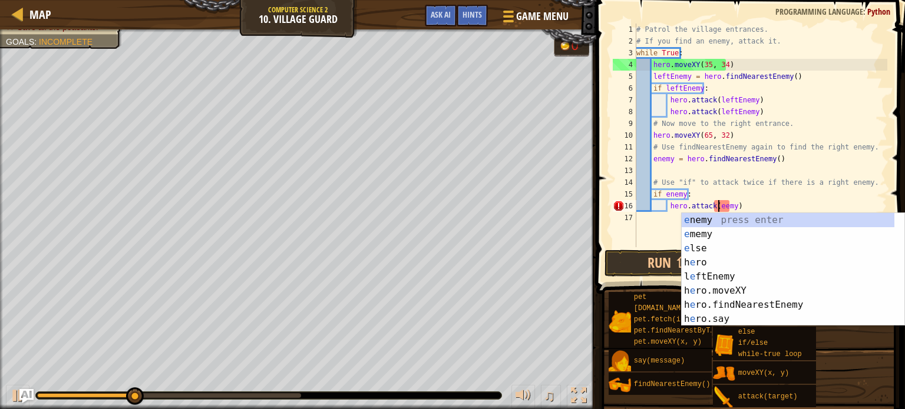
type textarea "hero.attack(enemy)"
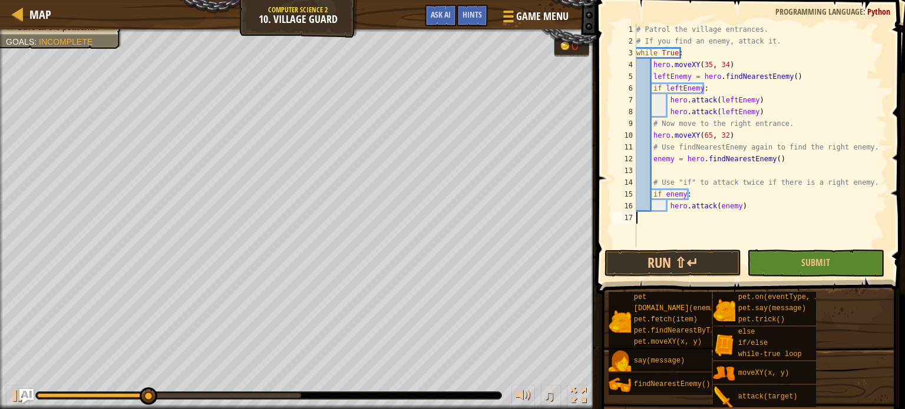
click at [643, 241] on div "# Patrol the village entrances. # If you find an enemy, attack it. while True :…" at bounding box center [760, 147] width 253 height 247
click at [641, 266] on button "Run ⇧↵" at bounding box center [672, 263] width 137 height 27
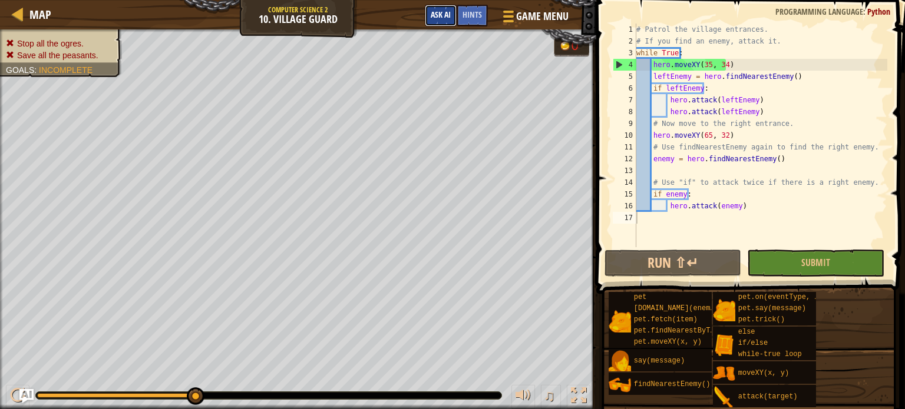
click at [439, 9] on button "Ask AI" at bounding box center [441, 16] width 32 height 22
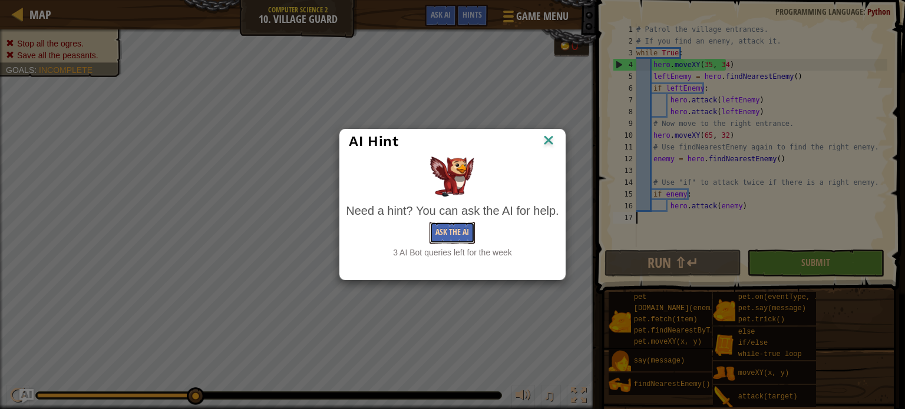
click at [456, 239] on button "Ask the AI" at bounding box center [451, 233] width 45 height 22
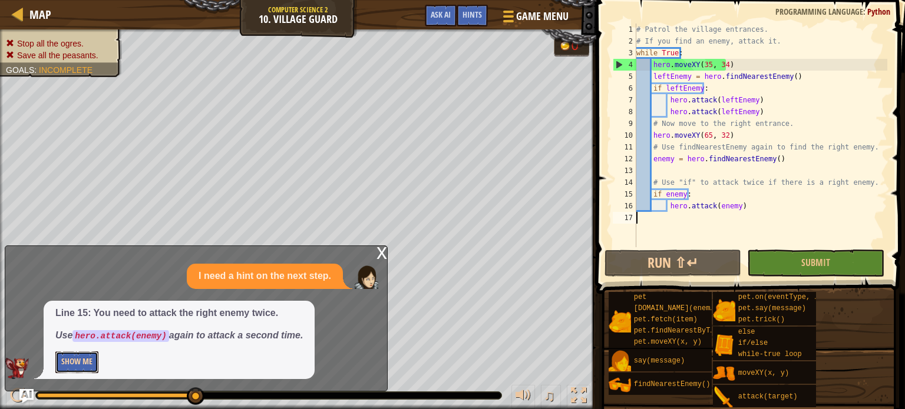
click at [75, 367] on button "Show Me" at bounding box center [76, 363] width 43 height 22
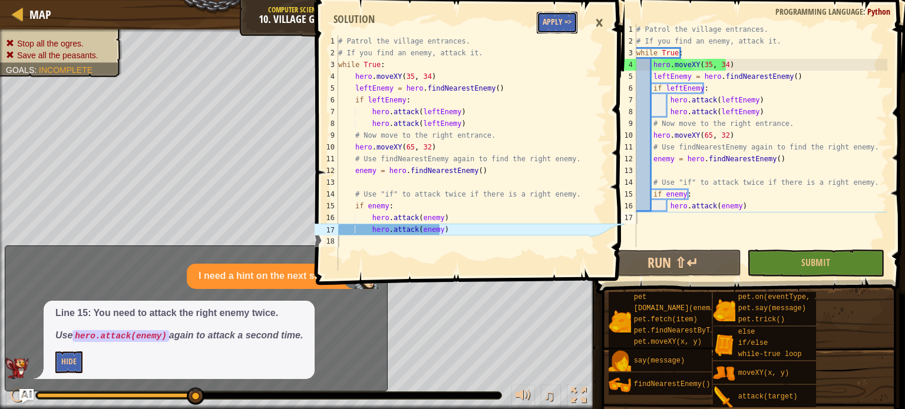
click at [544, 24] on button "Apply =>" at bounding box center [557, 23] width 41 height 22
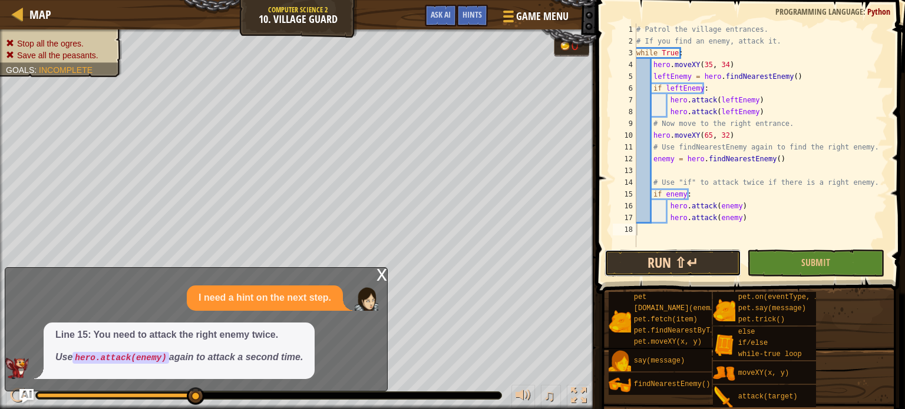
click at [624, 270] on button "Run ⇧↵" at bounding box center [672, 263] width 137 height 27
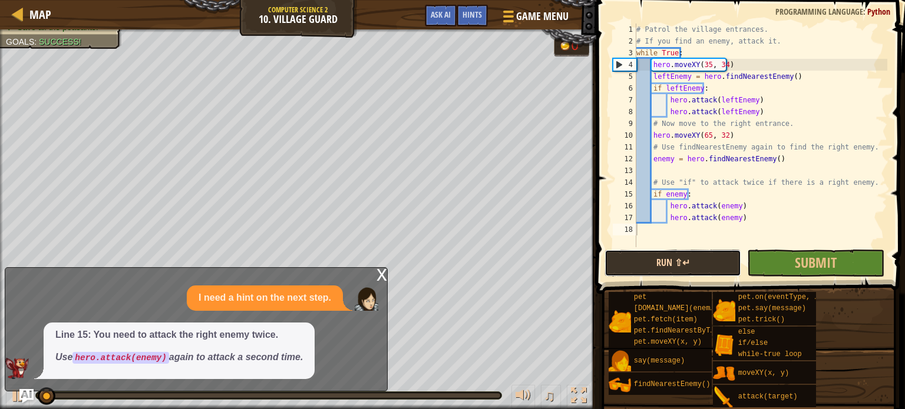
click at [624, 266] on button "Run ⇧↵" at bounding box center [672, 263] width 137 height 27
click at [378, 277] on div "x" at bounding box center [381, 274] width 11 height 12
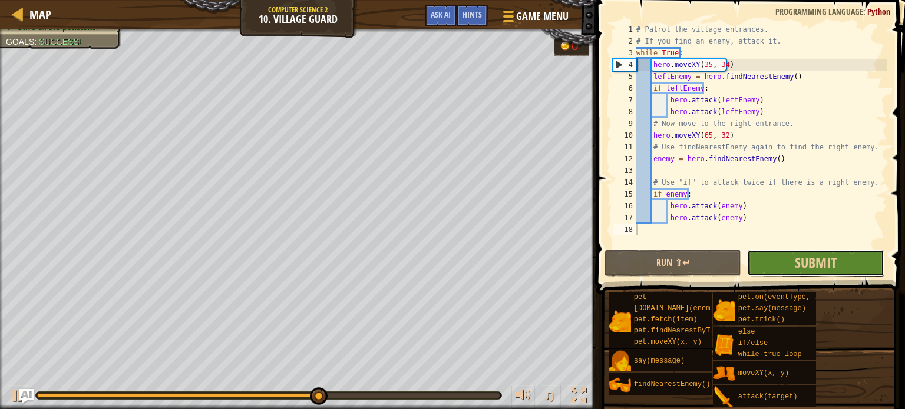
click at [783, 258] on button "Submit" at bounding box center [815, 263] width 137 height 27
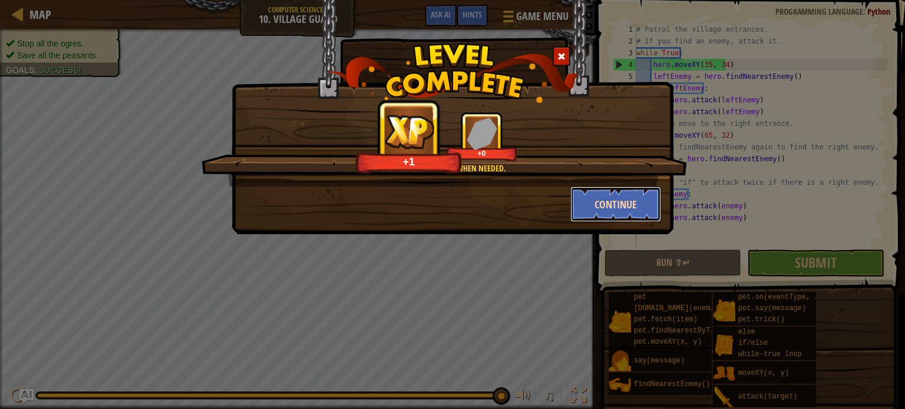
click at [646, 208] on button "Continue" at bounding box center [615, 204] width 91 height 35
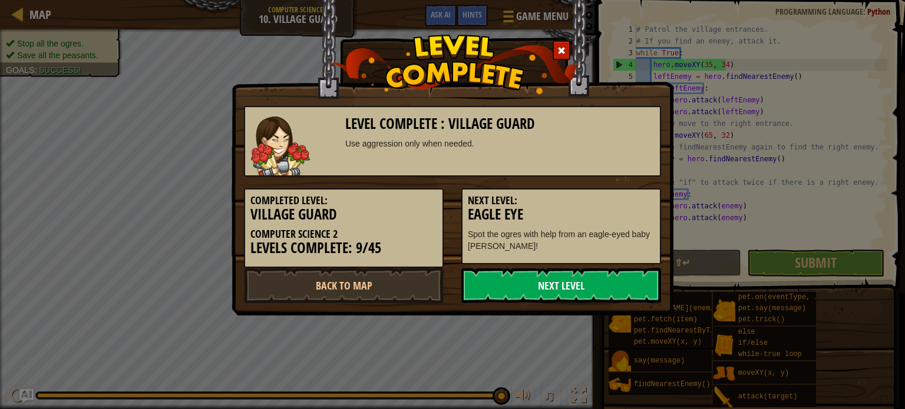
click at [592, 287] on link "Next Level" at bounding box center [561, 285] width 200 height 35
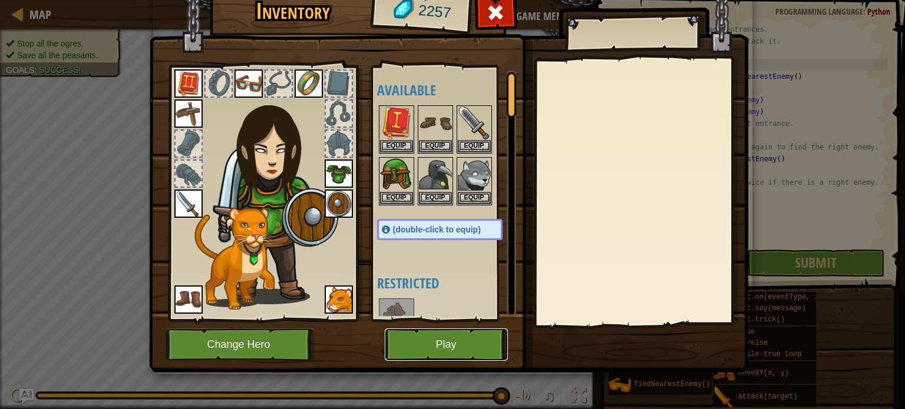
click at [459, 346] on button "Play" at bounding box center [446, 345] width 123 height 32
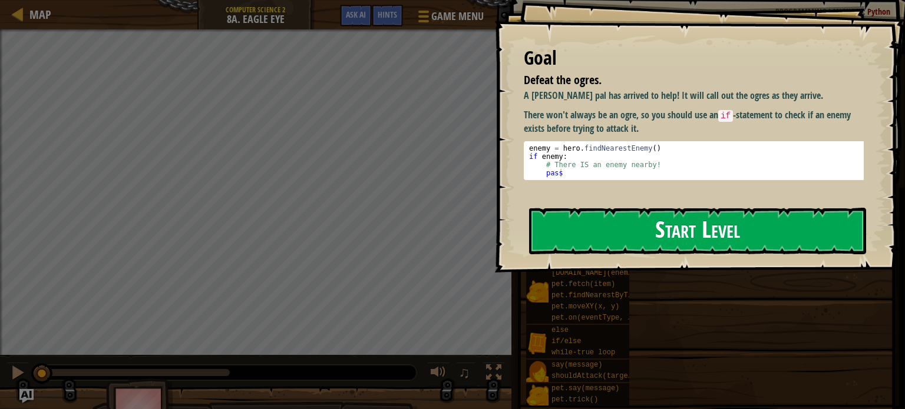
click at [574, 232] on button "Start Level" at bounding box center [697, 231] width 337 height 47
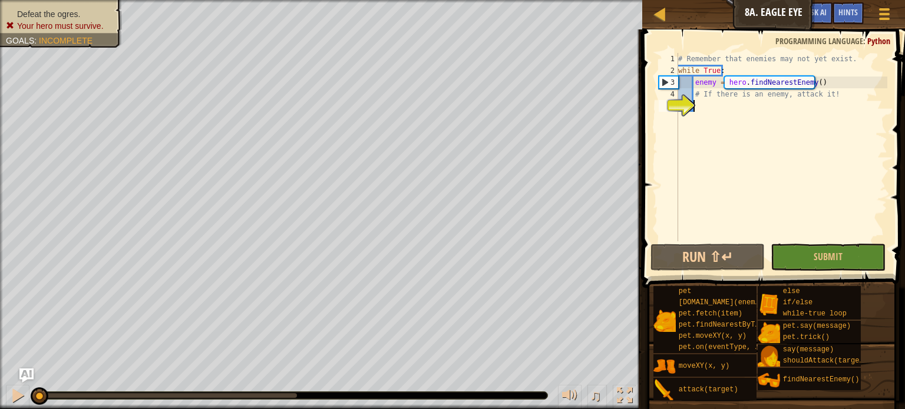
scroll to position [5, 1]
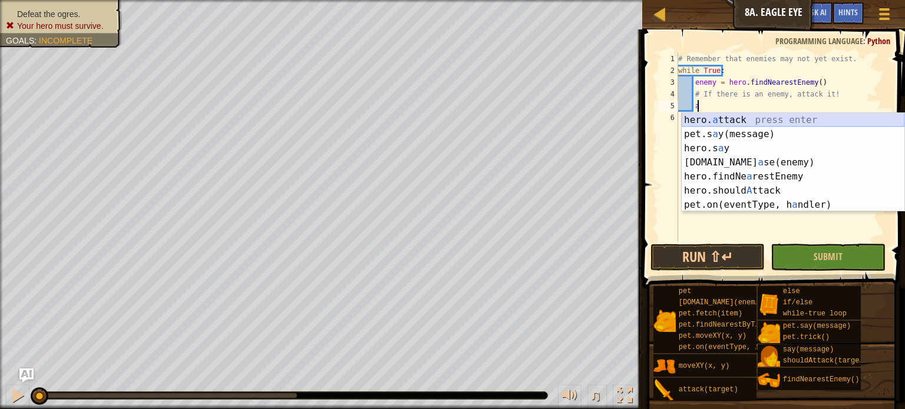
click at [715, 121] on div "hero. a ttack press enter pet.s a y(message) press enter hero.s a y press enter…" at bounding box center [792, 176] width 223 height 127
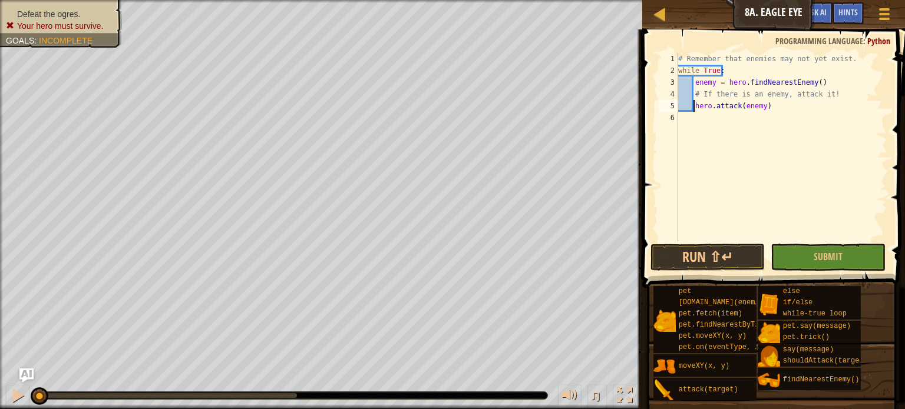
click at [695, 108] on div "# Remember that enemies may not yet exist. while True : enemy = hero . findNear…" at bounding box center [781, 159] width 211 height 212
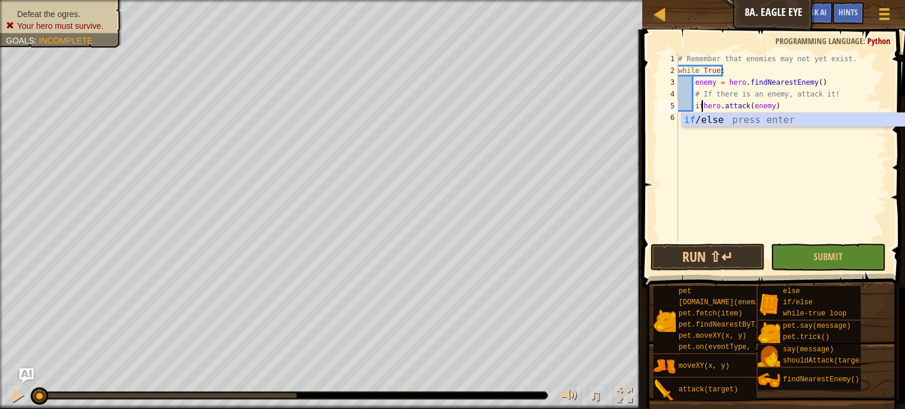
scroll to position [5, 2]
click at [700, 119] on div "if /else press enter" at bounding box center [792, 134] width 223 height 42
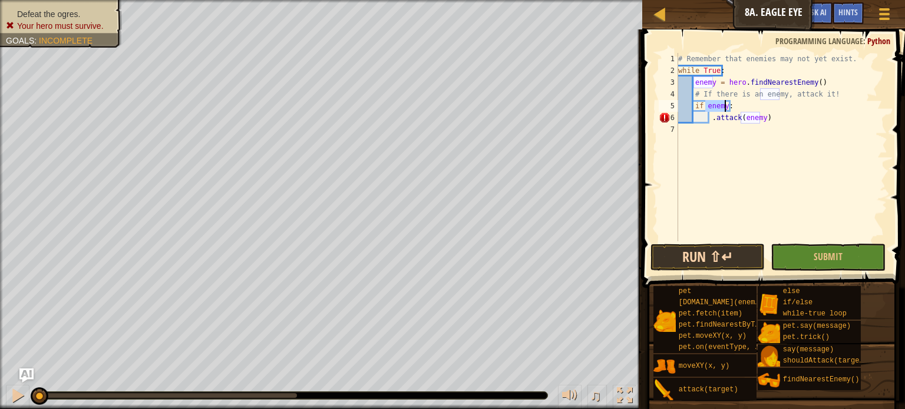
type textarea "if enemy:"
click at [691, 265] on button "Run ⇧↵" at bounding box center [707, 257] width 115 height 27
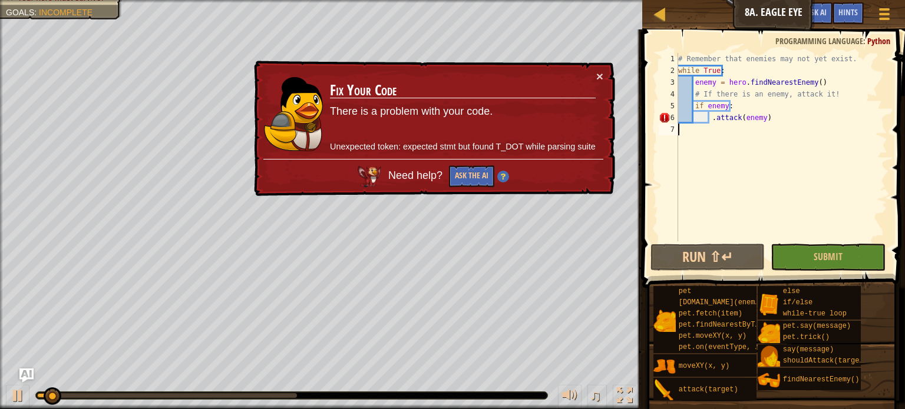
click at [707, 124] on div "# Remember that enemies may not yet exist. while True : enemy = hero . findNear…" at bounding box center [781, 159] width 211 height 212
click at [709, 117] on div "# Remember that enemies may not yet exist. while True : enemy = hero . findNear…" at bounding box center [781, 159] width 211 height 212
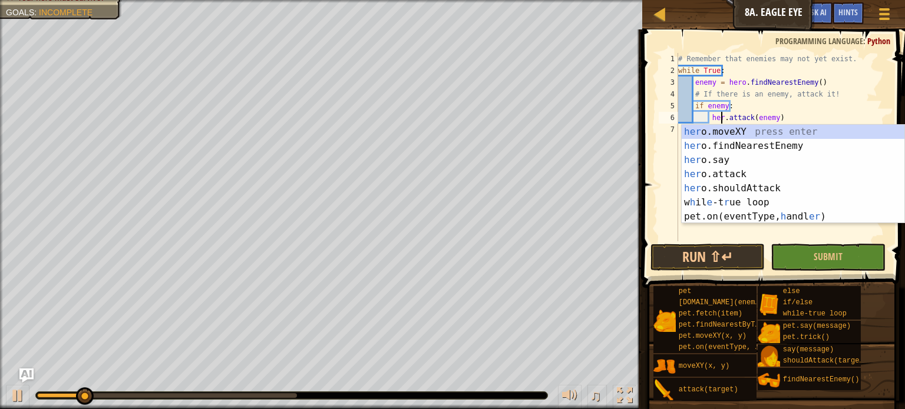
scroll to position [5, 4]
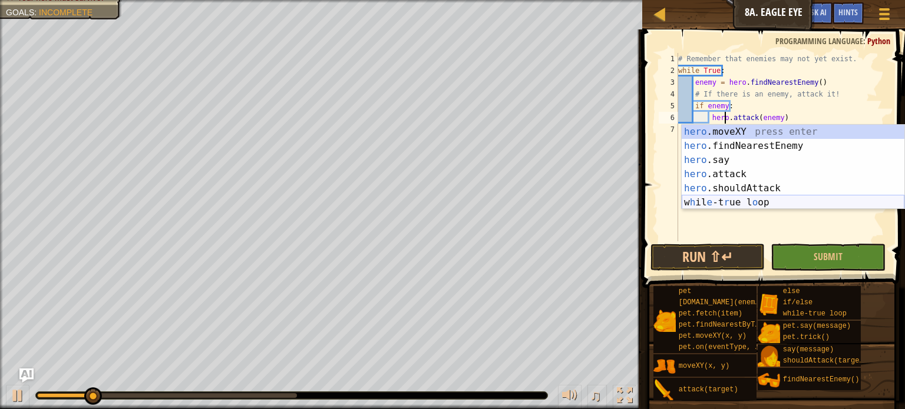
type textarea "hero.attack(enemy)"
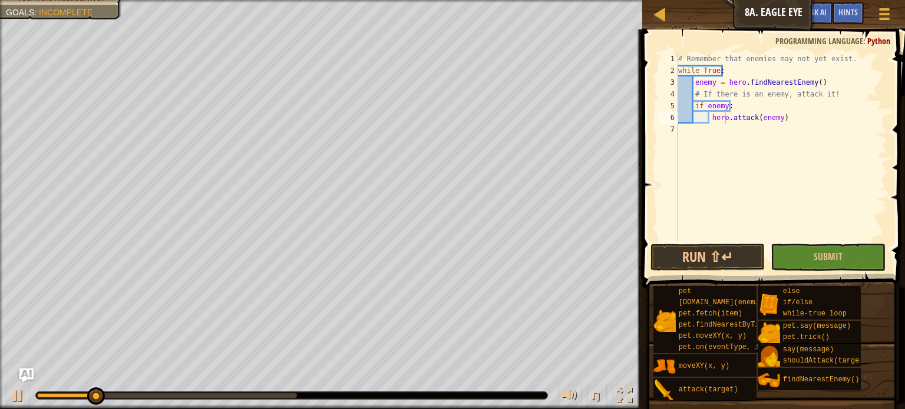
click at [727, 243] on span at bounding box center [774, 141] width 272 height 293
click at [727, 244] on button "Run ⇧↵" at bounding box center [707, 257] width 115 height 27
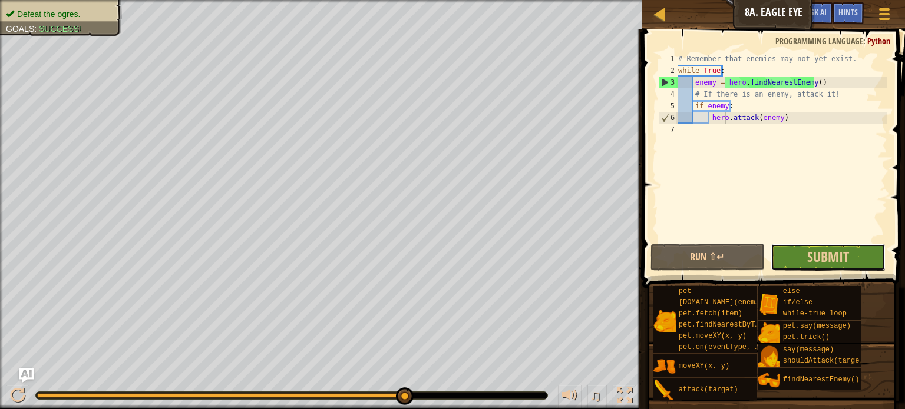
click at [858, 253] on button "Submit" at bounding box center [827, 257] width 115 height 27
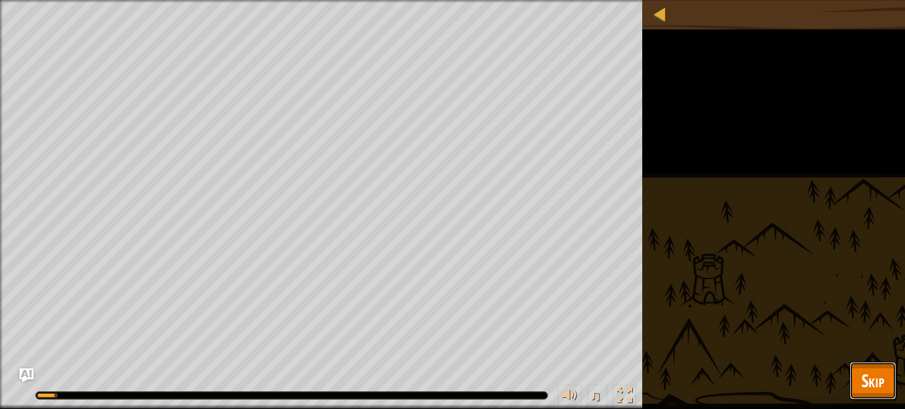
drag, startPoint x: 883, startPoint y: 371, endPoint x: 873, endPoint y: 382, distance: 15.0
drag, startPoint x: 873, startPoint y: 382, endPoint x: 787, endPoint y: 389, distance: 86.3
click at [787, 389] on div "Defeat the ogres. Goals : Running... ♫ Illia 120 x: 26 y: 35 No target action: …" at bounding box center [452, 204] width 905 height 409
click at [869, 381] on span "Skip" at bounding box center [872, 381] width 23 height 24
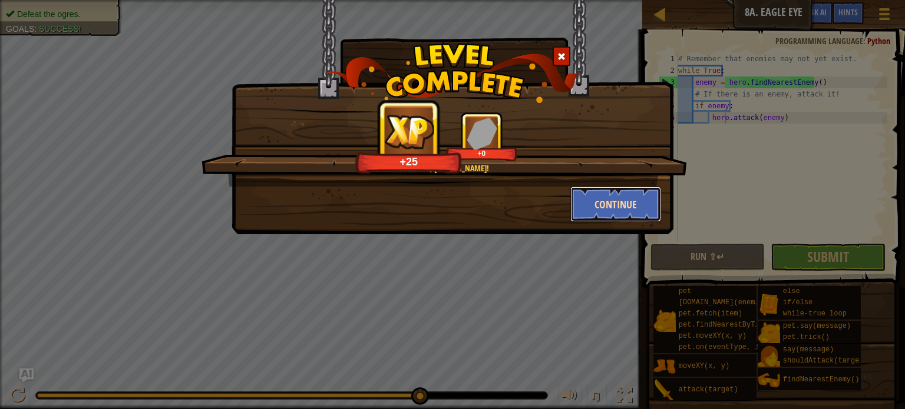
click at [625, 207] on button "Continue" at bounding box center [615, 204] width 91 height 35
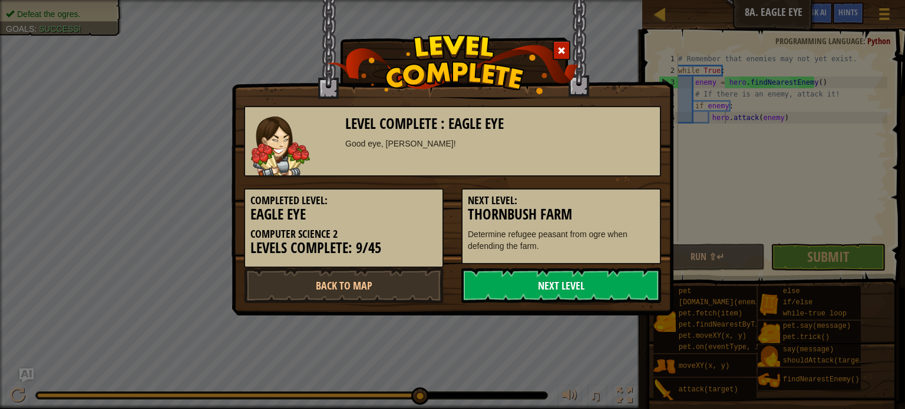
click at [631, 282] on link "Next Level" at bounding box center [561, 285] width 200 height 35
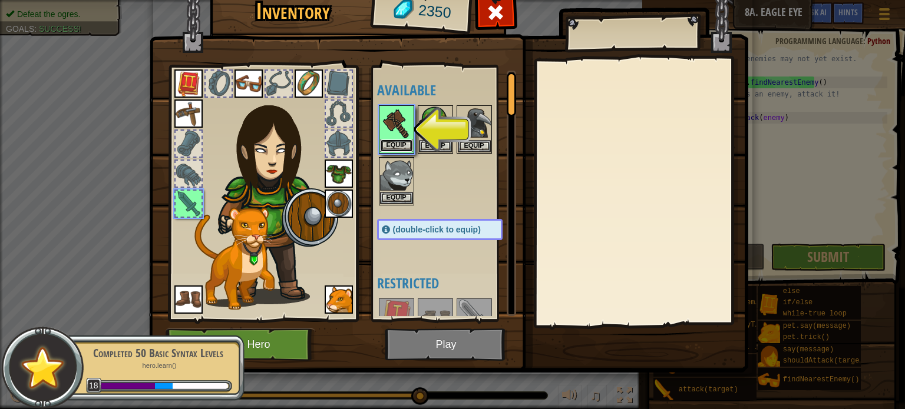
click at [402, 144] on button "Equip" at bounding box center [396, 146] width 33 height 12
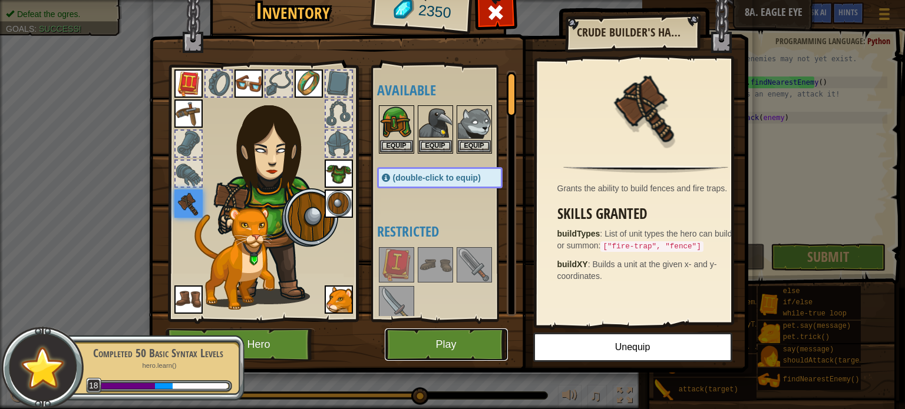
click at [449, 341] on button "Play" at bounding box center [446, 345] width 123 height 32
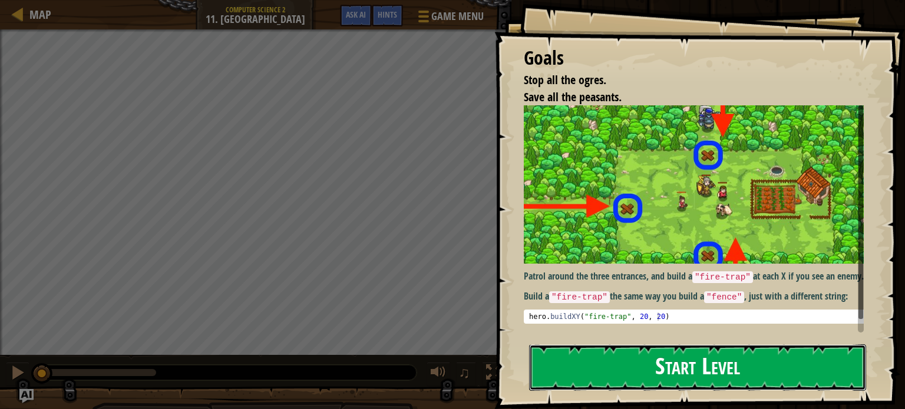
click at [566, 356] on button "Start Level" at bounding box center [697, 368] width 337 height 47
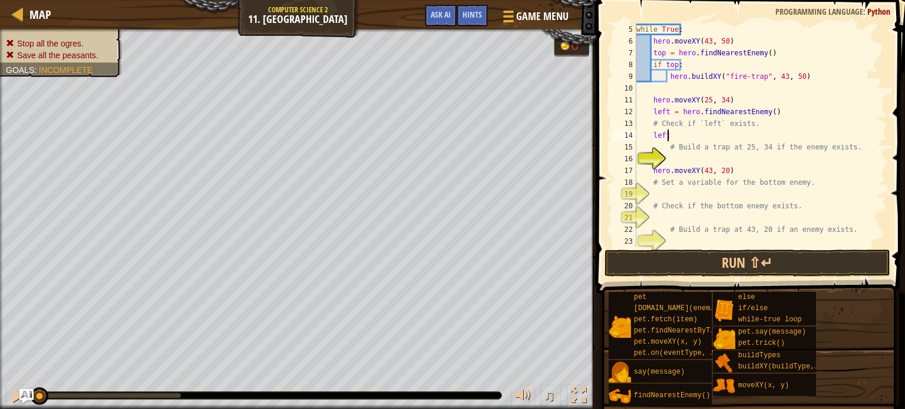
scroll to position [5, 2]
click at [684, 176] on div "while True : hero . moveXY ( 43 , 50 ) top = hero . findNearestEnemy ( ) if top…" at bounding box center [755, 147] width 243 height 247
type textarea "hero.moveXY(43, 20)"
click at [684, 164] on div "while True : hero . moveXY ( 43 , 50 ) top = hero . findNearestEnemy ( ) if top…" at bounding box center [755, 147] width 243 height 247
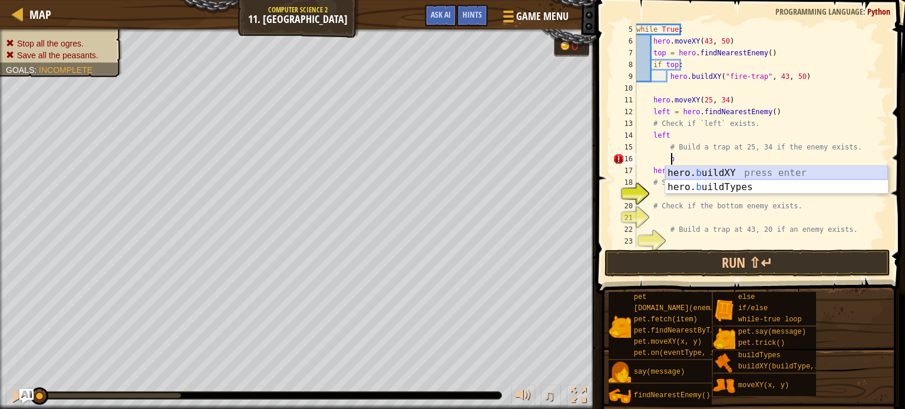
click at [705, 168] on div "hero. b uildXY press enter hero. b uildTypes press enter" at bounding box center [776, 194] width 223 height 57
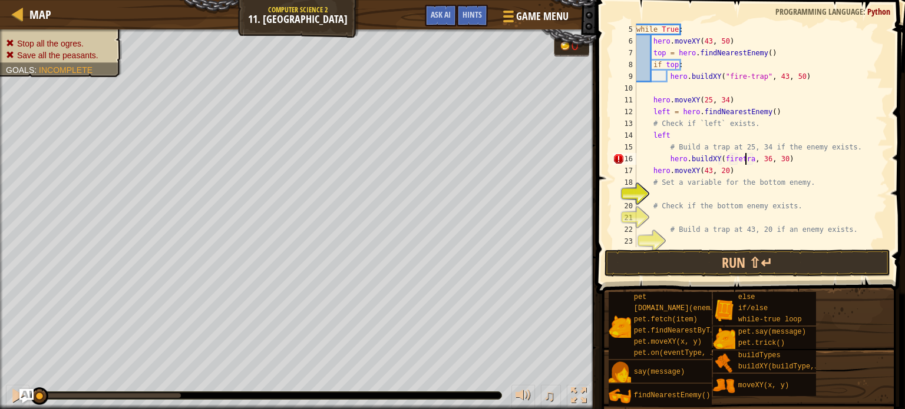
scroll to position [5, 9]
click at [763, 159] on div "while True : hero . moveXY ( 43 , 50 ) top = hero . findNearestEnemy ( ) if top…" at bounding box center [755, 147] width 243 height 247
click at [779, 158] on div "while True : hero . moveXY ( 43 , 50 ) top = hero . findNearestEnemy ( ) if top…" at bounding box center [755, 147] width 243 height 247
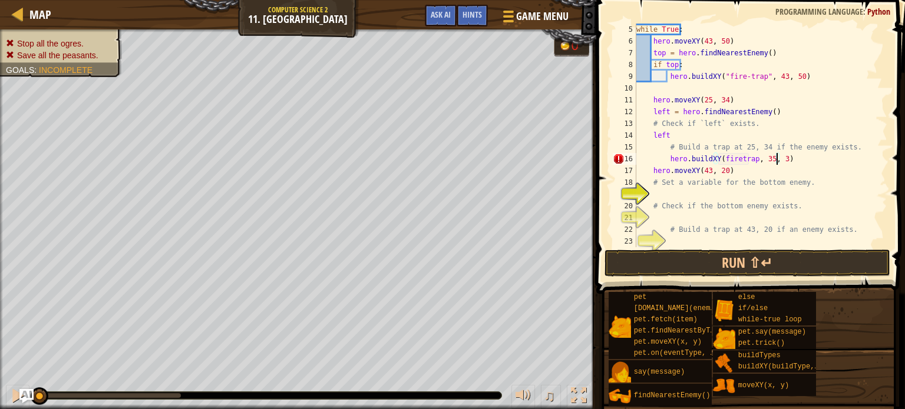
type textarea "hero.buildXY(firetrap, 35, 34)"
click at [749, 192] on div "while True : hero . moveXY ( 43 , 50 ) top = hero . findNearestEnemy ( ) if top…" at bounding box center [755, 147] width 243 height 247
click at [667, 161] on div "while True : hero . moveXY ( 43 , 50 ) top = hero . findNearestEnemy ( ) if top…" at bounding box center [755, 147] width 243 height 247
click at [716, 162] on div "while True : hero . moveXY ( 43 , 50 ) top = hero . findNearestEnemy ( ) if top…" at bounding box center [755, 147] width 243 height 247
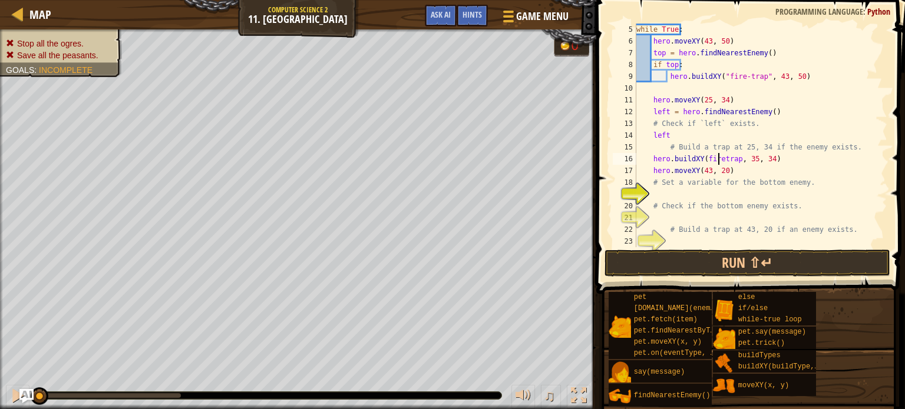
type textarea "hero.buildXY(fire-trap, 35, 34)"
click at [721, 191] on div "while True : hero . moveXY ( 43 , 50 ) top = hero . findNearestEnemy ( ) if top…" at bounding box center [755, 147] width 243 height 247
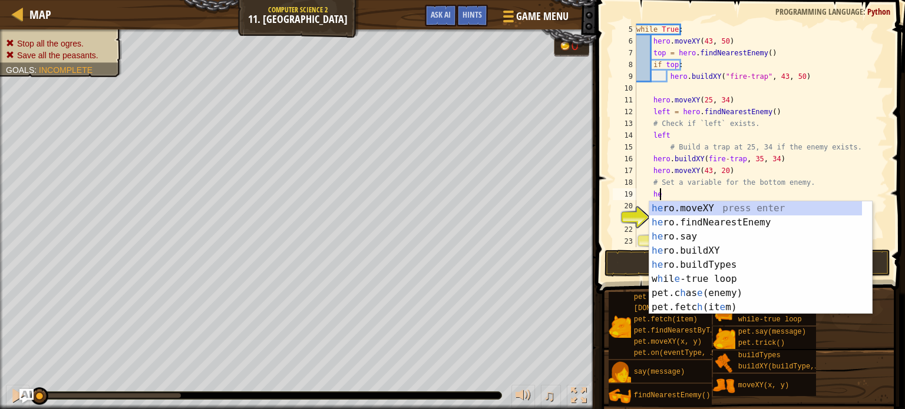
scroll to position [5, 1]
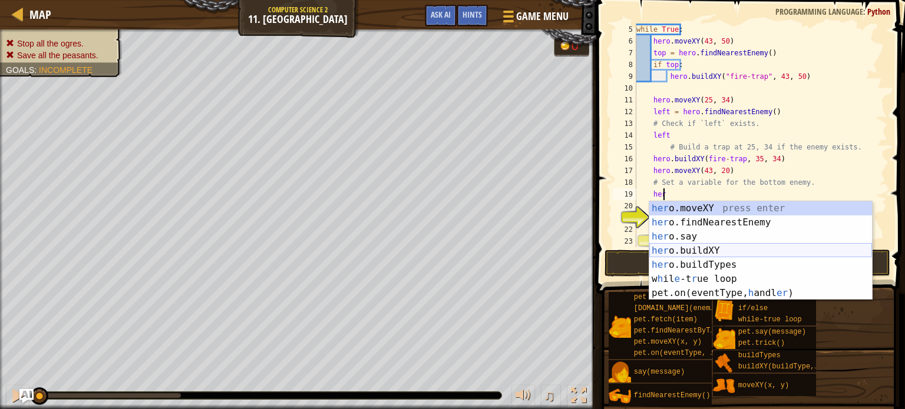
click at [683, 251] on div "her o.moveXY press enter her o.findNearestEnemy press enter her o.say press ent…" at bounding box center [760, 264] width 223 height 127
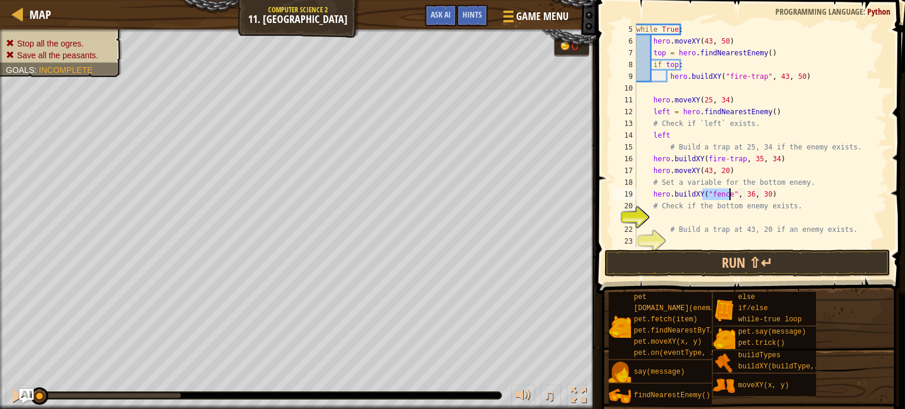
click at [726, 196] on div "while True : hero . moveXY ( 43 , 50 ) top = hero . findNearestEnemy ( ) if top…" at bounding box center [755, 136] width 243 height 224
click at [701, 159] on div "while True : hero . moveXY ( 43 , 50 ) top = hero . findNearestEnemy ( ) if top…" at bounding box center [755, 147] width 243 height 247
click at [744, 160] on div "while True : hero . moveXY ( 43 , 50 ) top = hero . findNearestEnemy ( ) if top…" at bounding box center [755, 147] width 243 height 247
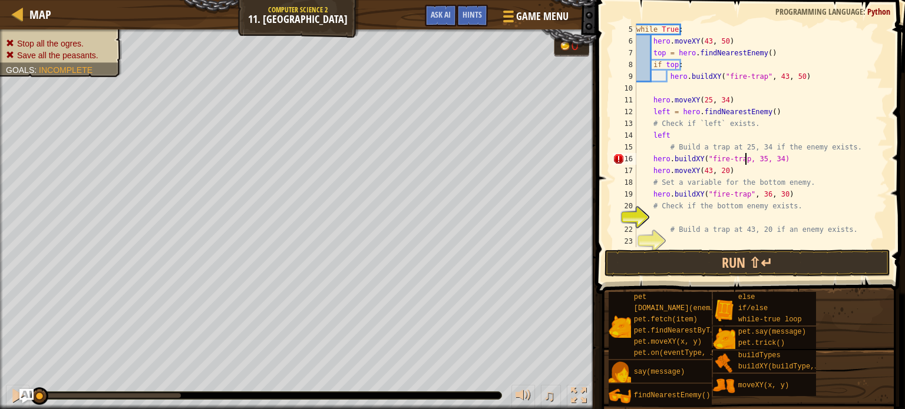
click at [743, 160] on div "while True : hero . moveXY ( 43 , 50 ) top = hero . findNearestEnemy ( ) if top…" at bounding box center [755, 147] width 243 height 247
click at [740, 160] on div "while True : hero . moveXY ( 43 , 50 ) top = hero . findNearestEnemy ( ) if top…" at bounding box center [755, 147] width 243 height 247
type textarea "hero.buildXY("fire-trap", 35, 34)"
click at [701, 216] on div "while True : hero . moveXY ( 43 , 50 ) top = hero . findNearestEnemy ( ) if top…" at bounding box center [755, 147] width 243 height 247
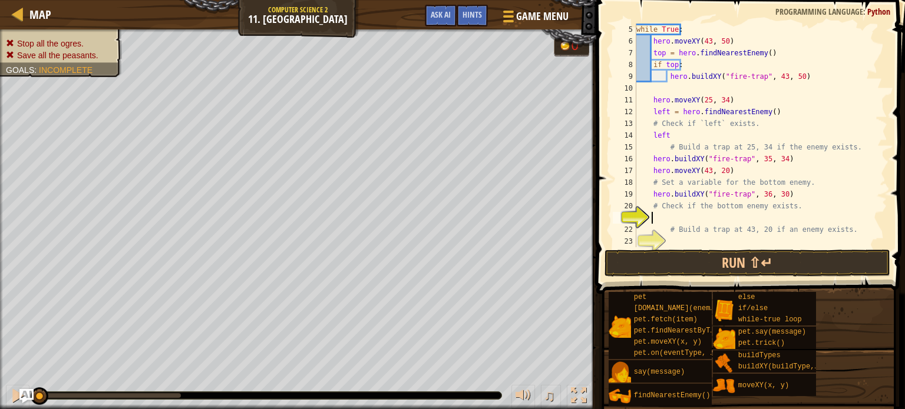
scroll to position [5, 0]
click at [705, 242] on div "while True : hero . moveXY ( 43 , 50 ) top = hero . findNearestEnemy ( ) if top…" at bounding box center [755, 147] width 243 height 247
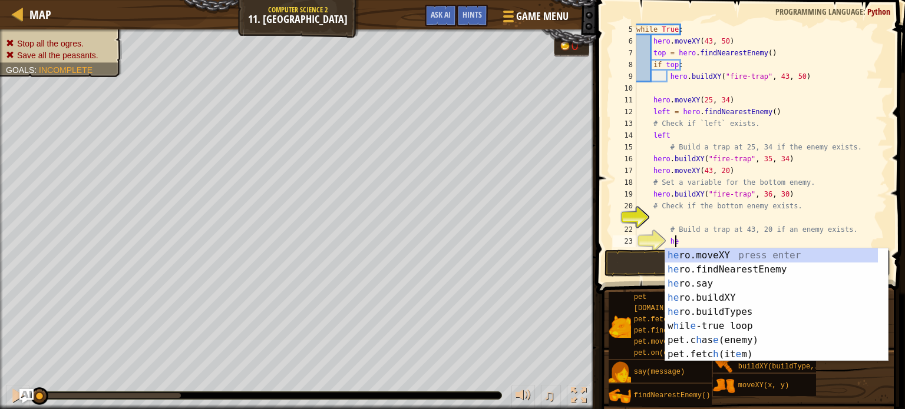
scroll to position [5, 2]
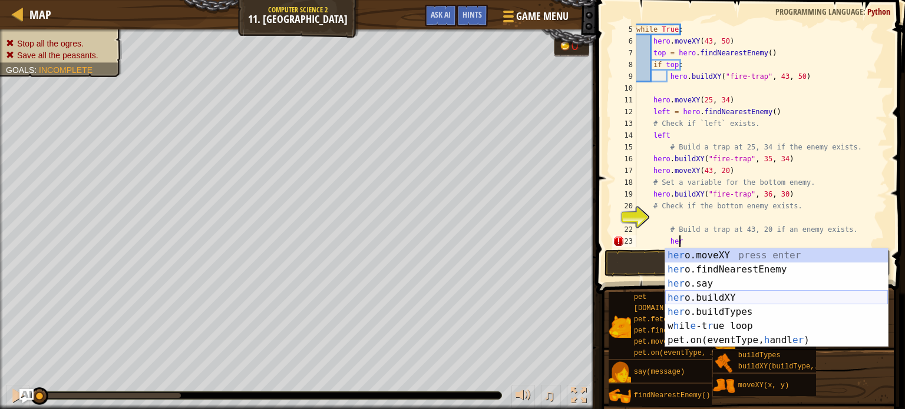
click at [716, 300] on div "her o.moveXY press enter her o.findNearestEnemy press enter her o.say press ent…" at bounding box center [776, 312] width 223 height 127
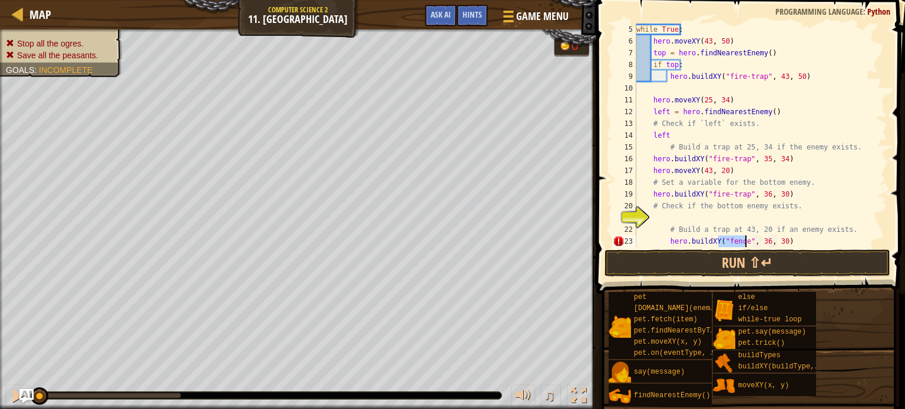
click at [742, 236] on div "while True : hero . moveXY ( 43 , 50 ) top = hero . findNearestEnemy ( ) if top…" at bounding box center [755, 136] width 243 height 224
drag, startPoint x: 742, startPoint y: 240, endPoint x: 723, endPoint y: 244, distance: 19.4
click at [723, 244] on div "while True : hero . moveXY ( 43 , 50 ) top = hero . findNearestEnemy ( ) if top…" at bounding box center [755, 147] width 243 height 247
click at [770, 243] on div "while True : hero . moveXY ( 43 , 50 ) top = hero . findNearestEnemy ( ) if top…" at bounding box center [755, 147] width 243 height 247
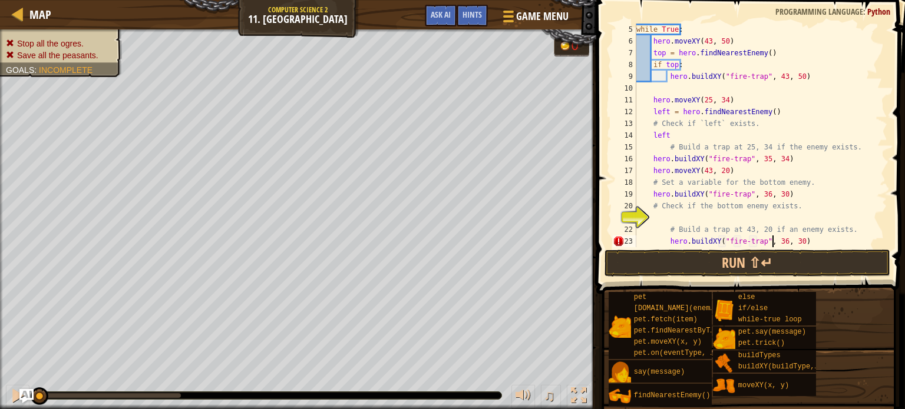
click at [774, 238] on div "while True : hero . moveXY ( 43 , 50 ) top = hero . findNearestEnemy ( ) if top…" at bounding box center [755, 147] width 243 height 247
click at [788, 240] on div "while True : hero . moveXY ( 43 , 50 ) top = hero . findNearestEnemy ( ) if top…" at bounding box center [755, 147] width 243 height 247
type textarea "hero.buildXY("fire-trap", 43, 20)"
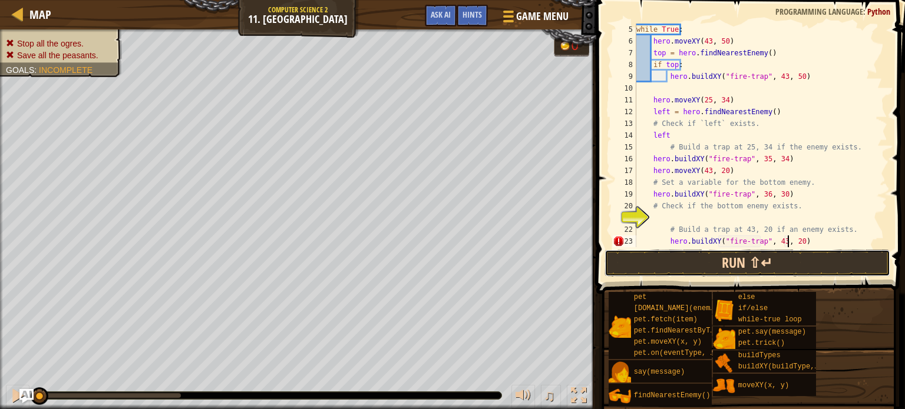
click at [808, 264] on button "Run ⇧↵" at bounding box center [747, 263] width 286 height 27
